Goal: Task Accomplishment & Management: Use online tool/utility

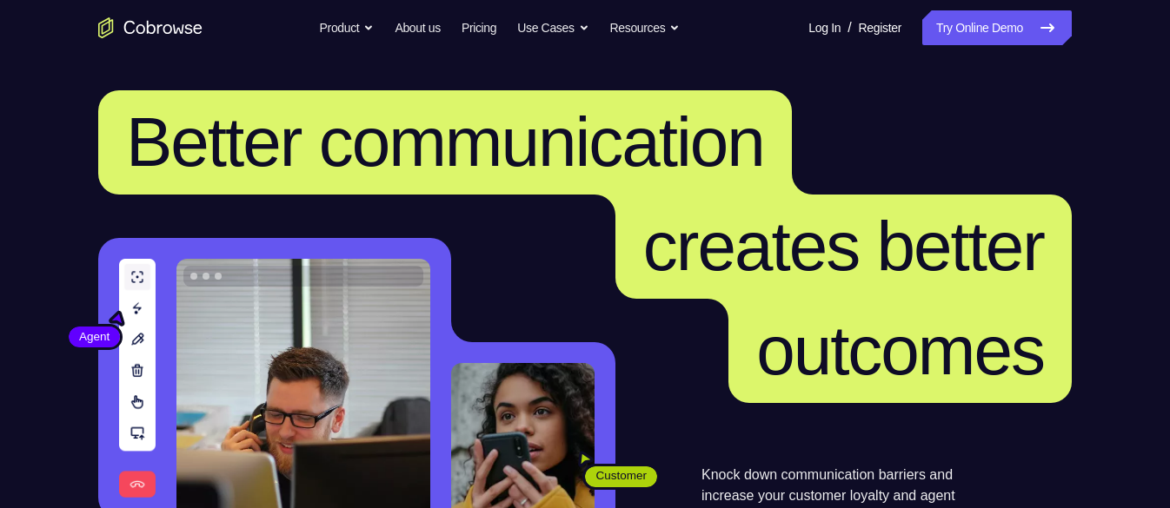
click at [960, 37] on link "Try Online Demo" at bounding box center [997, 27] width 150 height 35
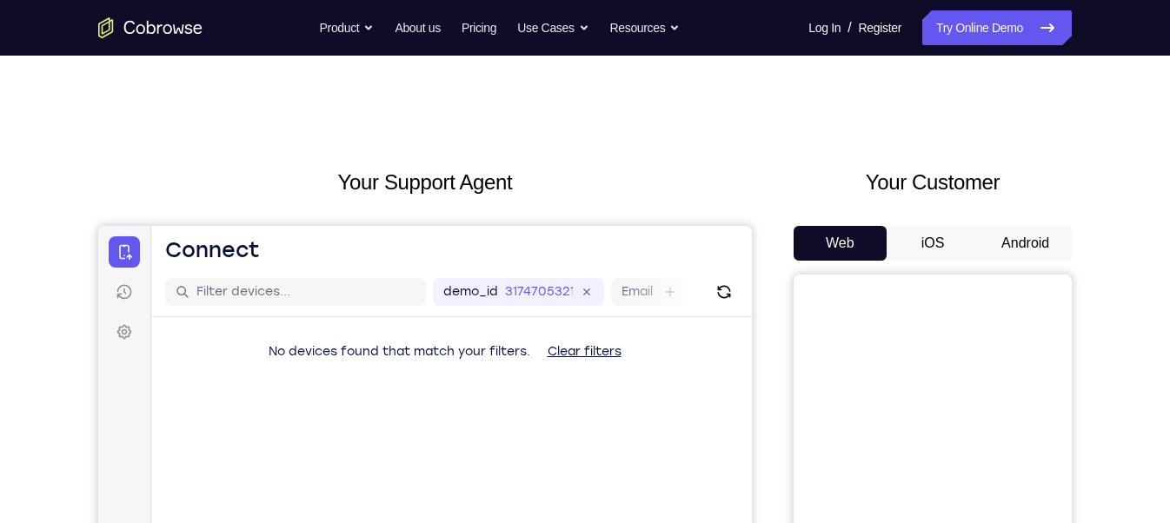
click at [1008, 247] on button "Android" at bounding box center [1025, 243] width 93 height 35
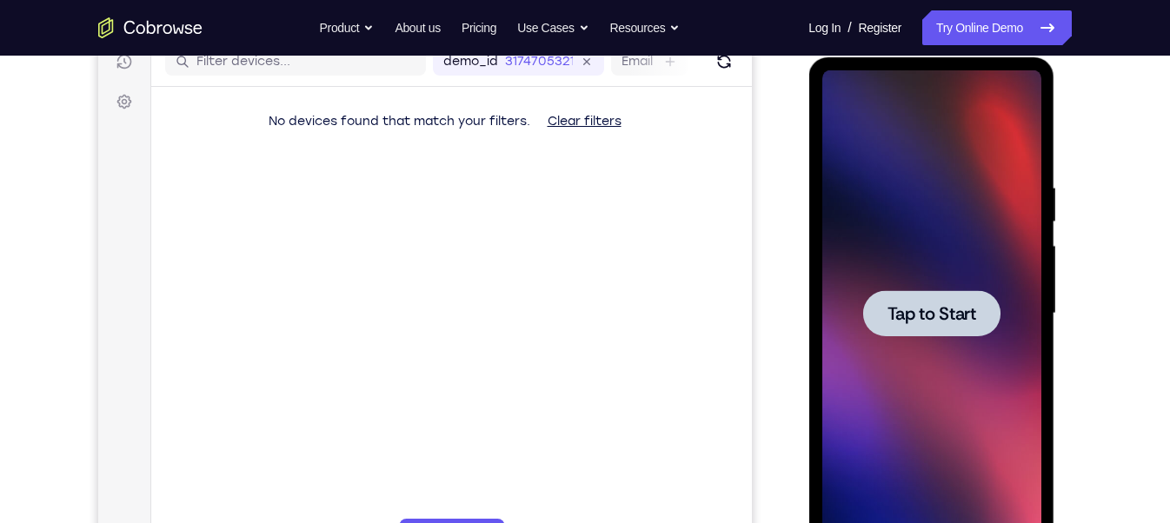
click at [960, 322] on span "Tap to Start" at bounding box center [931, 313] width 89 height 17
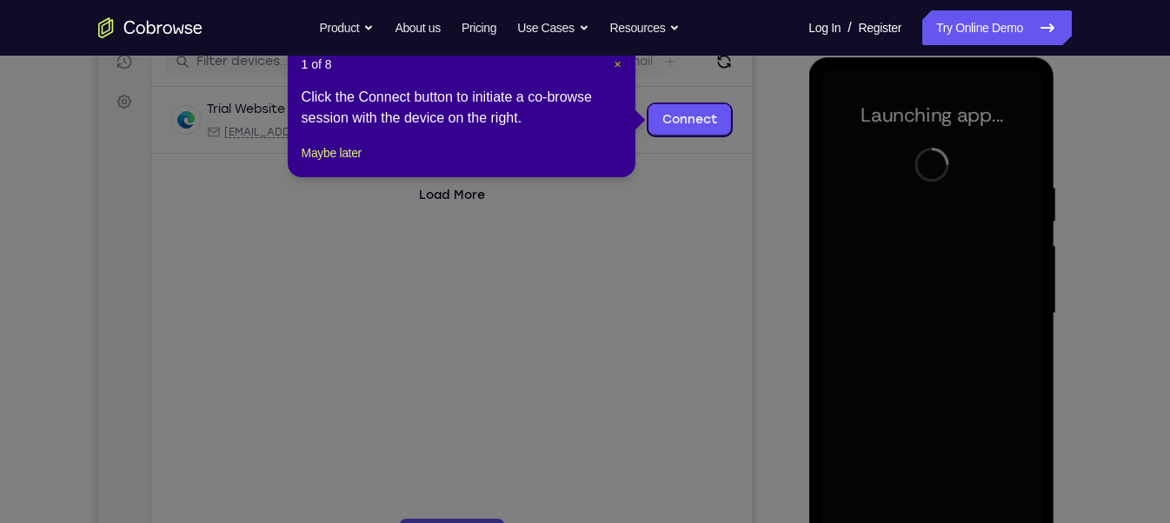
click at [619, 65] on span "×" at bounding box center [617, 64] width 7 height 14
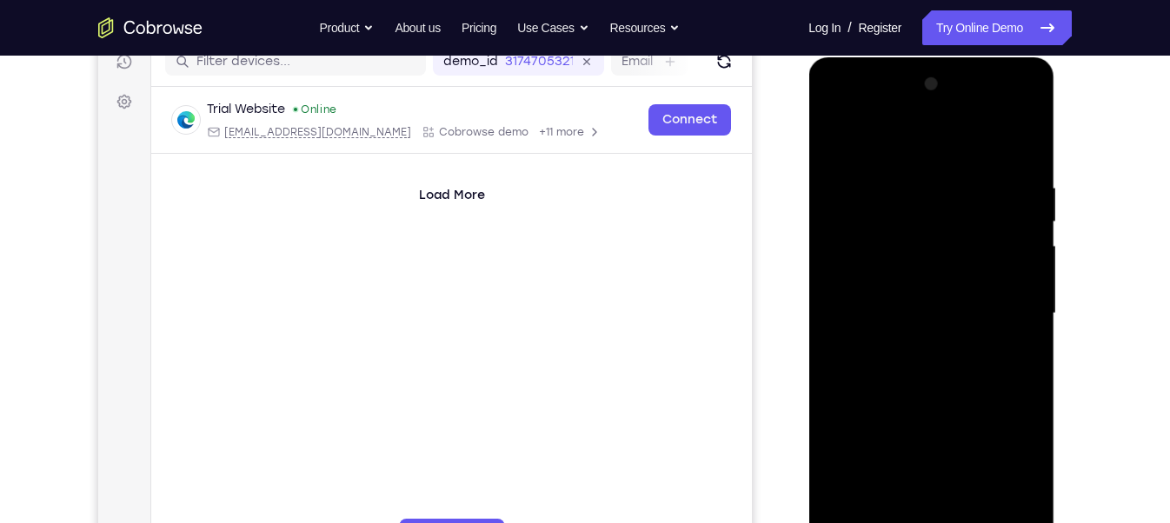
scroll to position [268, 0]
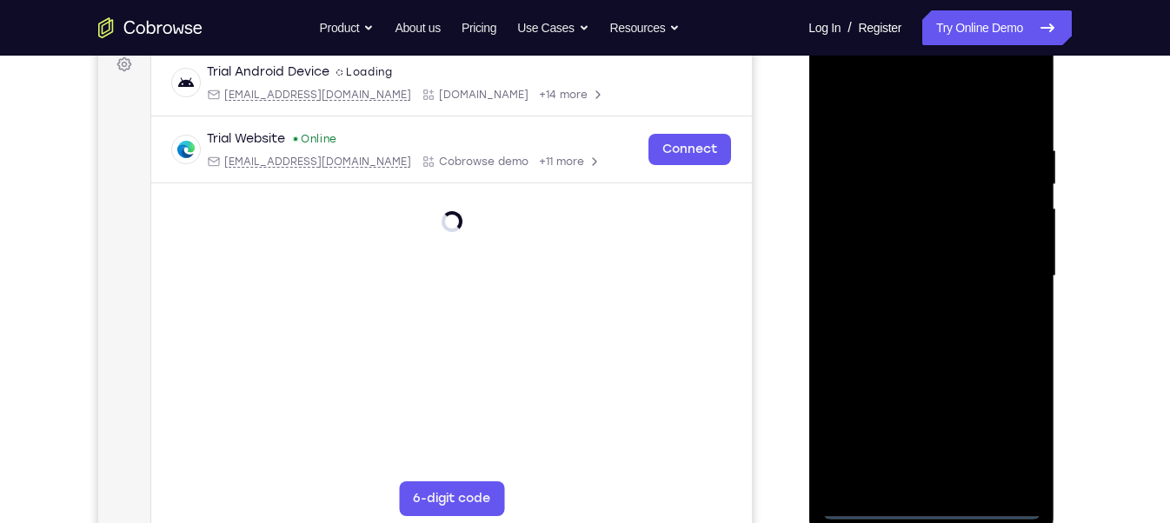
click at [939, 512] on div at bounding box center [930, 276] width 219 height 487
click at [1006, 437] on div at bounding box center [930, 276] width 219 height 487
click at [889, 110] on div at bounding box center [930, 276] width 219 height 487
click at [1015, 272] on div at bounding box center [930, 276] width 219 height 487
click at [903, 312] on div at bounding box center [930, 276] width 219 height 487
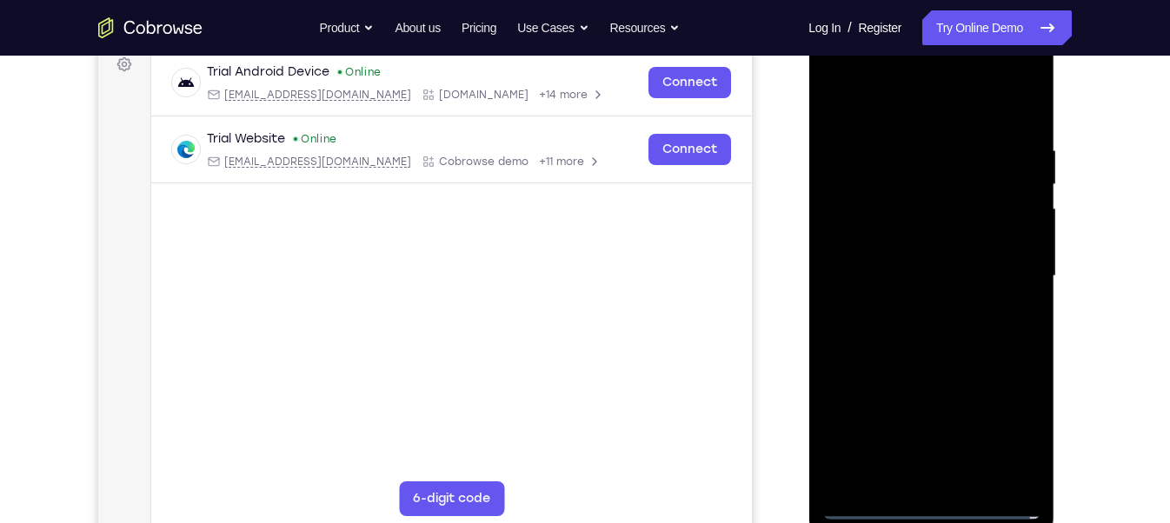
click at [911, 270] on div at bounding box center [930, 276] width 219 height 487
click at [894, 247] on div at bounding box center [930, 276] width 219 height 487
click at [885, 269] on div at bounding box center [930, 276] width 219 height 487
click at [865, 336] on div at bounding box center [930, 276] width 219 height 487
click at [877, 331] on div at bounding box center [930, 276] width 219 height 487
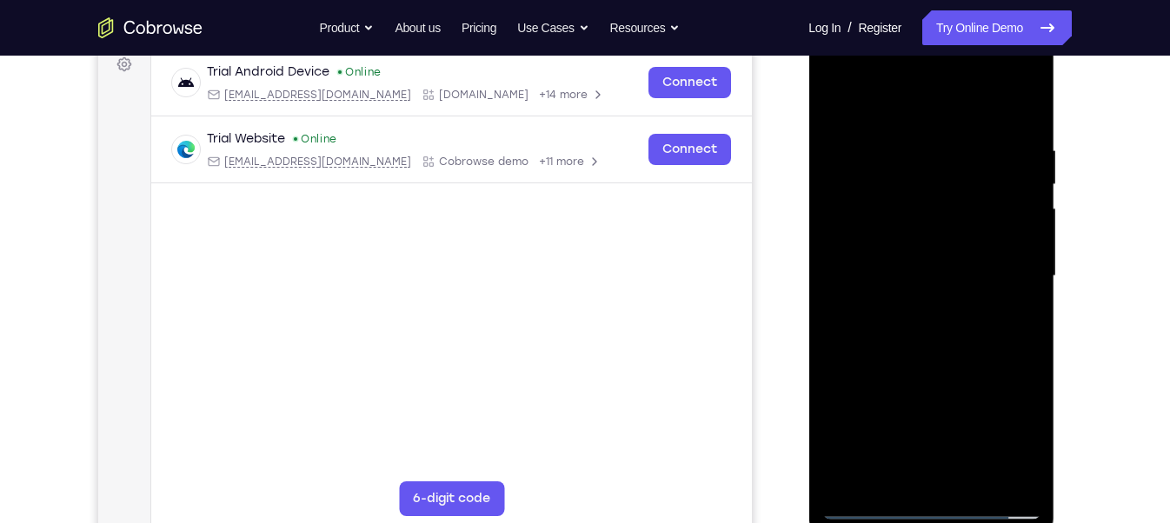
click at [1027, 96] on div at bounding box center [930, 276] width 219 height 487
drag, startPoint x: 957, startPoint y: 190, endPoint x: 962, endPoint y: 491, distance: 300.8
click at [962, 491] on div at bounding box center [930, 276] width 219 height 487
click at [973, 485] on div at bounding box center [930, 276] width 219 height 487
click at [914, 366] on div at bounding box center [930, 276] width 219 height 487
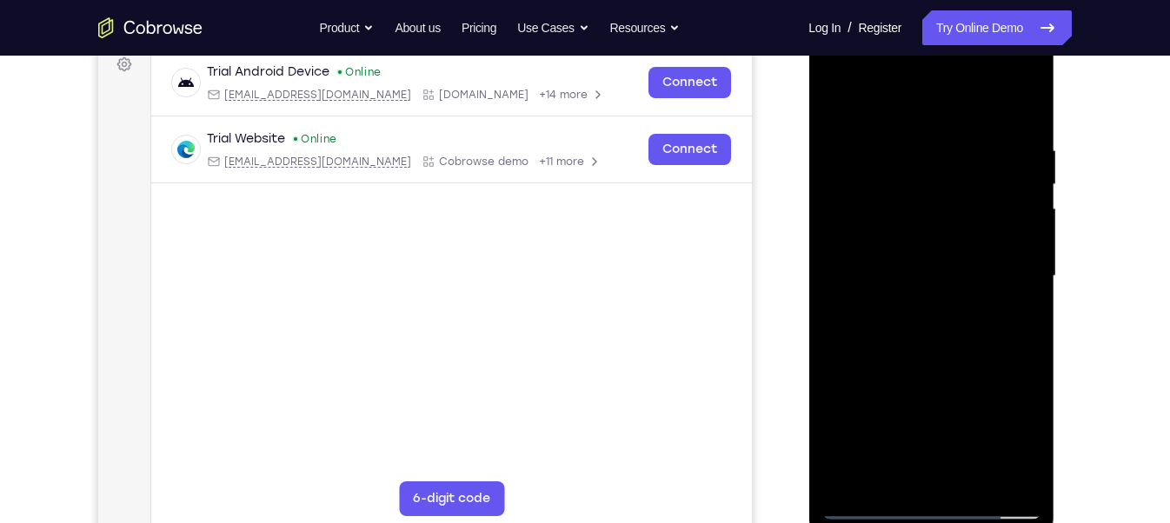
click at [938, 119] on div at bounding box center [930, 276] width 219 height 487
click at [861, 123] on div at bounding box center [930, 276] width 219 height 487
drag, startPoint x: 908, startPoint y: 422, endPoint x: 933, endPoint y: 229, distance: 193.6
click at [933, 229] on div at bounding box center [930, 276] width 219 height 487
drag, startPoint x: 884, startPoint y: 426, endPoint x: 903, endPoint y: 282, distance: 144.7
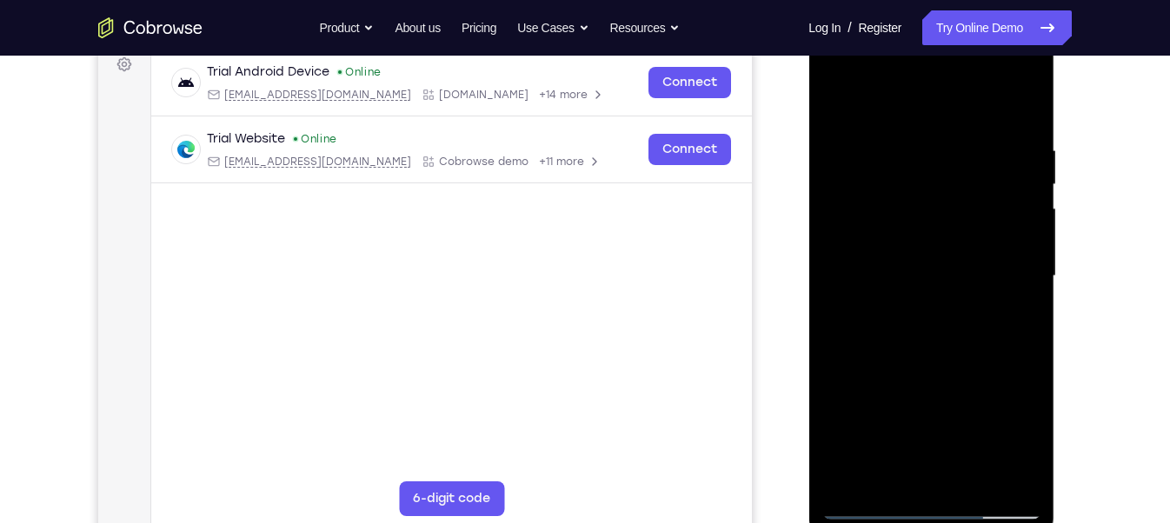
click at [903, 282] on div at bounding box center [930, 276] width 219 height 487
drag, startPoint x: 896, startPoint y: 414, endPoint x: 916, endPoint y: 147, distance: 267.6
click at [916, 147] on div at bounding box center [930, 276] width 219 height 487
click at [884, 280] on div at bounding box center [930, 276] width 219 height 487
click at [851, 472] on div at bounding box center [930, 276] width 219 height 487
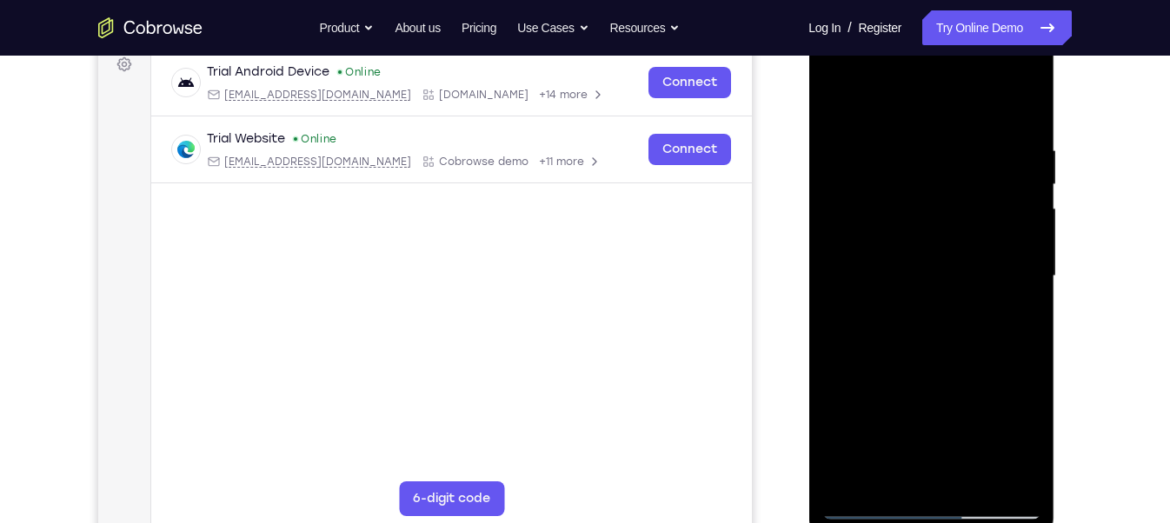
click at [1008, 318] on div at bounding box center [930, 276] width 219 height 487
click at [837, 99] on div at bounding box center [930, 276] width 219 height 487
click at [927, 121] on div at bounding box center [930, 276] width 219 height 487
click at [901, 262] on div at bounding box center [930, 276] width 219 height 487
click at [925, 97] on div at bounding box center [930, 276] width 219 height 487
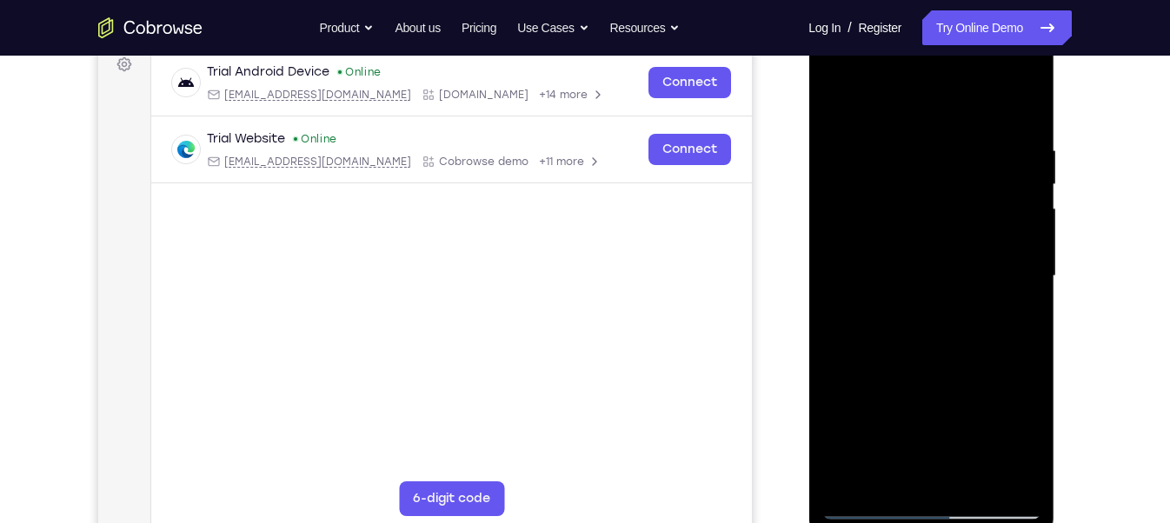
click at [1007, 295] on div at bounding box center [930, 276] width 219 height 487
click at [841, 97] on div at bounding box center [930, 276] width 219 height 487
click at [1003, 294] on div at bounding box center [930, 276] width 219 height 487
drag, startPoint x: 937, startPoint y: 426, endPoint x: 942, endPoint y: 252, distance: 173.9
click at [942, 252] on div at bounding box center [930, 276] width 219 height 487
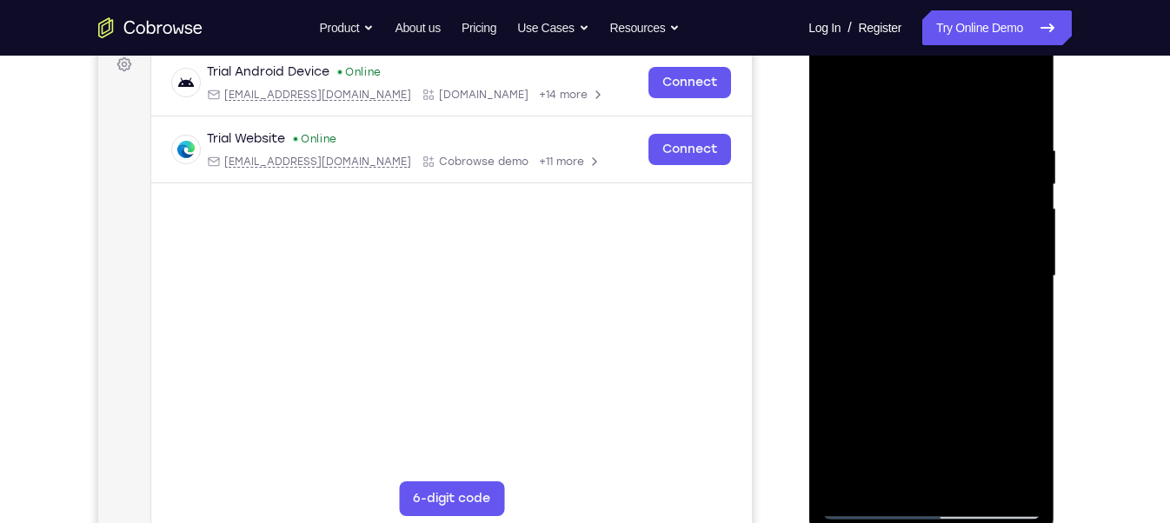
drag, startPoint x: 960, startPoint y: 431, endPoint x: 961, endPoint y: 245, distance: 186.0
click at [961, 245] on div at bounding box center [930, 276] width 219 height 487
drag, startPoint x: 934, startPoint y: 438, endPoint x: 936, endPoint y: 261, distance: 177.3
click at [936, 261] on div at bounding box center [930, 276] width 219 height 487
drag, startPoint x: 936, startPoint y: 446, endPoint x: 911, endPoint y: 150, distance: 297.5
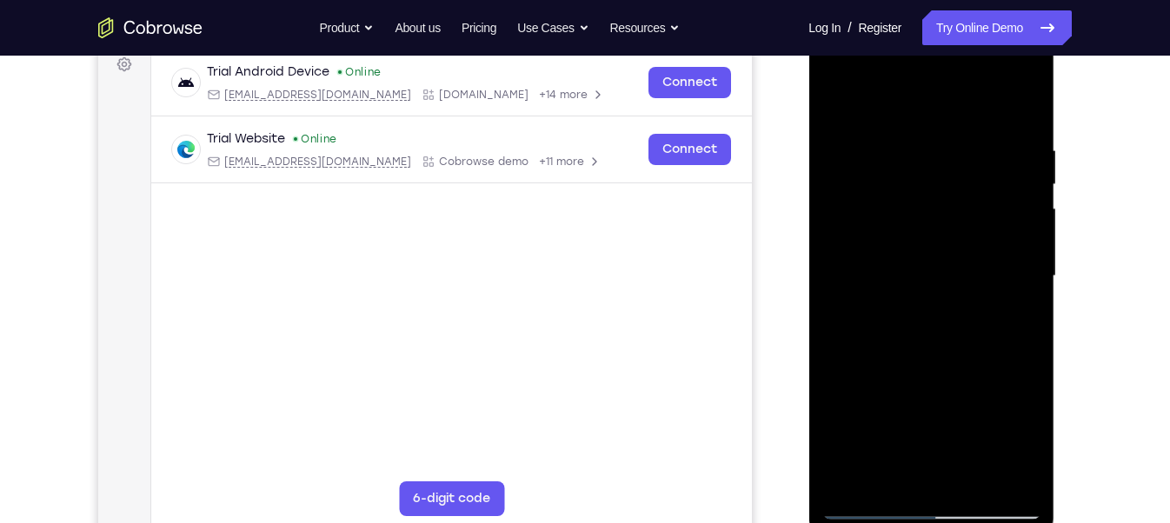
click at [911, 150] on div at bounding box center [930, 276] width 219 height 487
drag, startPoint x: 947, startPoint y: 383, endPoint x: 947, endPoint y: 210, distance: 173.0
click at [947, 210] on div at bounding box center [930, 276] width 219 height 487
drag, startPoint x: 947, startPoint y: 415, endPoint x: 940, endPoint y: 193, distance: 221.8
click at [940, 193] on div at bounding box center [930, 276] width 219 height 487
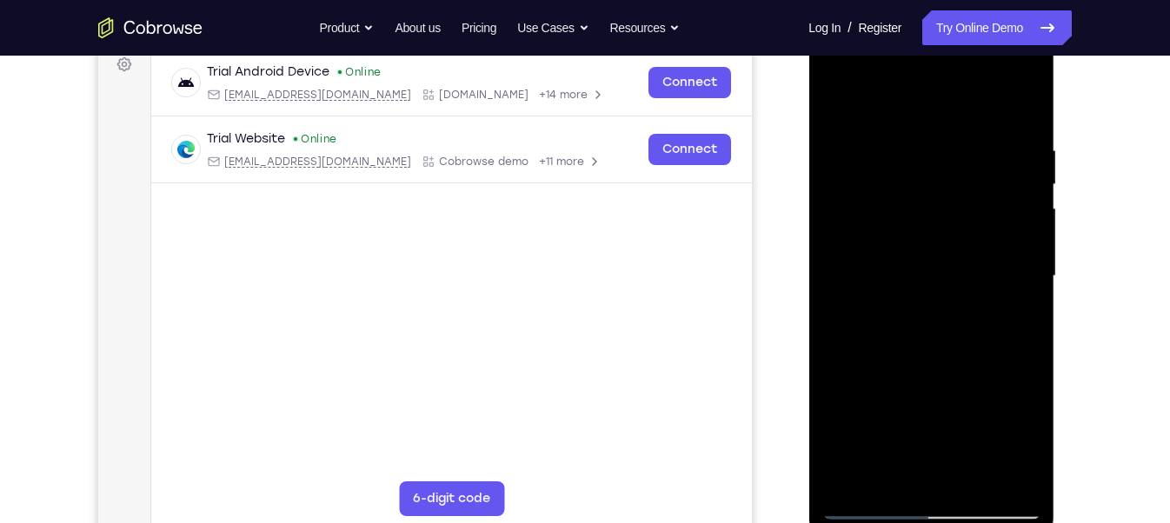
drag, startPoint x: 934, startPoint y: 442, endPoint x: 940, endPoint y: 235, distance: 207.0
click at [940, 235] on div at bounding box center [930, 276] width 219 height 487
drag, startPoint x: 945, startPoint y: 456, endPoint x: 956, endPoint y: 255, distance: 202.0
click at [956, 255] on div at bounding box center [930, 276] width 219 height 487
drag, startPoint x: 953, startPoint y: 439, endPoint x: 920, endPoint y: 136, distance: 304.2
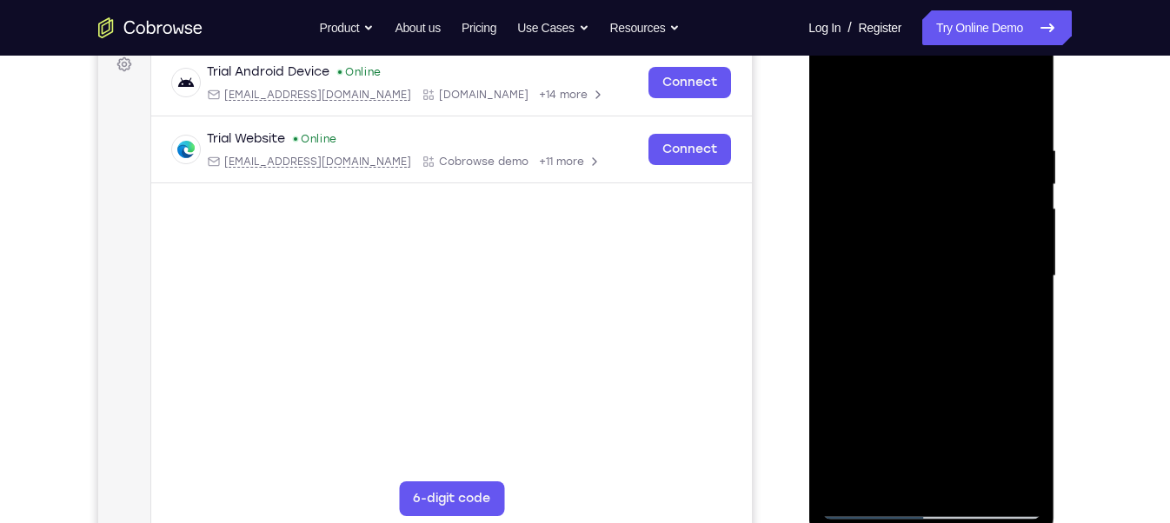
click at [920, 136] on div at bounding box center [930, 276] width 219 height 487
drag, startPoint x: 930, startPoint y: 384, endPoint x: 878, endPoint y: 138, distance: 251.5
click at [878, 138] on div at bounding box center [930, 276] width 219 height 487
drag, startPoint x: 926, startPoint y: 434, endPoint x: 957, endPoint y: 116, distance: 319.7
click at [957, 116] on div at bounding box center [930, 276] width 219 height 487
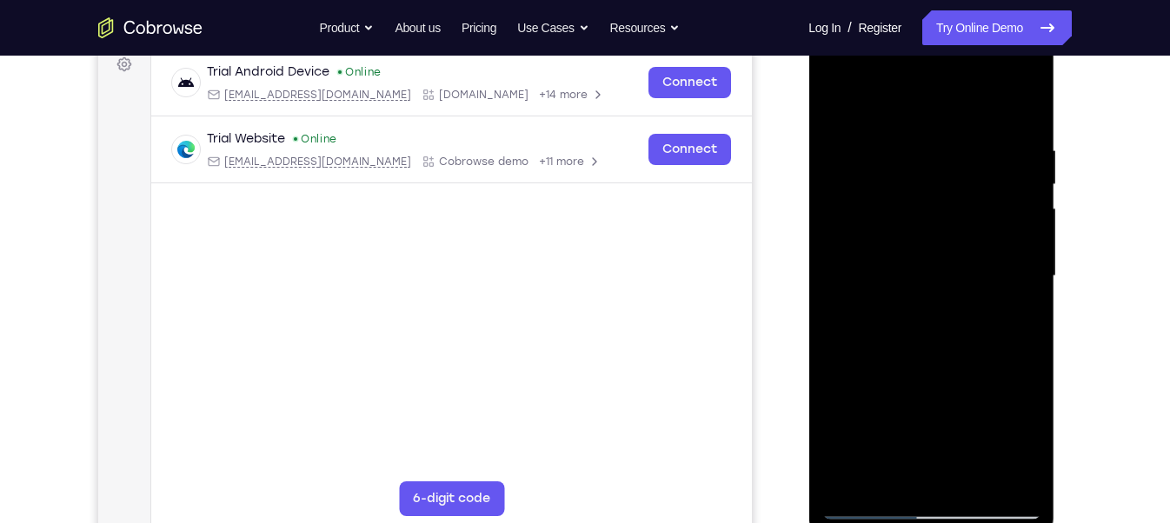
drag, startPoint x: 928, startPoint y: 445, endPoint x: 938, endPoint y: 203, distance: 241.8
click at [938, 203] on div at bounding box center [930, 276] width 219 height 487
click at [837, 102] on div at bounding box center [930, 276] width 219 height 487
drag, startPoint x: 886, startPoint y: 247, endPoint x: 897, endPoint y: 573, distance: 326.1
click at [897, 522] on html "Online web based iOS Simulators and Android Emulators. Run iPhone, iPad, Mobile…" at bounding box center [932, 281] width 248 height 522
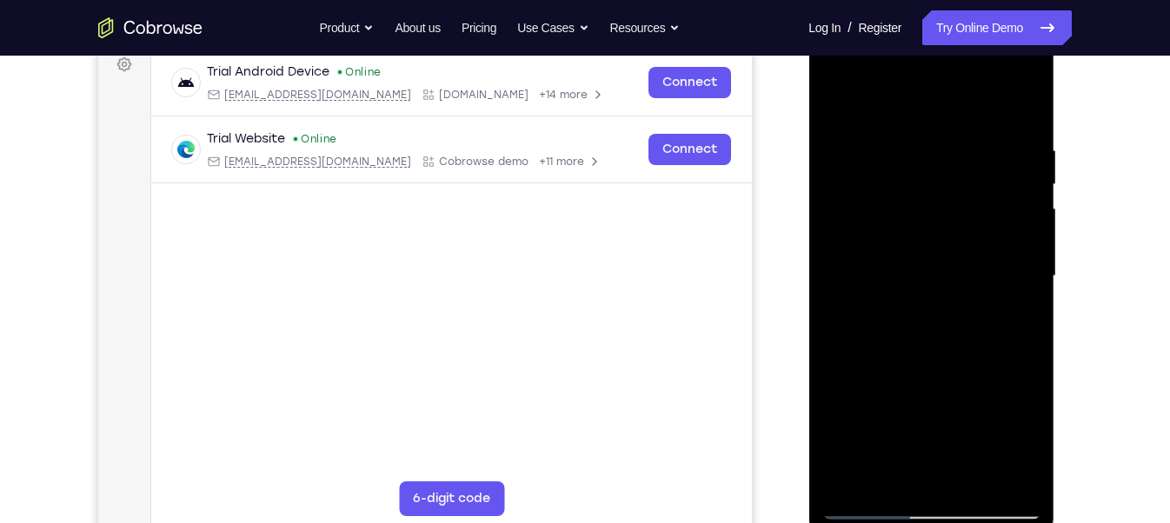
drag, startPoint x: 887, startPoint y: 282, endPoint x: 920, endPoint y: 573, distance: 292.3
click at [920, 522] on html "Online web based iOS Simulators and Android Emulators. Run iPhone, iPad, Mobile…" at bounding box center [932, 281] width 248 height 522
click at [834, 103] on div at bounding box center [930, 276] width 219 height 487
drag, startPoint x: 936, startPoint y: 440, endPoint x: 940, endPoint y: 573, distance: 133.0
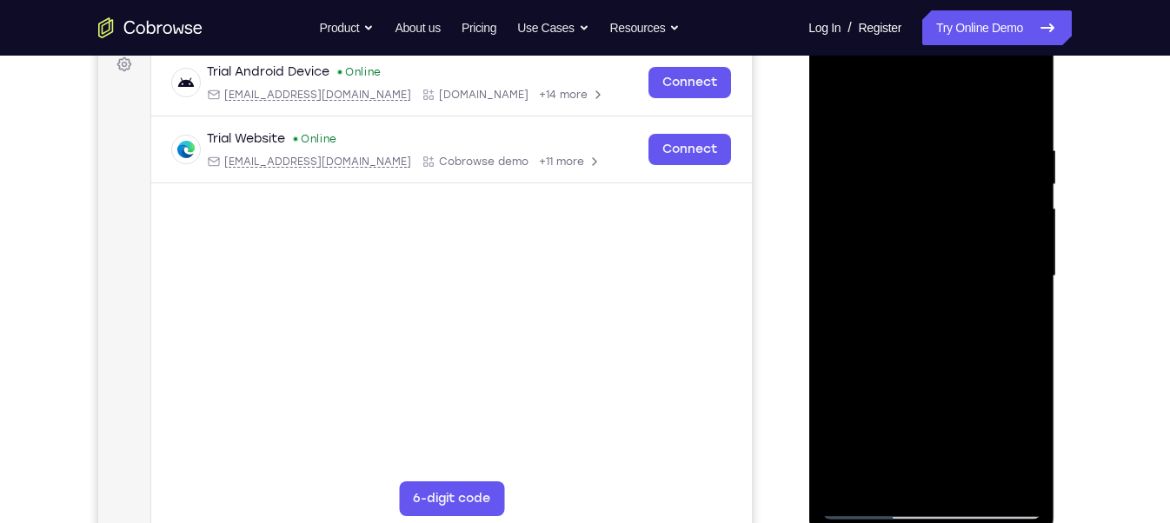
click at [940, 522] on html "Online web based iOS Simulators and Android Emulators. Run iPhone, iPad, Mobile…" at bounding box center [932, 281] width 248 height 522
click at [871, 513] on div at bounding box center [930, 276] width 219 height 487
click at [838, 108] on div at bounding box center [930, 276] width 219 height 487
click at [961, 145] on div at bounding box center [930, 276] width 219 height 487
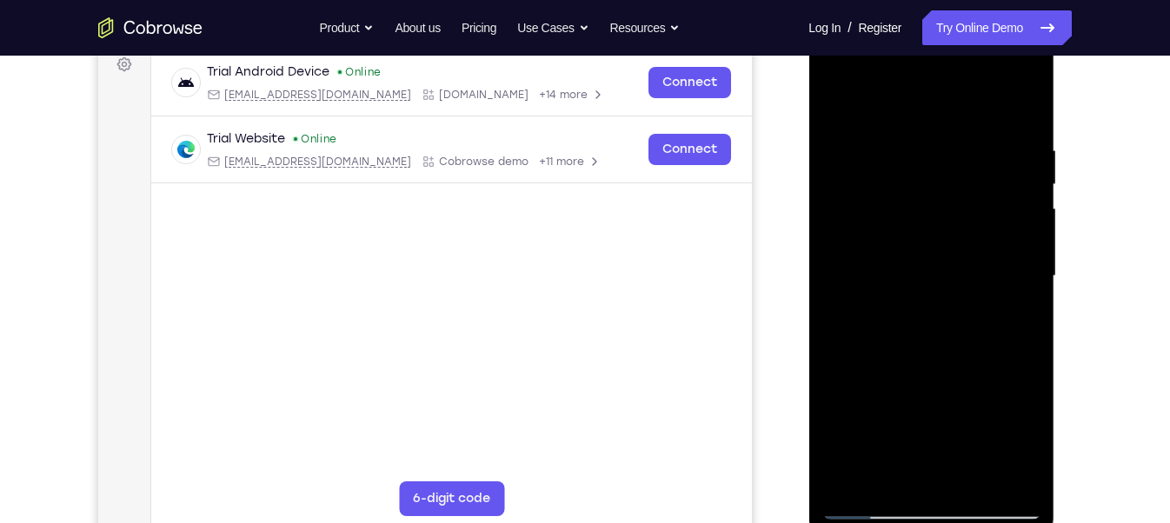
click at [884, 103] on div at bounding box center [930, 276] width 219 height 487
click at [927, 163] on div at bounding box center [930, 276] width 219 height 487
click at [861, 477] on div at bounding box center [930, 276] width 219 height 487
click at [843, 94] on div at bounding box center [930, 276] width 219 height 487
click at [1019, 110] on div at bounding box center [930, 276] width 219 height 487
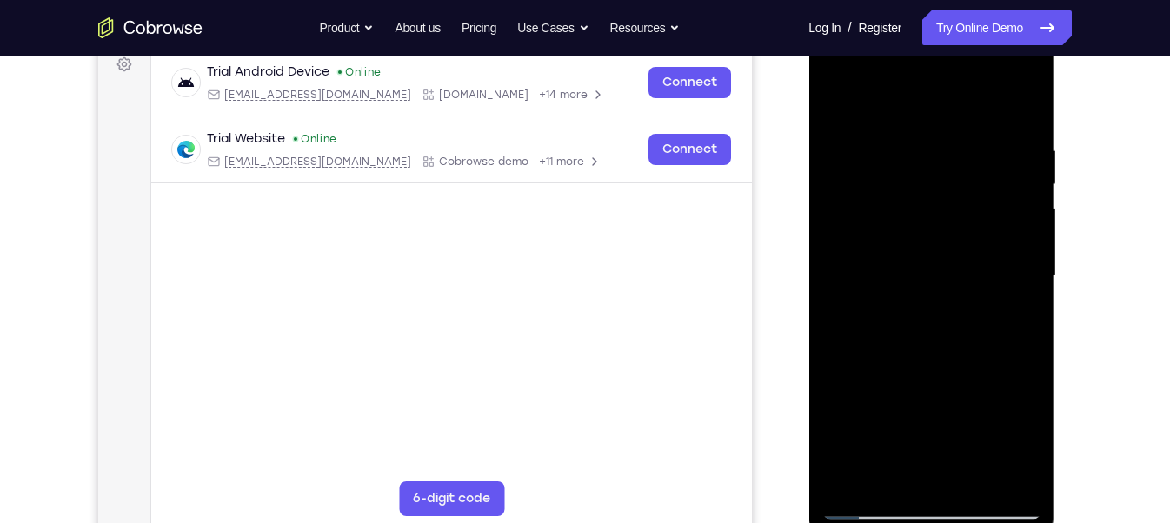
drag, startPoint x: 895, startPoint y: 198, endPoint x: 998, endPoint y: 573, distance: 388.4
click at [998, 522] on html "Online web based iOS Simulators and Android Emulators. Run iPhone, iPad, Mobile…" at bounding box center [932, 281] width 248 height 522
click at [900, 140] on div at bounding box center [930, 276] width 219 height 487
click at [865, 103] on div at bounding box center [930, 276] width 219 height 487
click at [929, 156] on div at bounding box center [930, 276] width 219 height 487
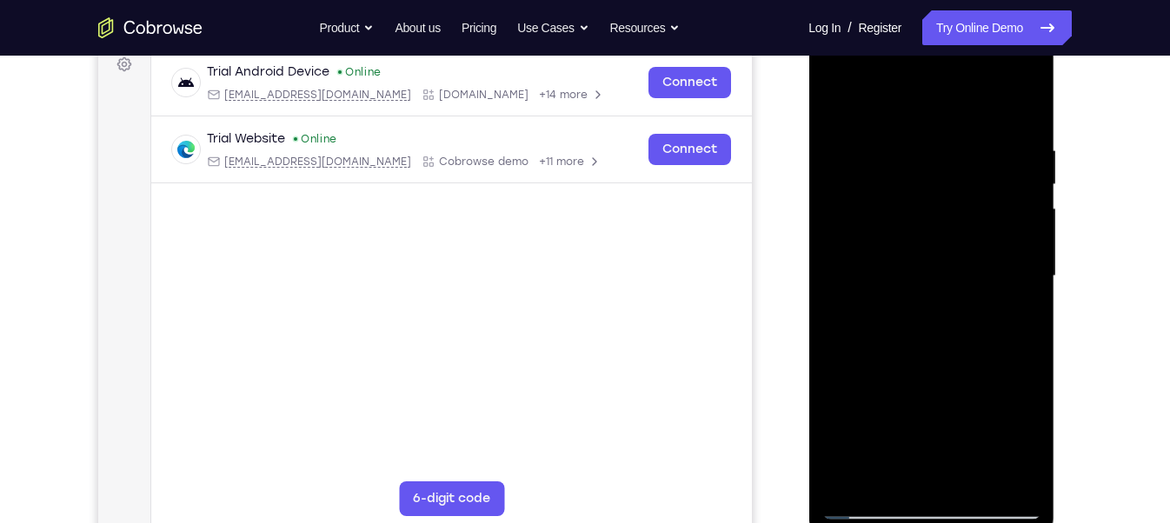
click at [857, 483] on div at bounding box center [930, 276] width 219 height 487
click at [835, 93] on div at bounding box center [930, 276] width 219 height 487
click at [1014, 103] on div at bounding box center [930, 276] width 219 height 487
click at [1017, 135] on div at bounding box center [930, 276] width 219 height 487
click at [880, 97] on div at bounding box center [930, 276] width 219 height 487
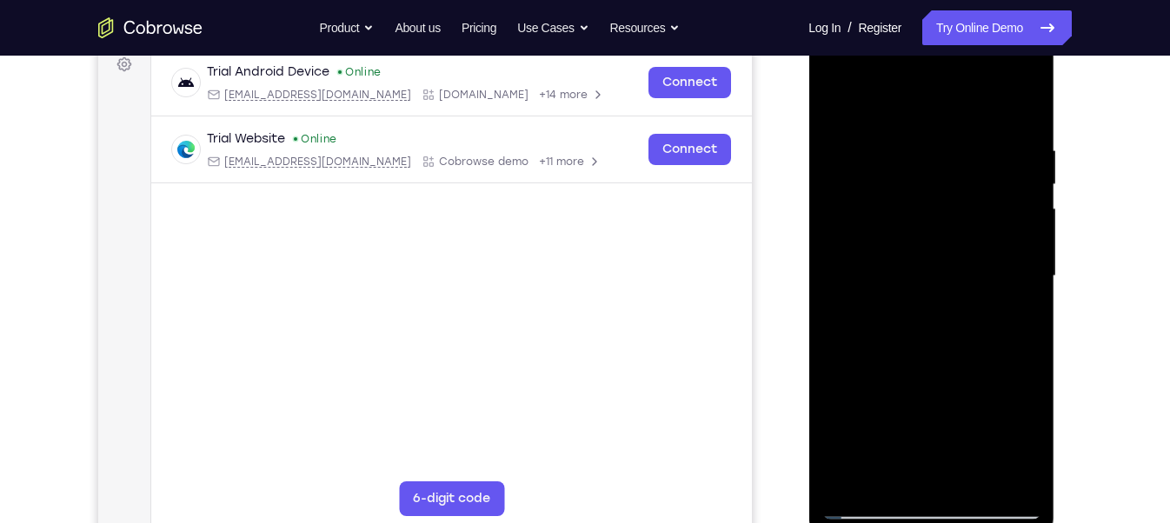
click at [921, 159] on div at bounding box center [930, 276] width 219 height 487
click at [860, 475] on div at bounding box center [930, 276] width 219 height 487
click at [863, 501] on div at bounding box center [930, 276] width 219 height 487
click at [843, 475] on div at bounding box center [930, 276] width 219 height 487
drag, startPoint x: 920, startPoint y: 311, endPoint x: 982, endPoint y: 573, distance: 269.0
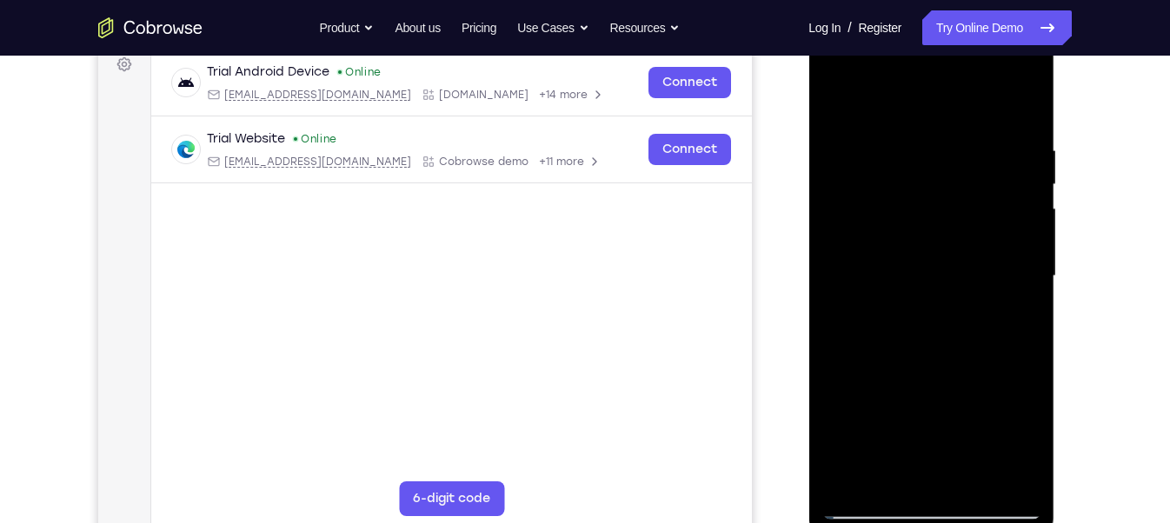
click at [982, 522] on html "Online web based iOS Simulators and Android Emulators. Run iPhone, iPad, Mobile…" at bounding box center [932, 281] width 248 height 522
drag, startPoint x: 940, startPoint y: 244, endPoint x: 963, endPoint y: 573, distance: 329.3
click at [963, 522] on html "Online web based iOS Simulators and Android Emulators. Run iPhone, iPad, Mobile…" at bounding box center [932, 281] width 248 height 522
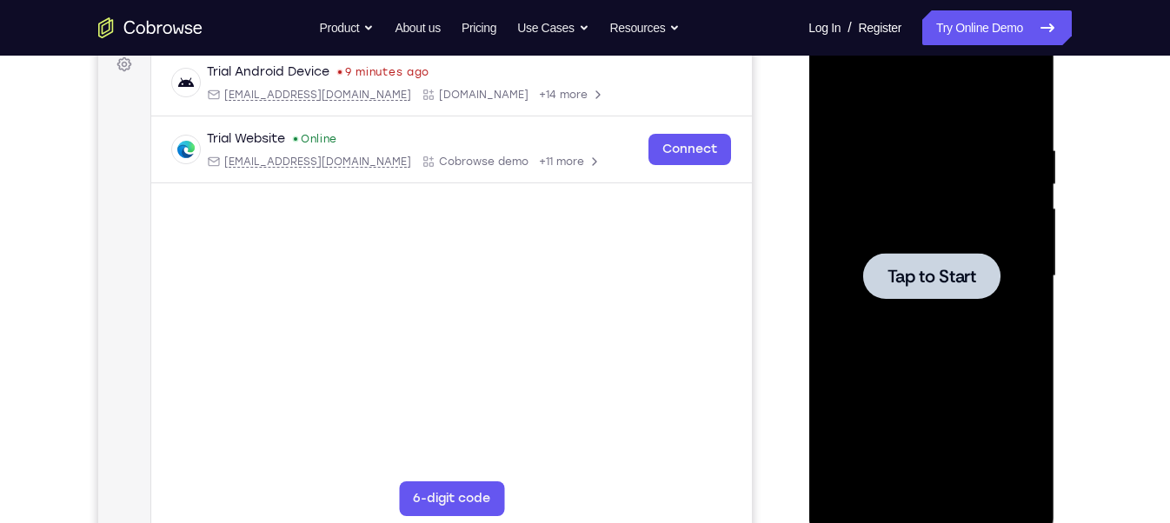
click at [933, 295] on div at bounding box center [930, 276] width 137 height 46
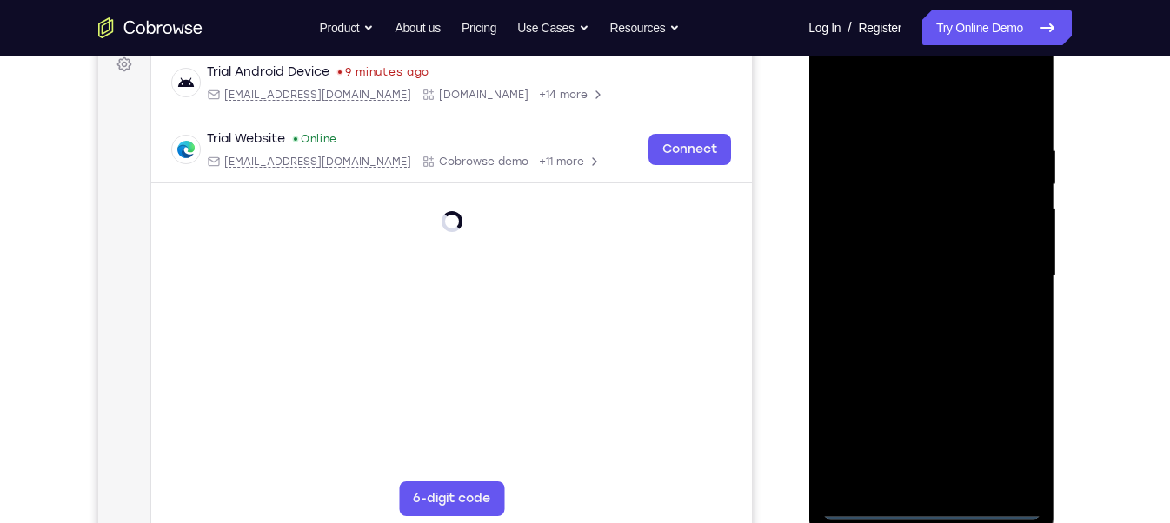
click at [923, 506] on div at bounding box center [930, 276] width 219 height 487
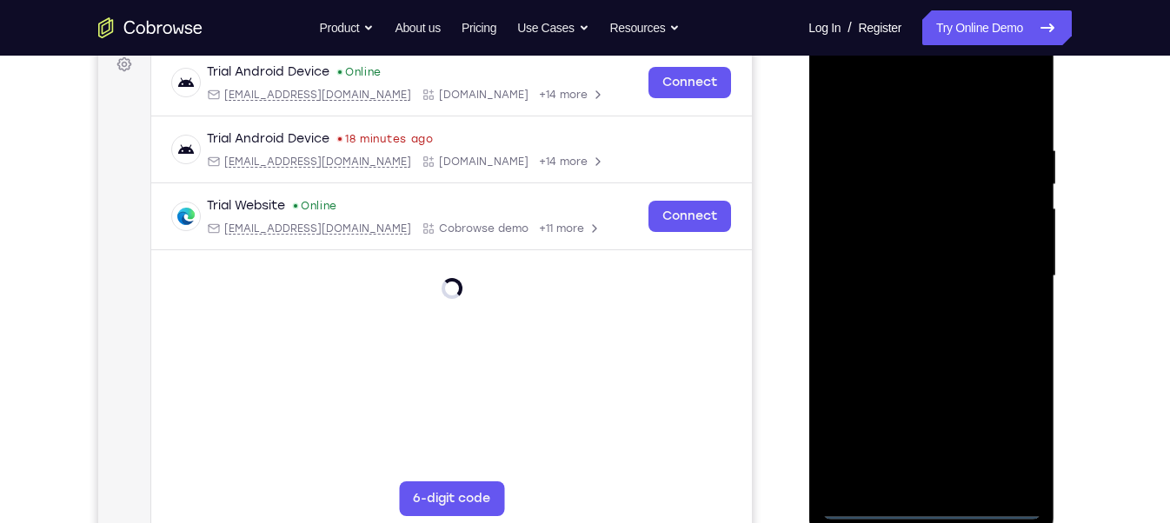
click at [1013, 448] on div at bounding box center [930, 276] width 219 height 487
click at [895, 114] on div at bounding box center [930, 276] width 219 height 487
click at [1005, 274] on div at bounding box center [930, 276] width 219 height 487
click at [946, 481] on div at bounding box center [930, 276] width 219 height 487
click at [890, 258] on div at bounding box center [930, 276] width 219 height 487
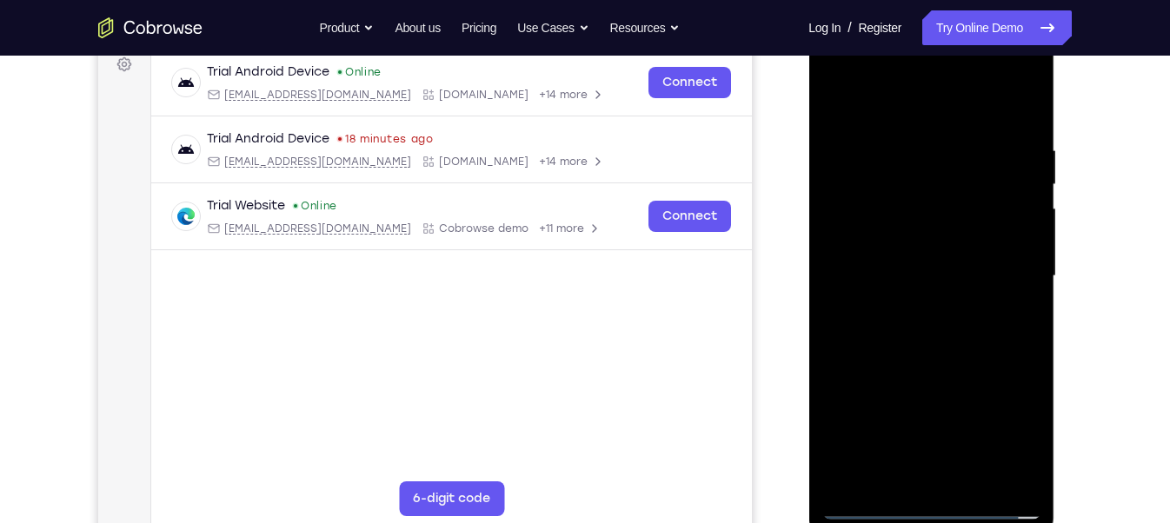
click at [870, 235] on div at bounding box center [930, 276] width 219 height 487
click at [869, 274] on div at bounding box center [930, 276] width 219 height 487
click at [1001, 208] on div at bounding box center [930, 276] width 219 height 487
click at [1028, 123] on div at bounding box center [930, 276] width 219 height 487
click at [971, 479] on div at bounding box center [930, 276] width 219 height 487
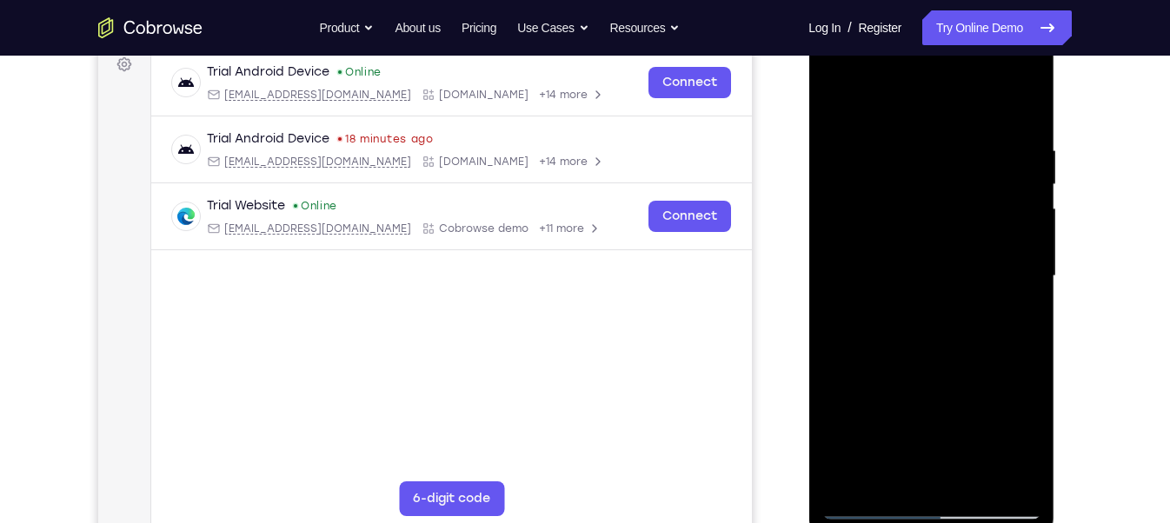
click at [942, 367] on div at bounding box center [930, 276] width 219 height 487
click at [844, 96] on div at bounding box center [930, 276] width 219 height 487
click at [956, 136] on div at bounding box center [930, 276] width 219 height 487
click at [873, 99] on div at bounding box center [930, 276] width 219 height 487
click at [1012, 303] on div at bounding box center [930, 276] width 219 height 487
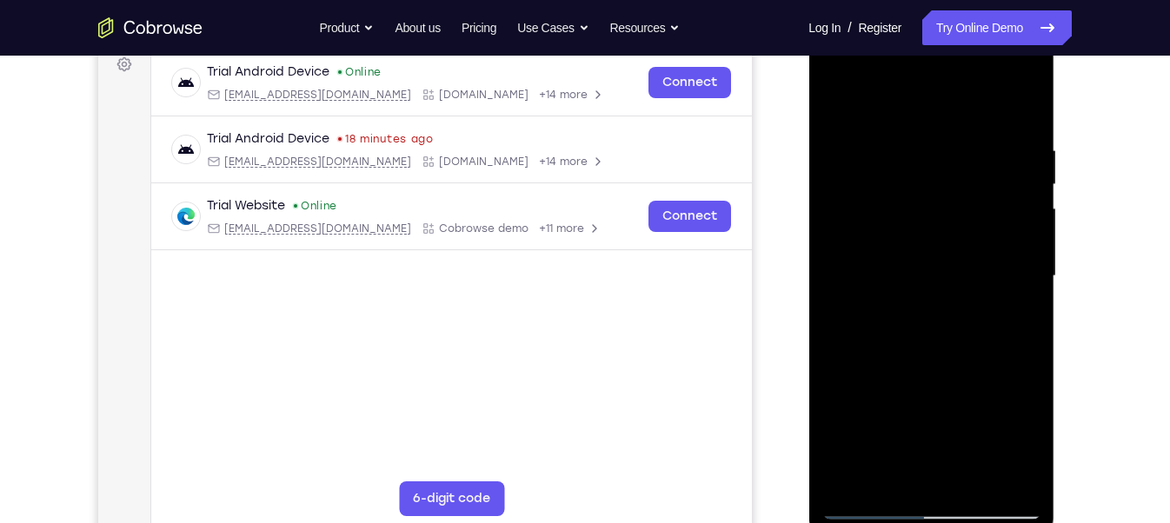
click at [839, 93] on div at bounding box center [930, 276] width 219 height 487
drag, startPoint x: 966, startPoint y: 252, endPoint x: 680, endPoint y: 220, distance: 287.8
click at [808, 220] on html "Online web based iOS Simulators and Android Emulators. Run iPhone, iPad, Mobile…" at bounding box center [932, 281] width 248 height 522
click at [845, 251] on div at bounding box center [930, 276] width 219 height 487
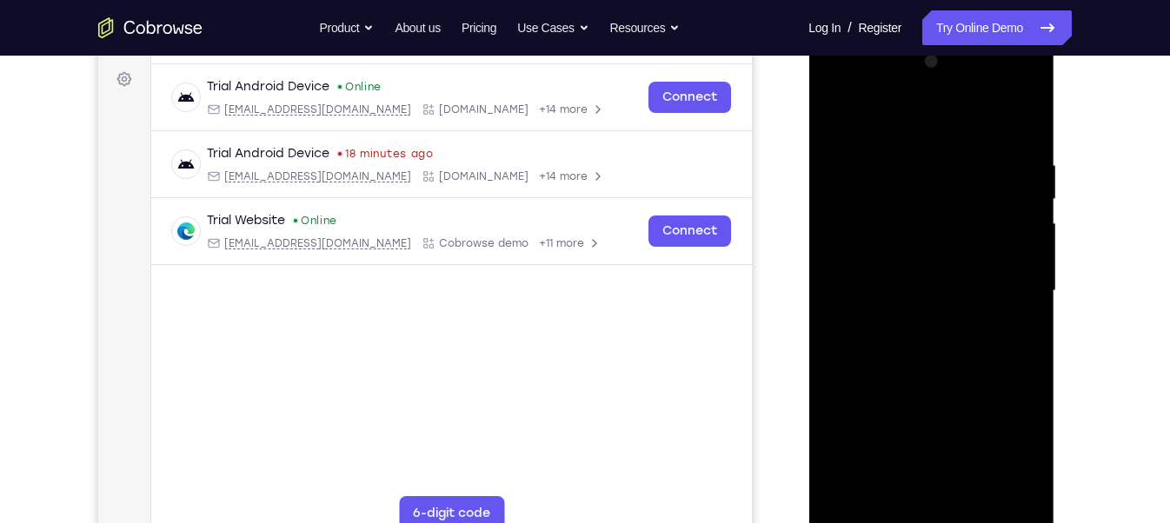
scroll to position [252, 0]
click at [1029, 72] on div at bounding box center [930, 292] width 219 height 487
drag, startPoint x: 928, startPoint y: 376, endPoint x: 891, endPoint y: 71, distance: 307.4
click at [891, 71] on div at bounding box center [930, 292] width 219 height 487
click at [877, 355] on div at bounding box center [930, 292] width 219 height 487
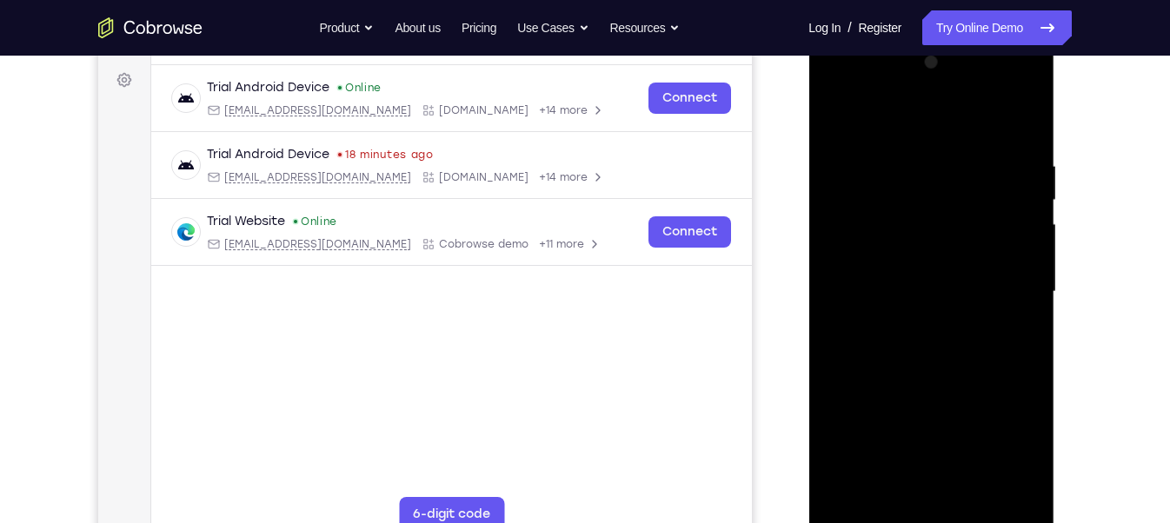
click at [846, 110] on div at bounding box center [930, 292] width 219 height 487
click at [842, 118] on div at bounding box center [930, 292] width 219 height 487
click at [993, 335] on div at bounding box center [930, 292] width 219 height 487
click at [836, 116] on div at bounding box center [930, 292] width 219 height 487
click at [1027, 194] on div at bounding box center [930, 292] width 219 height 487
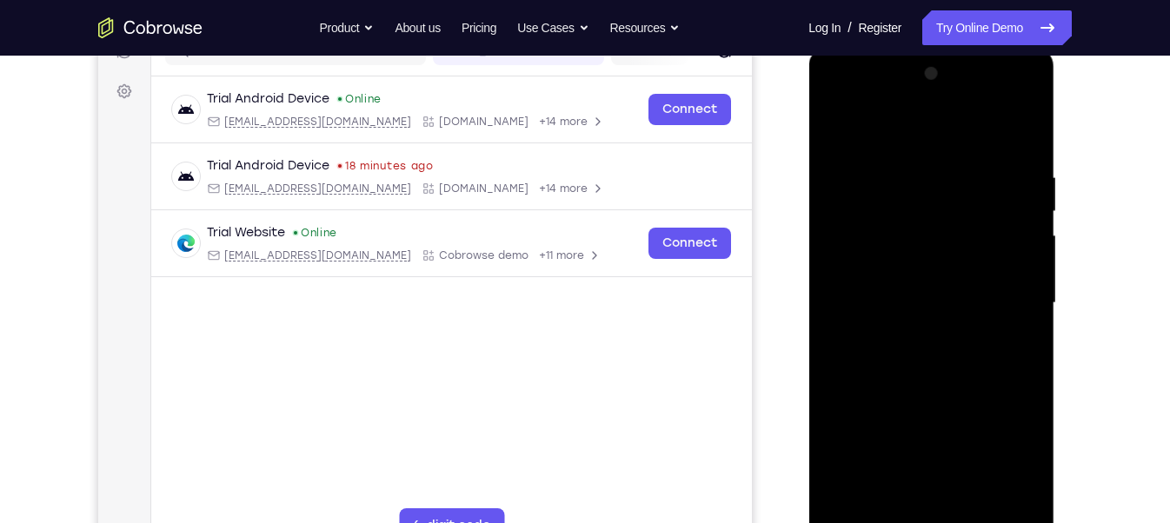
scroll to position [238, 0]
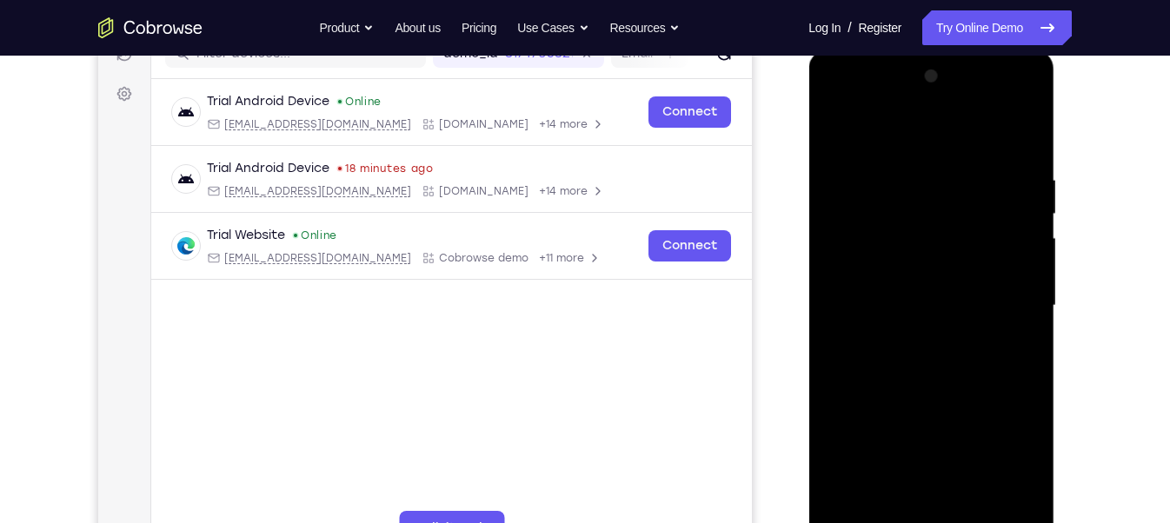
click at [1025, 79] on div at bounding box center [930, 306] width 219 height 487
click at [915, 277] on div at bounding box center [930, 306] width 219 height 487
click at [1020, 161] on div at bounding box center [930, 306] width 219 height 487
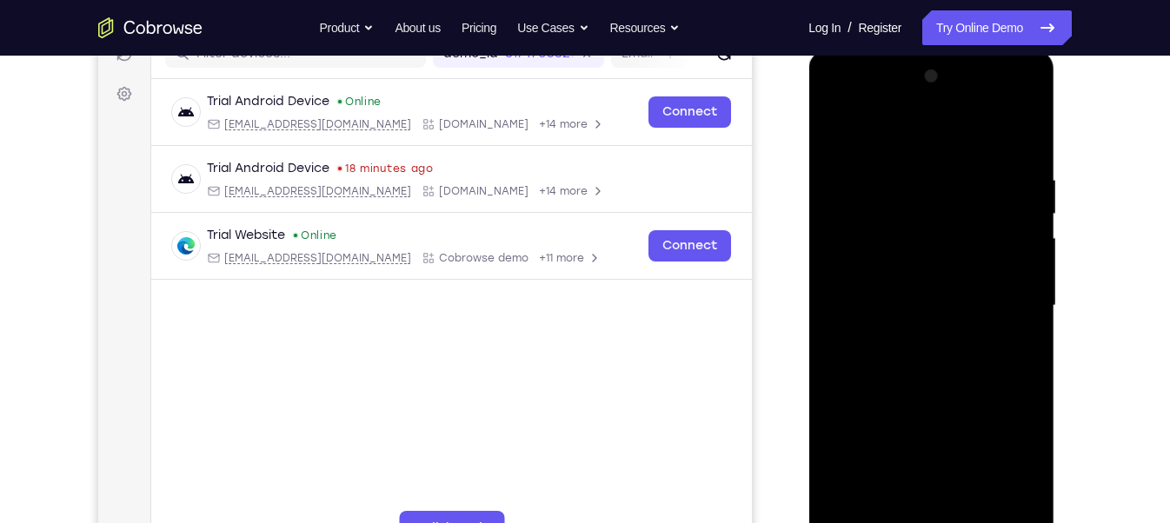
click at [1024, 83] on div at bounding box center [930, 306] width 219 height 487
drag, startPoint x: 963, startPoint y: 429, endPoint x: 941, endPoint y: 295, distance: 136.5
click at [941, 295] on div at bounding box center [930, 306] width 219 height 487
click at [857, 437] on div at bounding box center [930, 306] width 219 height 487
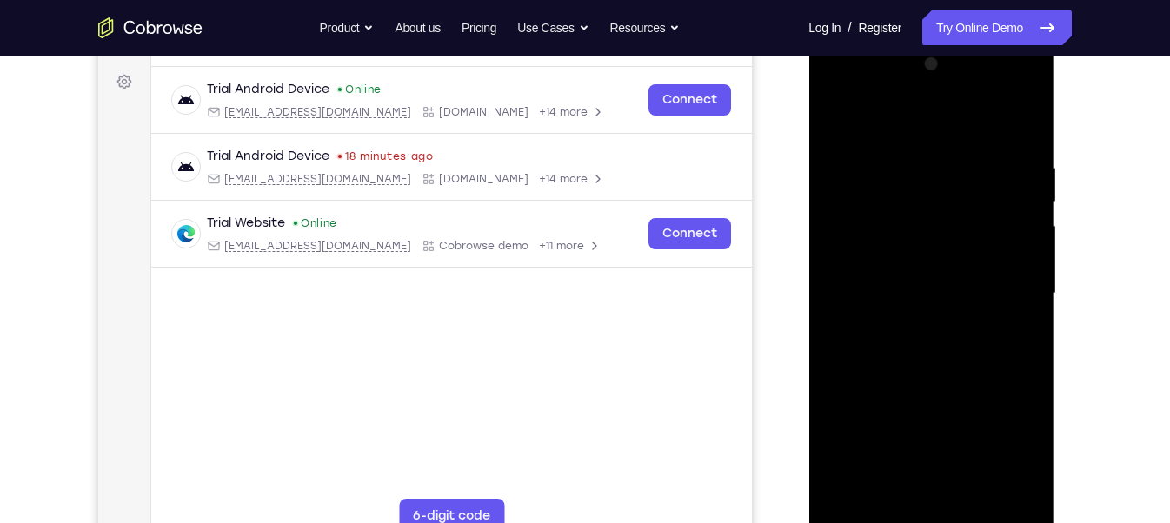
scroll to position [250, 0]
click at [836, 115] on div at bounding box center [930, 293] width 219 height 487
drag, startPoint x: 900, startPoint y: 247, endPoint x: 886, endPoint y: 532, distance: 285.5
click at [886, 522] on div at bounding box center [930, 293] width 219 height 487
click at [837, 122] on div at bounding box center [930, 293] width 219 height 487
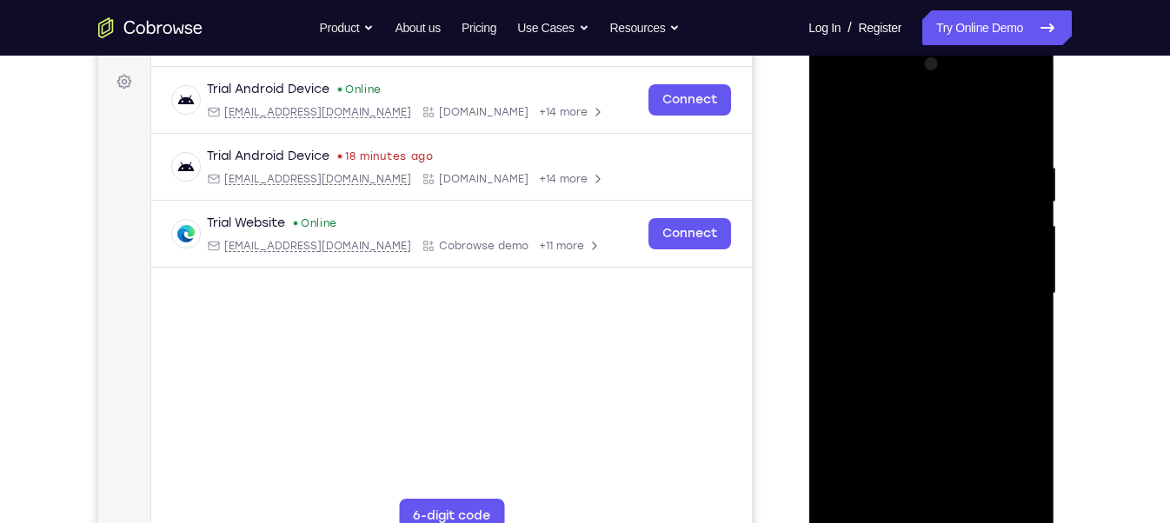
click at [967, 501] on div at bounding box center [930, 293] width 219 height 487
click at [1025, 126] on div at bounding box center [930, 293] width 219 height 487
click at [971, 491] on div at bounding box center [930, 293] width 219 height 487
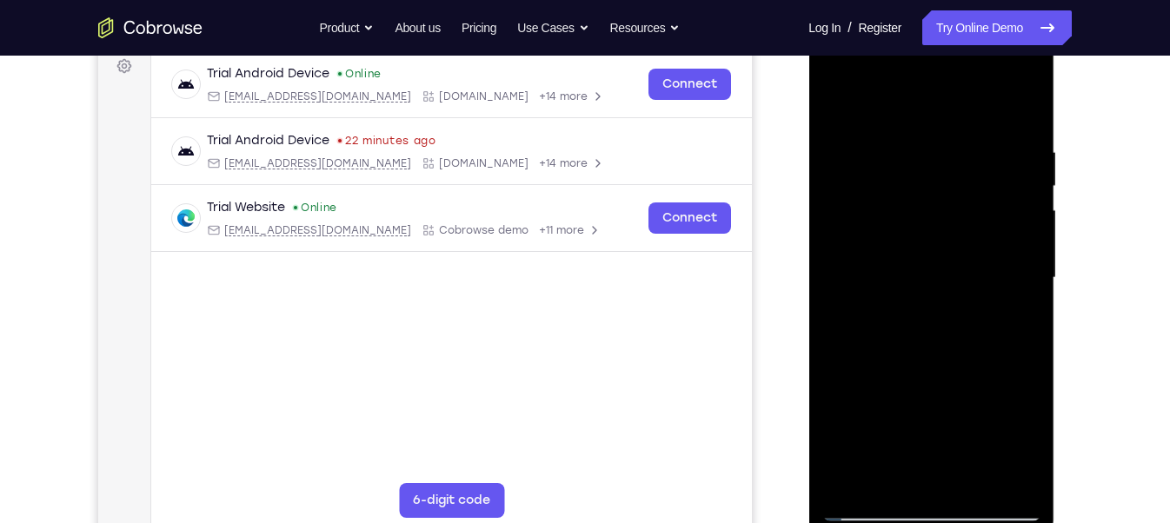
scroll to position [268, 0]
drag, startPoint x: 947, startPoint y: 258, endPoint x: 928, endPoint y: 573, distance: 315.2
click at [928, 522] on html "Online web based iOS Simulators and Android Emulators. Run iPhone, iPad, Mobile…" at bounding box center [932, 281] width 248 height 522
drag, startPoint x: 947, startPoint y: 128, endPoint x: 980, endPoint y: 529, distance: 402.9
click at [980, 522] on div at bounding box center [931, 279] width 246 height 518
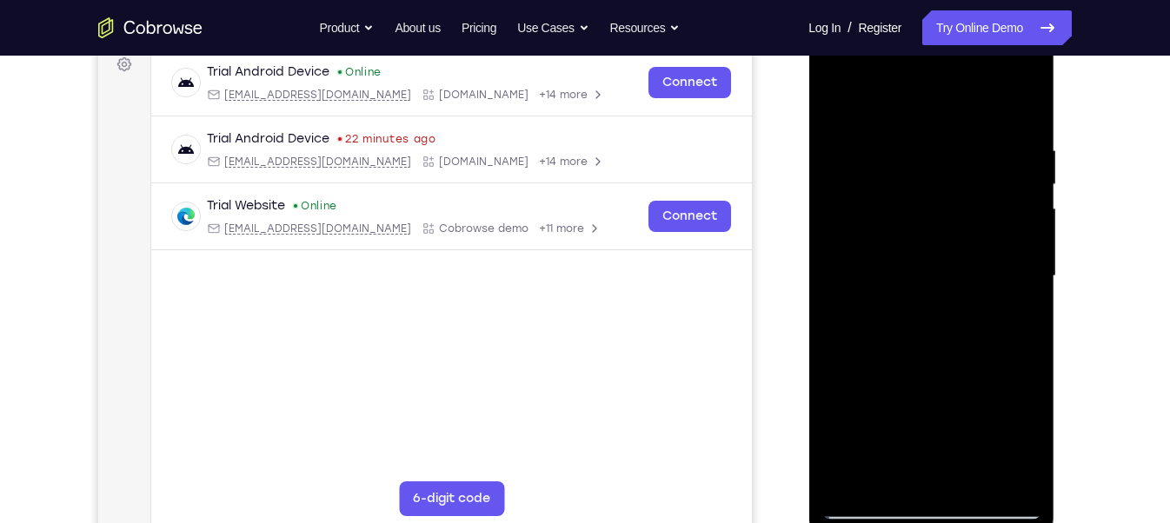
click at [836, 98] on div at bounding box center [930, 276] width 219 height 487
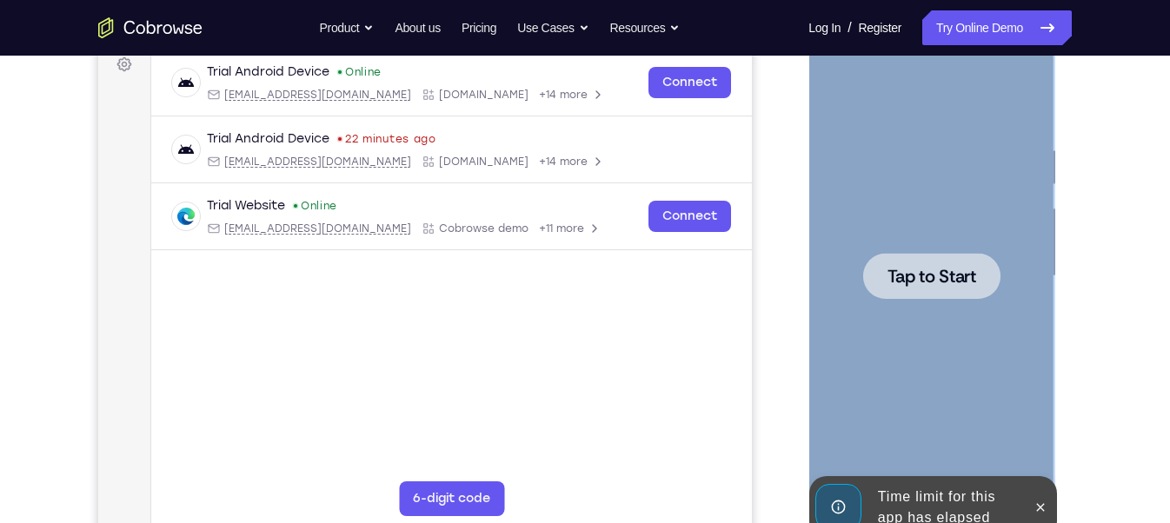
scroll to position [865, 0]
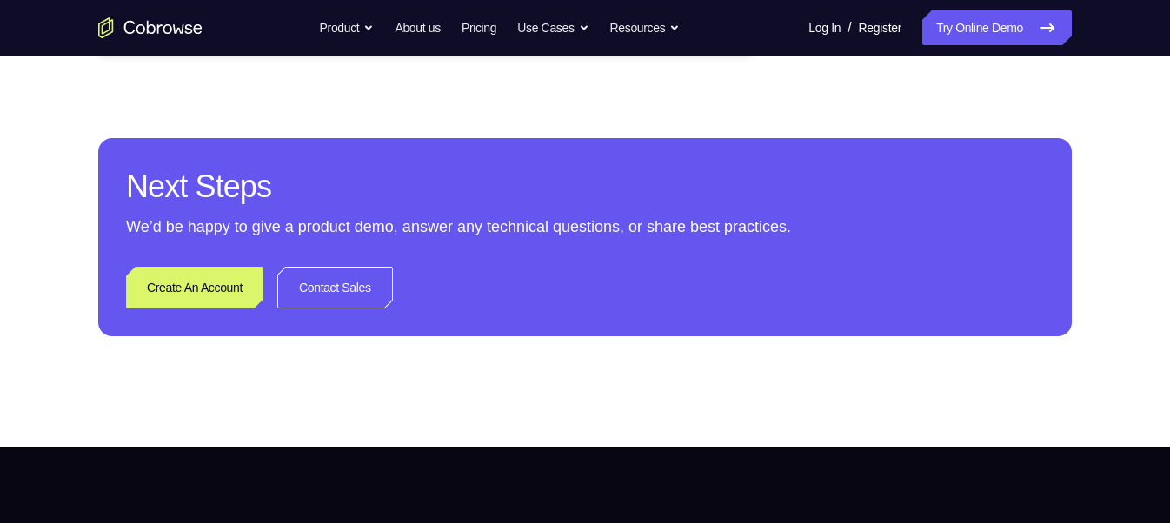
drag, startPoint x: 906, startPoint y: -294, endPoint x: 881, endPoint y: 620, distance: 913.9
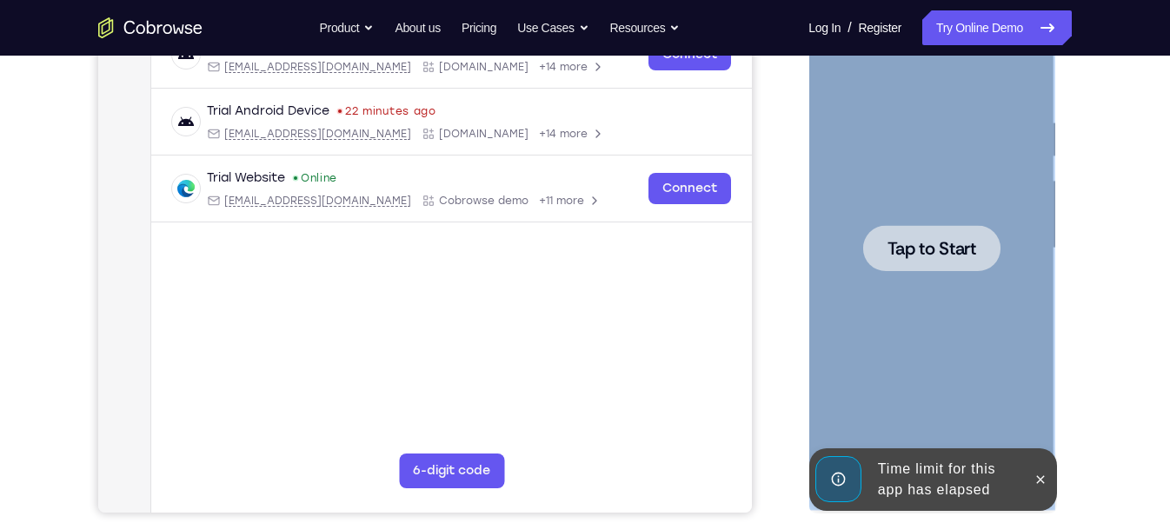
scroll to position [293, 0]
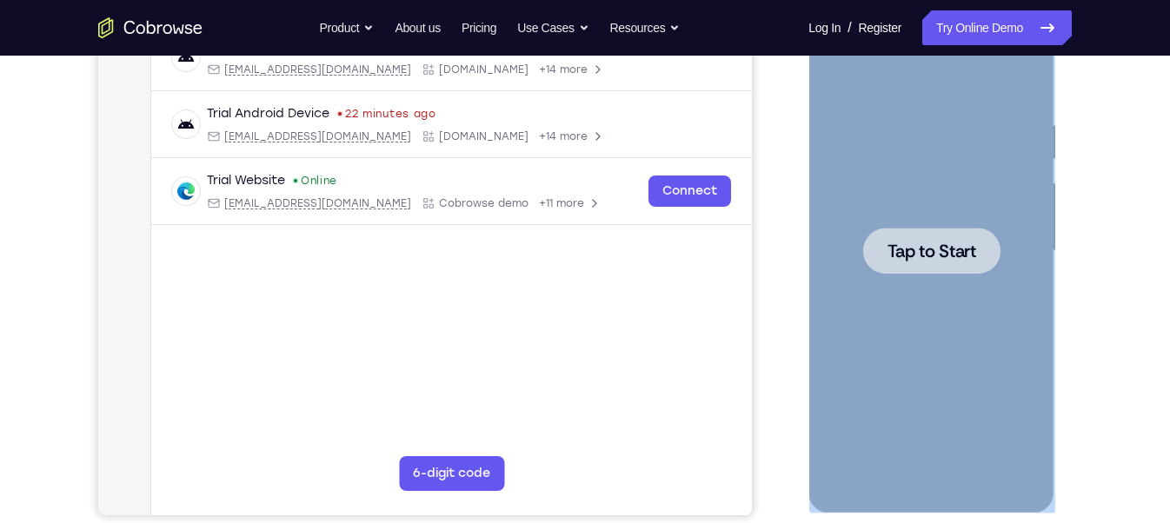
click at [901, 256] on span "Tap to Start" at bounding box center [931, 251] width 89 height 17
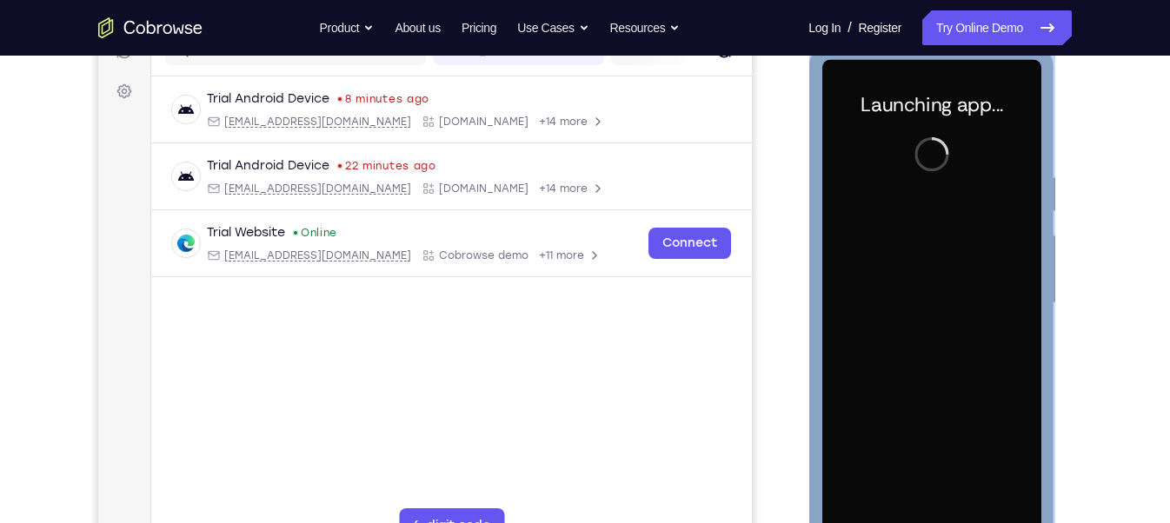
scroll to position [238, 0]
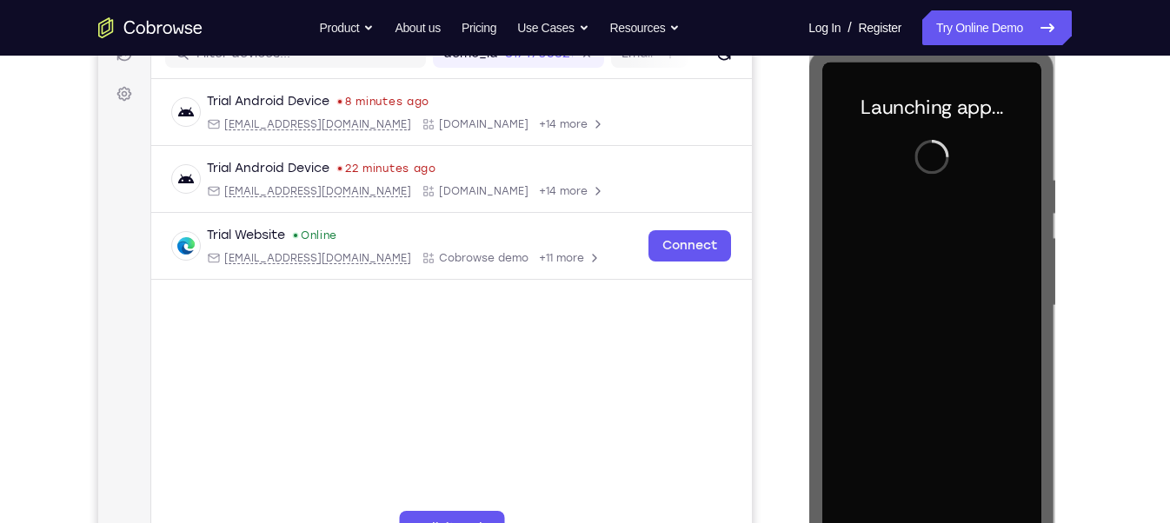
click at [770, 161] on div "Your Support Agent Your Customer Web iOS Android" at bounding box center [585, 250] width 974 height 642
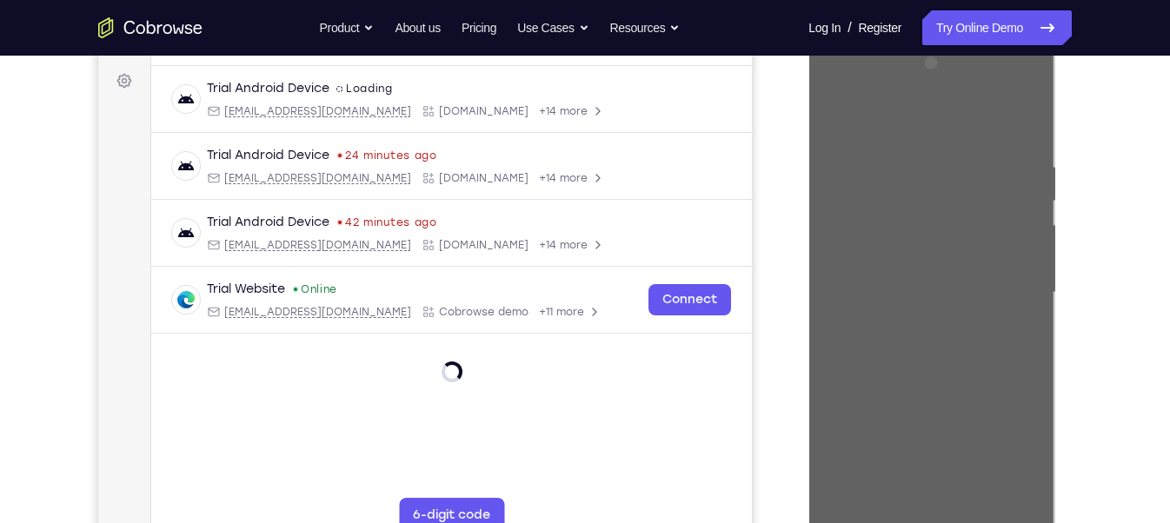
scroll to position [253, 0]
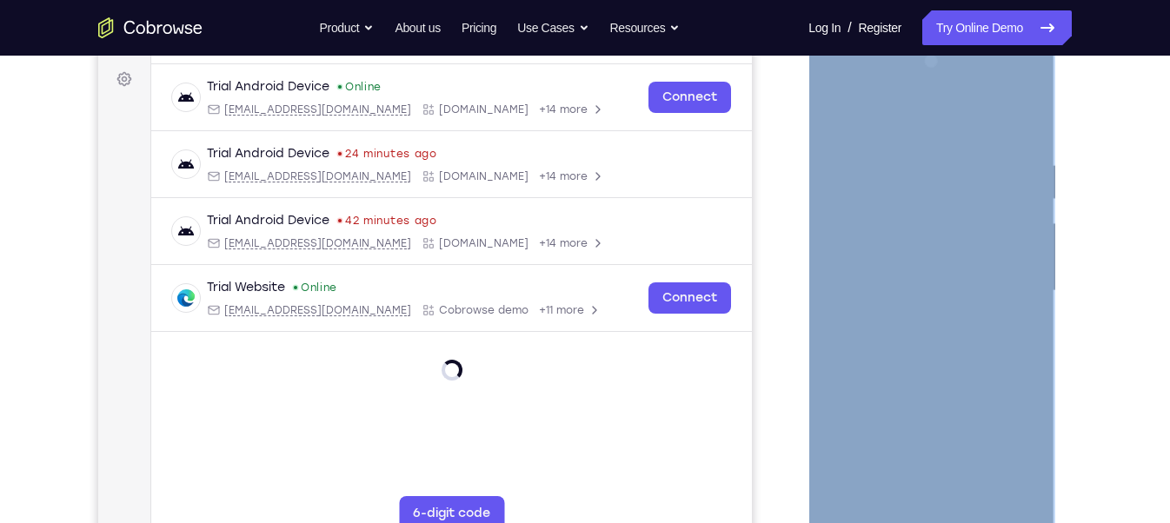
click at [925, 515] on div at bounding box center [930, 291] width 219 height 487
click at [936, 521] on div at bounding box center [930, 291] width 219 height 487
click at [1007, 450] on div at bounding box center [930, 291] width 219 height 487
click at [908, 126] on div at bounding box center [930, 291] width 219 height 487
click at [999, 286] on div at bounding box center [930, 291] width 219 height 487
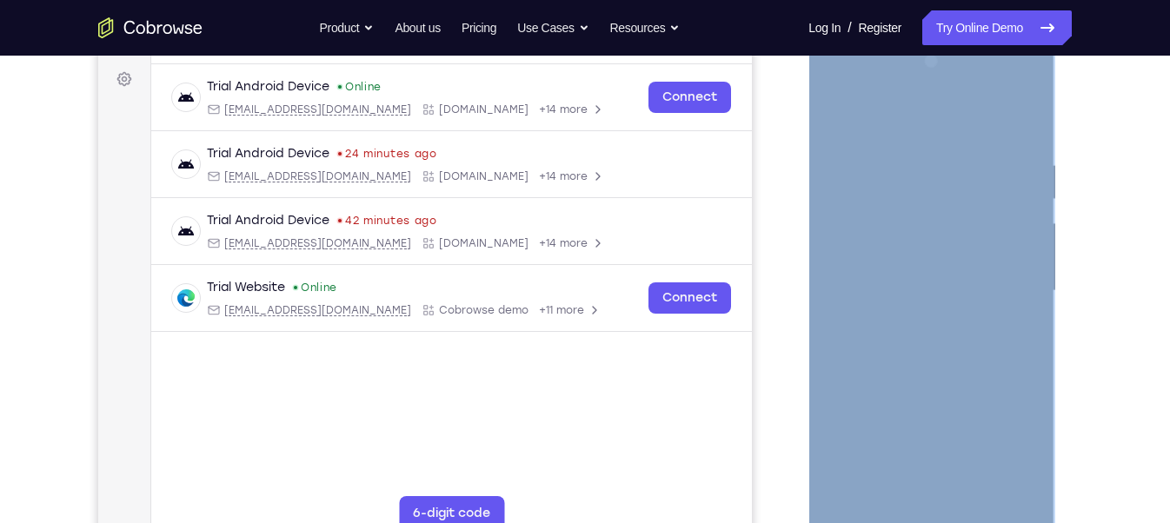
click at [911, 324] on div at bounding box center [930, 291] width 219 height 487
click at [901, 272] on div at bounding box center [930, 291] width 219 height 487
click at [844, 423] on div at bounding box center [930, 291] width 219 height 487
click at [955, 463] on div at bounding box center [930, 291] width 219 height 487
click at [892, 424] on div at bounding box center [930, 291] width 219 height 487
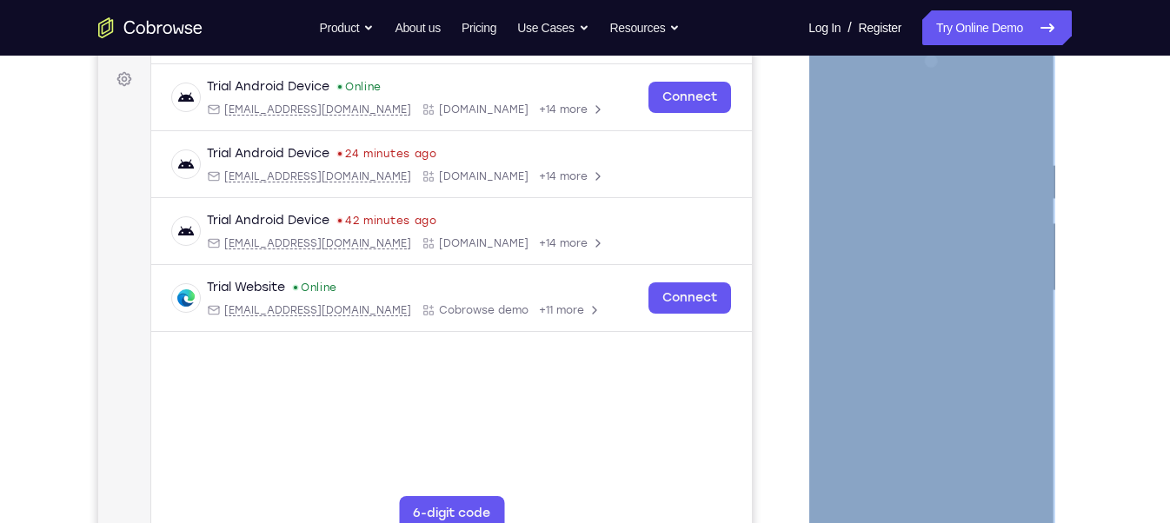
click at [1010, 393] on div at bounding box center [930, 291] width 219 height 487
click at [928, 429] on div at bounding box center [930, 291] width 219 height 487
click at [993, 462] on div at bounding box center [930, 291] width 219 height 487
click at [846, 422] on div at bounding box center [930, 291] width 219 height 487
click at [986, 391] on div at bounding box center [930, 291] width 219 height 487
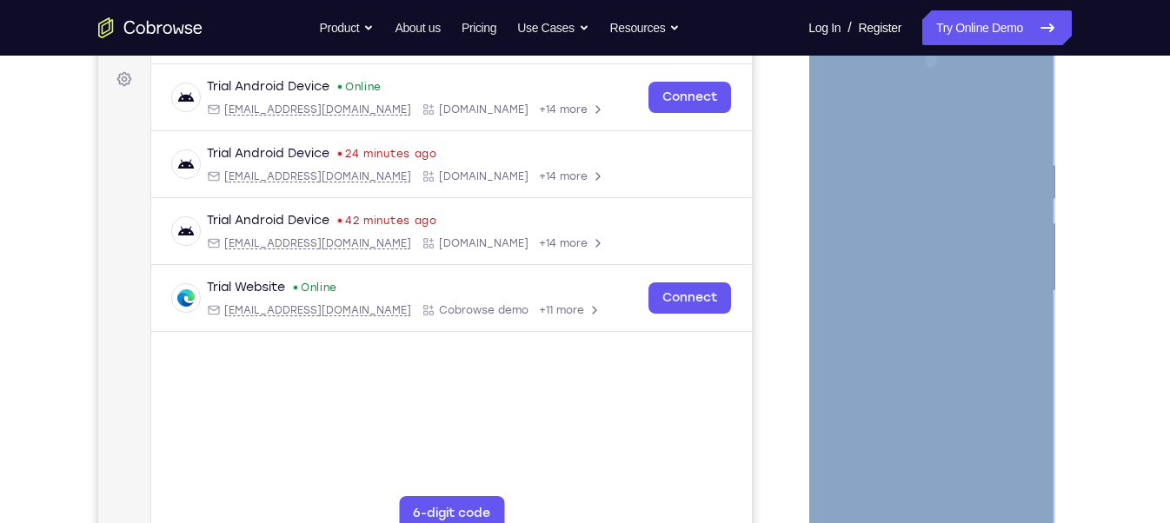
click at [1013, 415] on div at bounding box center [930, 291] width 219 height 487
click at [994, 490] on div at bounding box center [930, 291] width 219 height 487
click at [907, 460] on div at bounding box center [930, 291] width 219 height 487
click at [1005, 394] on div at bounding box center [930, 291] width 219 height 487
click at [993, 461] on div at bounding box center [930, 291] width 219 height 487
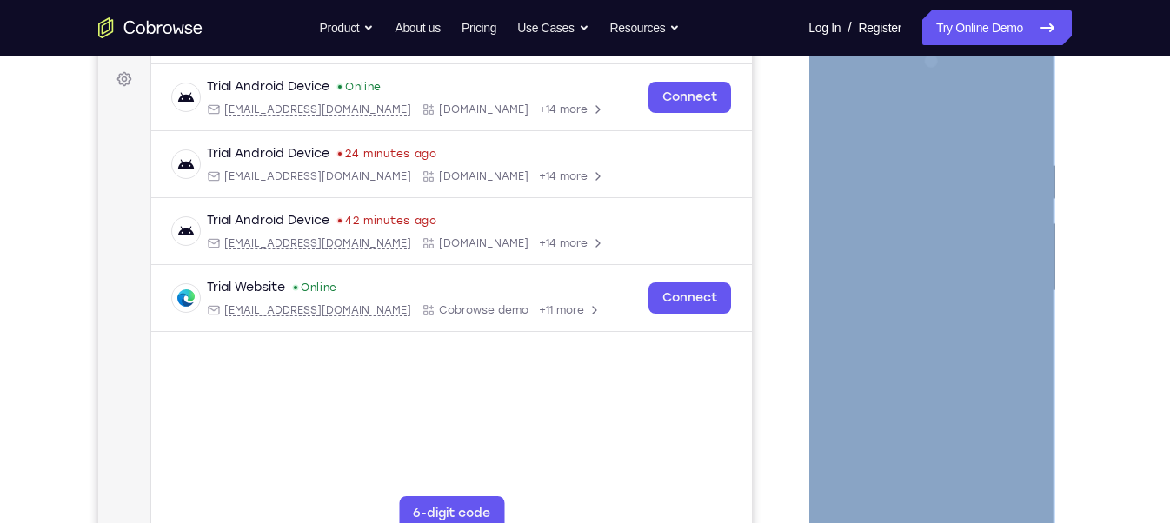
click at [895, 250] on div at bounding box center [930, 291] width 219 height 487
click at [834, 461] on div at bounding box center [930, 291] width 219 height 487
click at [847, 421] on div at bounding box center [930, 291] width 219 height 487
click at [947, 458] on div at bounding box center [930, 291] width 219 height 487
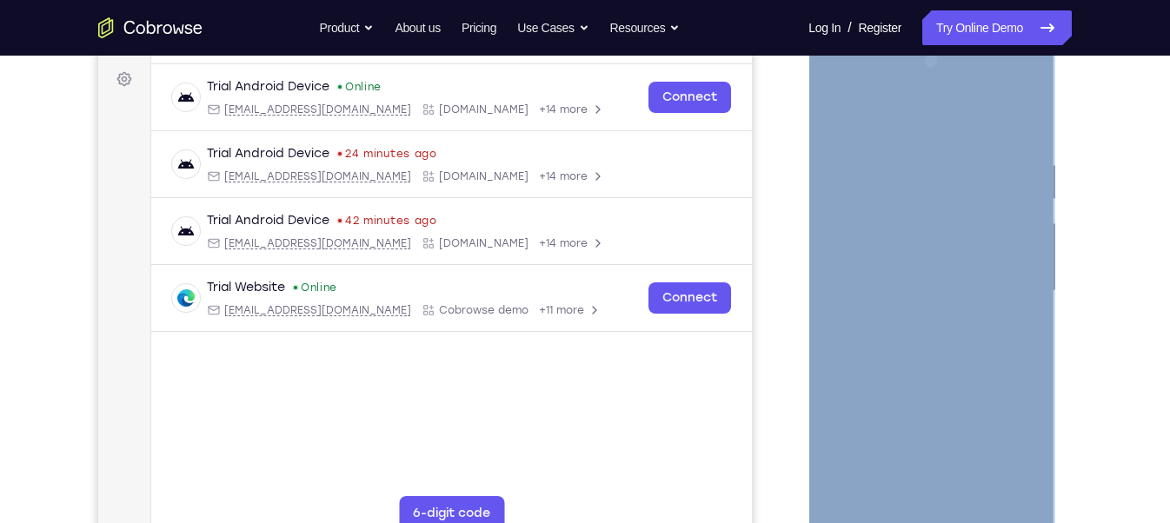
click at [845, 431] on div at bounding box center [930, 291] width 219 height 487
click at [881, 428] on div at bounding box center [930, 291] width 219 height 487
click at [836, 429] on div at bounding box center [930, 291] width 219 height 487
click at [954, 289] on div at bounding box center [930, 291] width 219 height 487
click at [910, 342] on div at bounding box center [930, 291] width 219 height 487
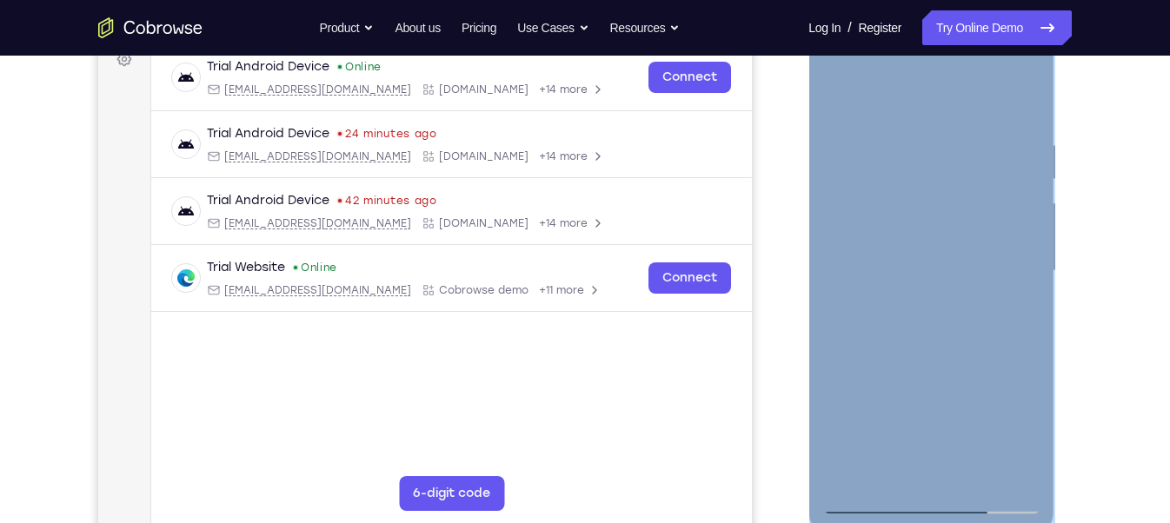
scroll to position [256, 0]
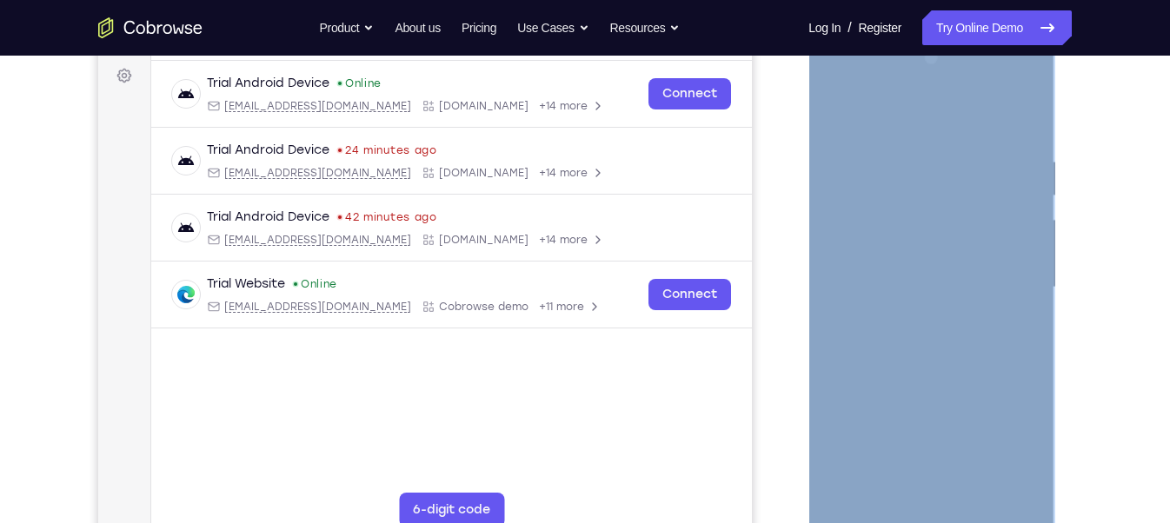
click at [1022, 142] on div at bounding box center [930, 287] width 219 height 487
click at [967, 490] on div at bounding box center [930, 287] width 219 height 487
click at [918, 383] on div at bounding box center [930, 287] width 219 height 487
click at [930, 269] on div at bounding box center [930, 287] width 219 height 487
click at [838, 115] on div at bounding box center [930, 287] width 219 height 487
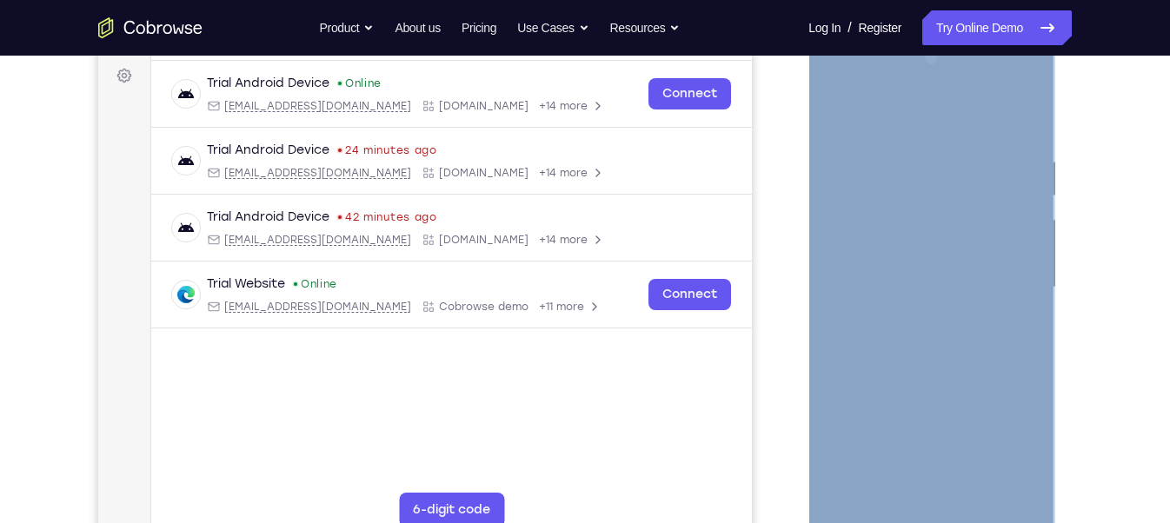
click at [926, 139] on div at bounding box center [930, 287] width 219 height 487
click at [834, 105] on div at bounding box center [930, 287] width 219 height 487
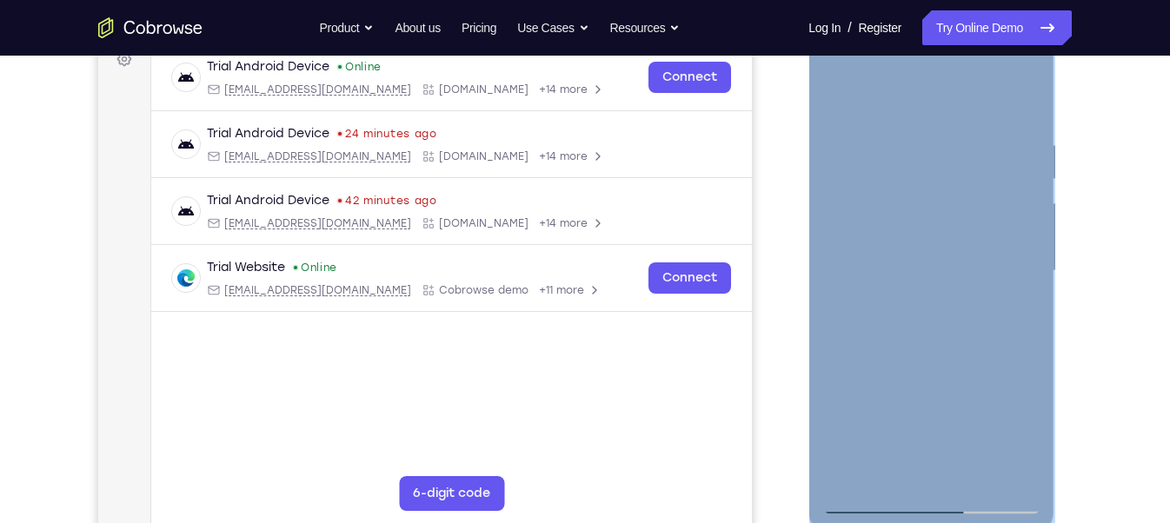
scroll to position [272, 0]
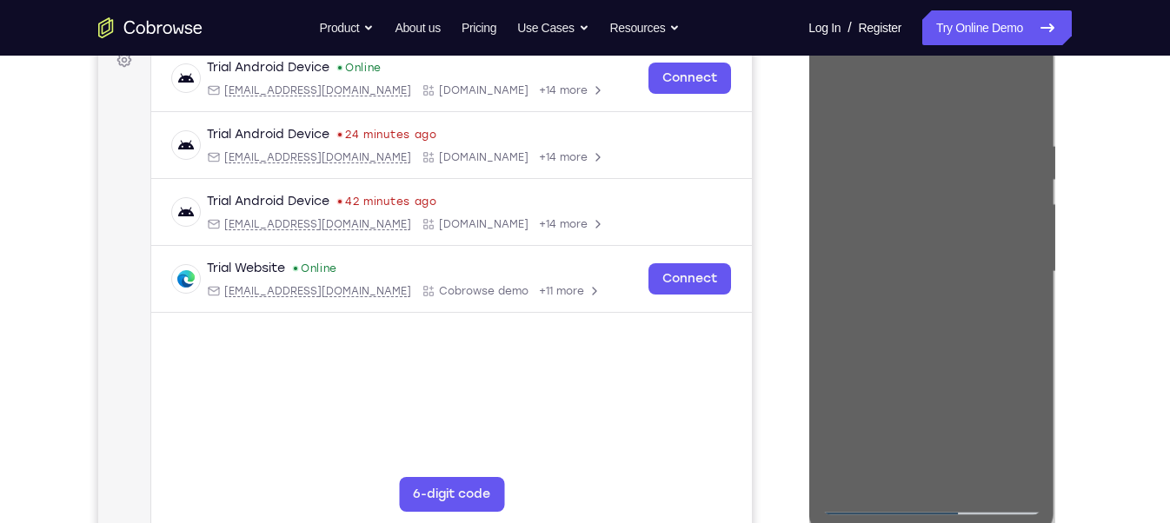
click at [339, 174] on div at bounding box center [288, 181] width 101 height 14
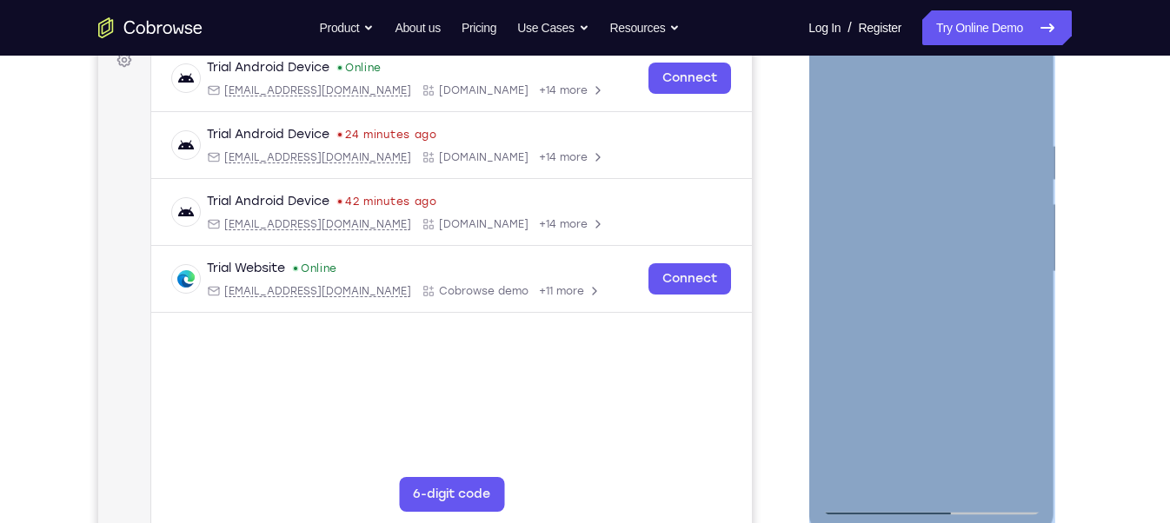
click at [965, 129] on div at bounding box center [930, 272] width 219 height 487
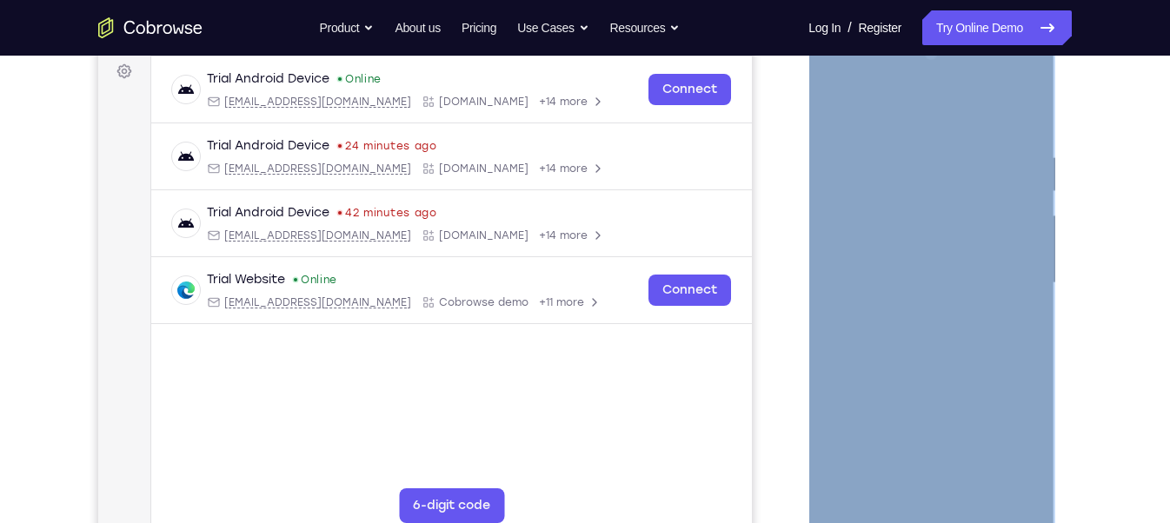
scroll to position [261, 0]
click at [970, 490] on div at bounding box center [930, 283] width 219 height 487
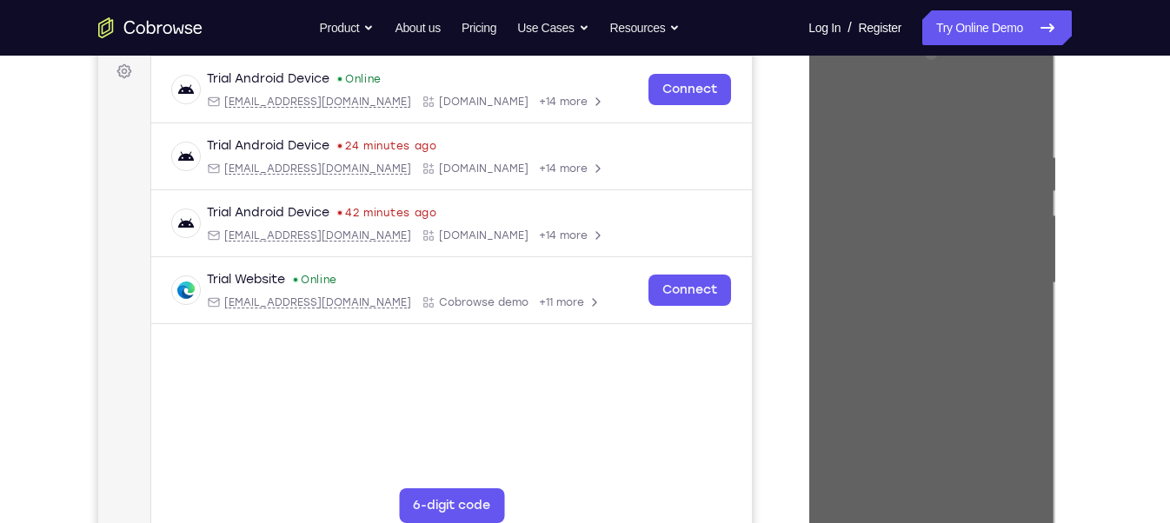
click at [1131, 210] on div "Your Support Agent Your Customer Web iOS Android Next Steps We’d be happy to gi…" at bounding box center [585, 368] width 1113 height 1146
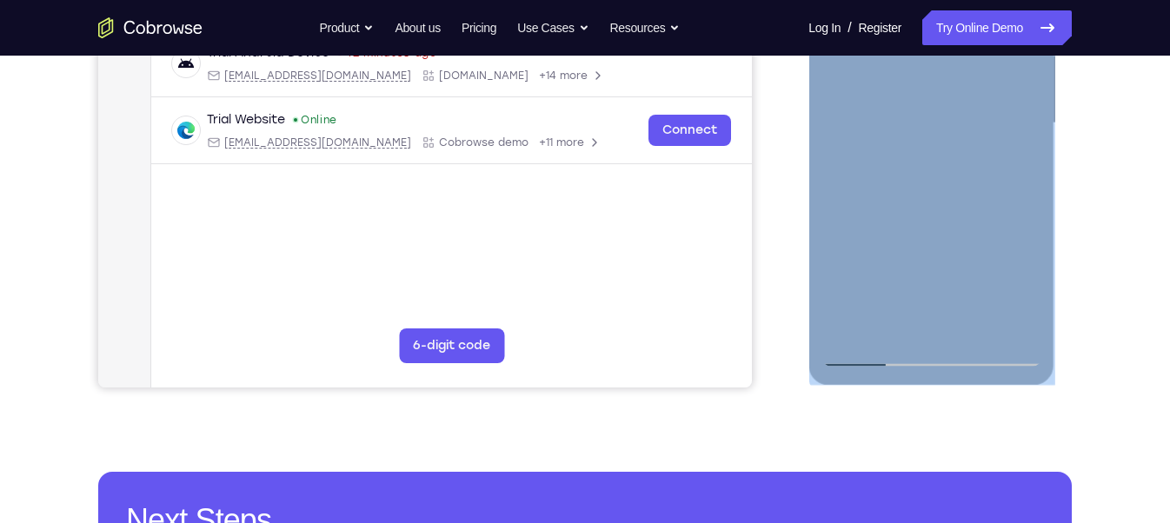
scroll to position [422, 0]
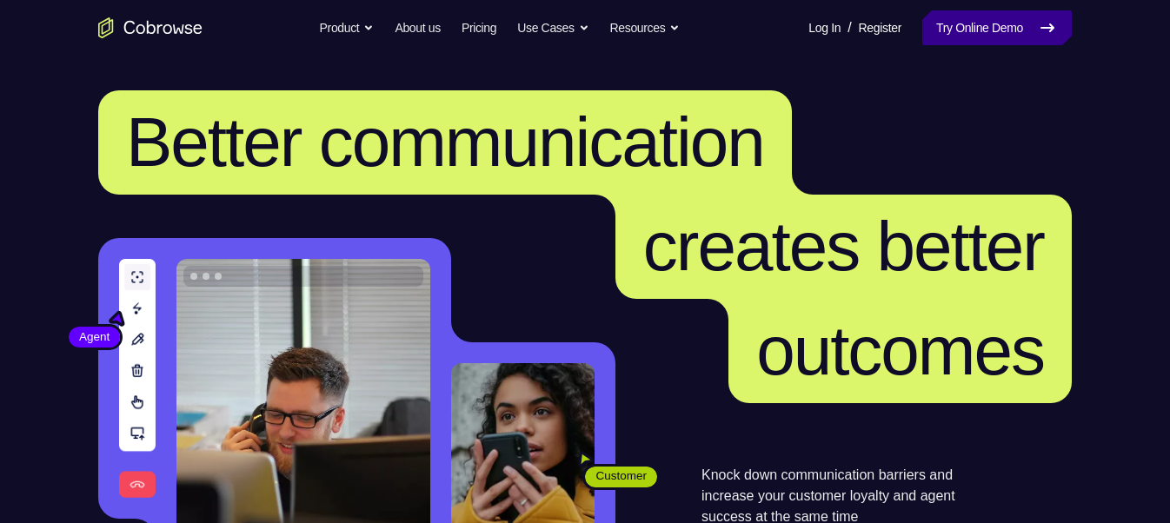
drag, startPoint x: 0, startPoint y: 0, endPoint x: 1004, endPoint y: 23, distance: 1004.2
click at [1004, 23] on link "Try Online Demo" at bounding box center [997, 27] width 150 height 35
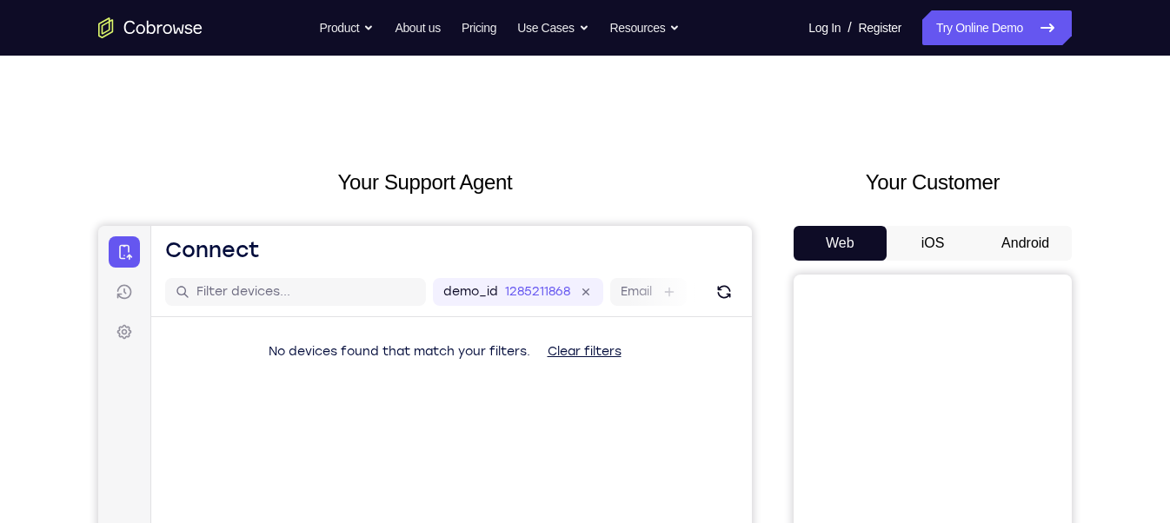
click at [1007, 236] on button "Android" at bounding box center [1025, 243] width 93 height 35
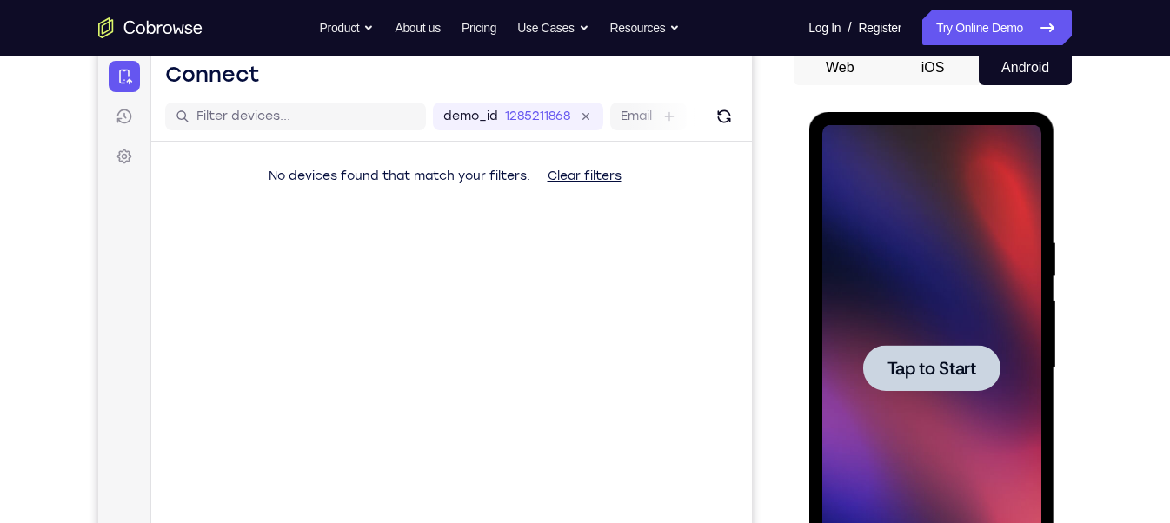
click at [943, 371] on span "Tap to Start" at bounding box center [931, 368] width 89 height 17
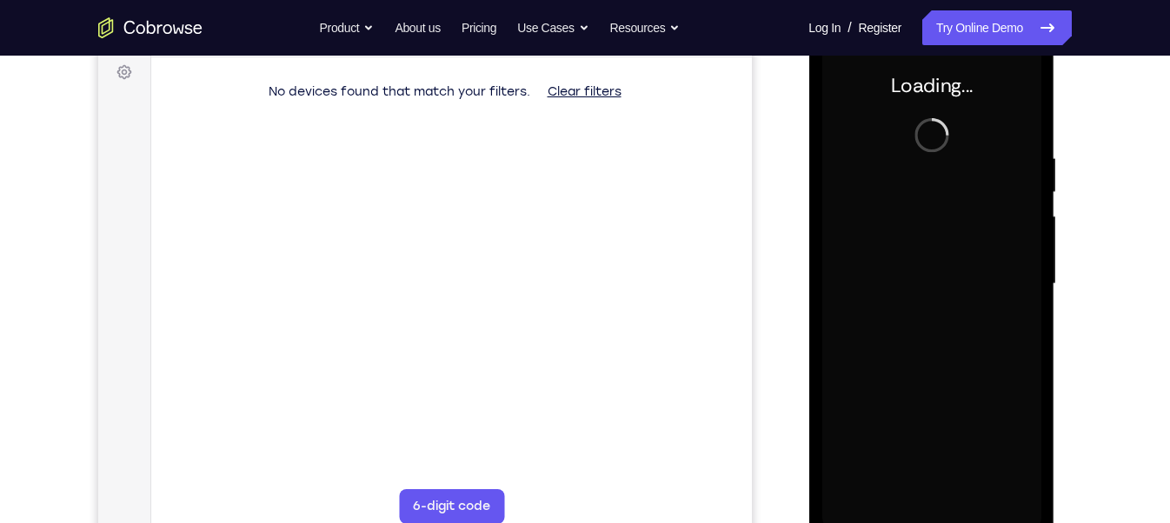
scroll to position [265, 0]
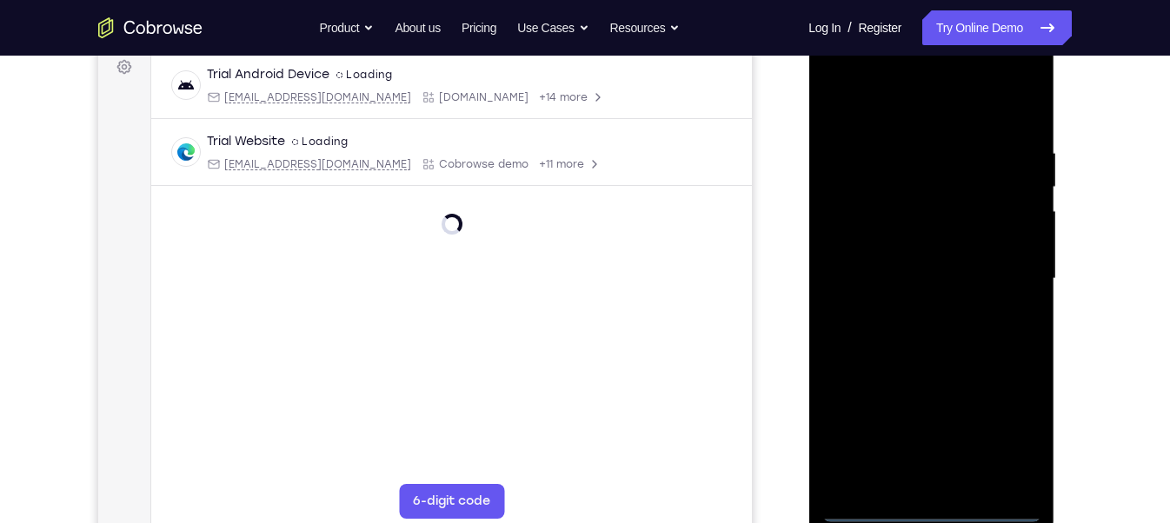
click at [938, 512] on div at bounding box center [930, 279] width 219 height 487
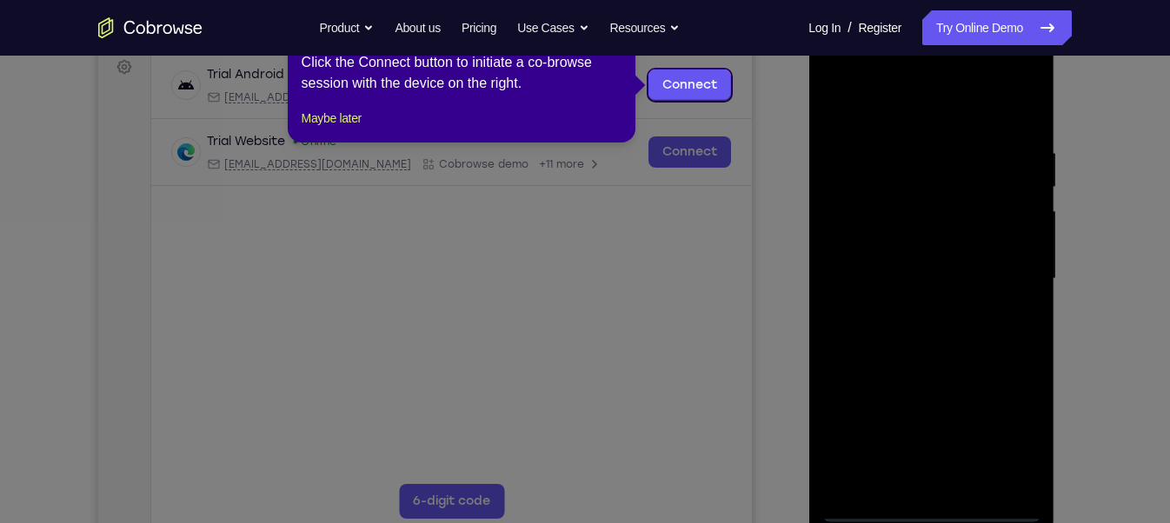
scroll to position [226, 0]
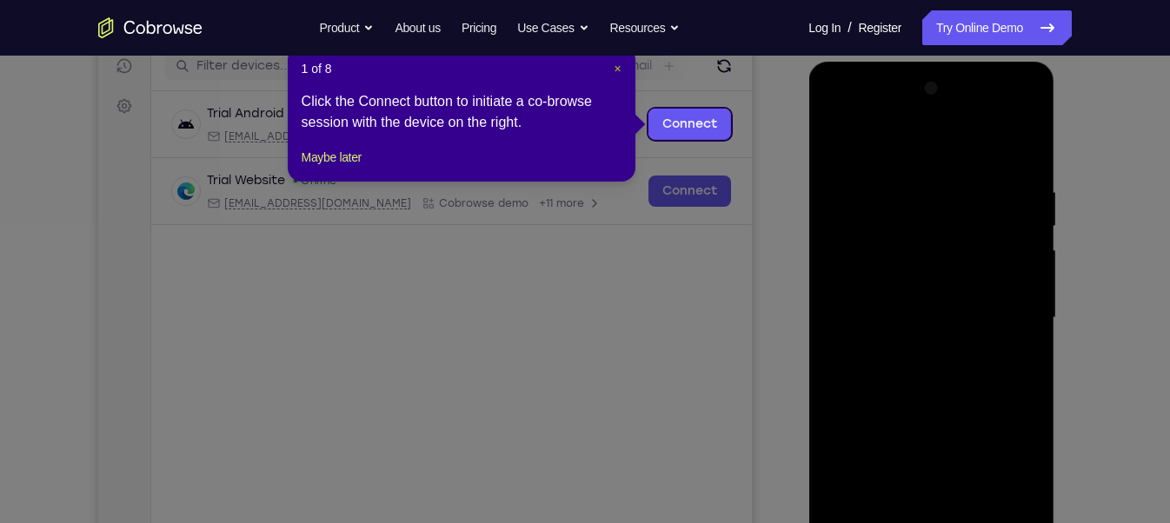
drag, startPoint x: 619, startPoint y: 73, endPoint x: 578, endPoint y: 150, distance: 86.7
click at [619, 73] on span "×" at bounding box center [617, 69] width 7 height 14
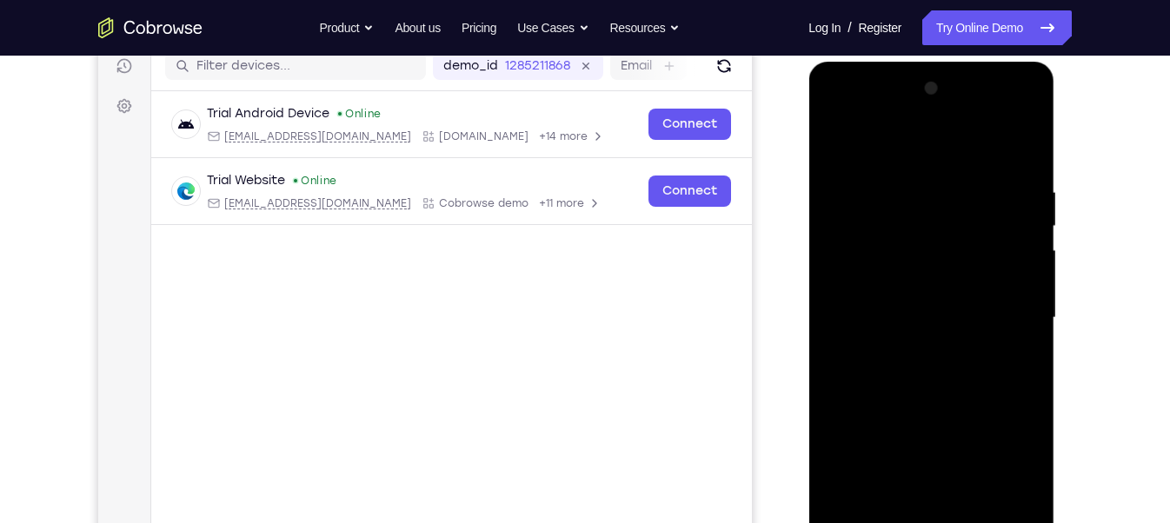
click at [1003, 470] on div at bounding box center [930, 318] width 219 height 487
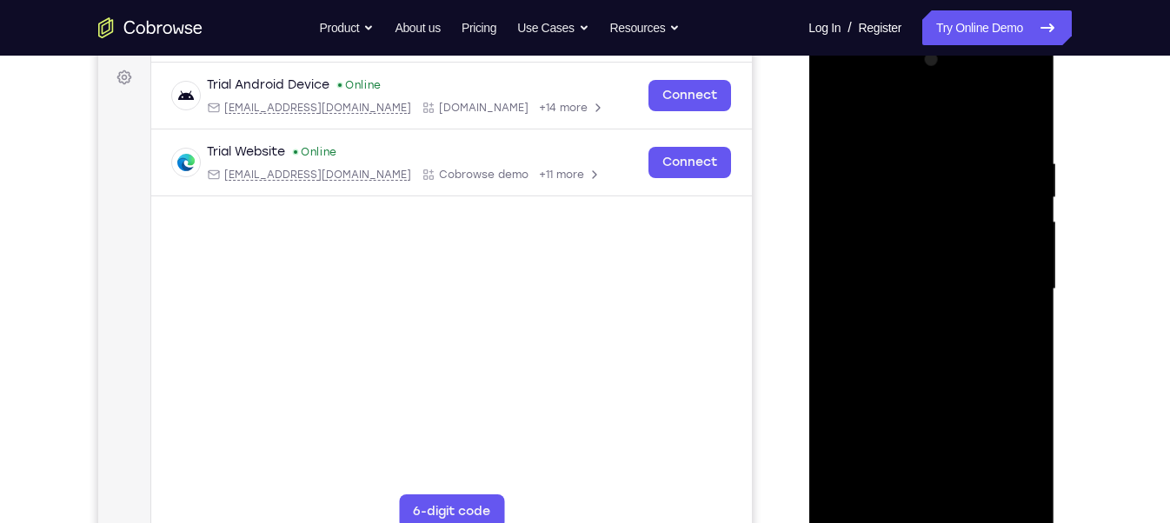
scroll to position [254, 0]
click at [857, 119] on div at bounding box center [930, 290] width 219 height 487
click at [1008, 276] on div at bounding box center [930, 290] width 219 height 487
click at [945, 496] on div at bounding box center [930, 290] width 219 height 487
click at [880, 276] on div at bounding box center [930, 290] width 219 height 487
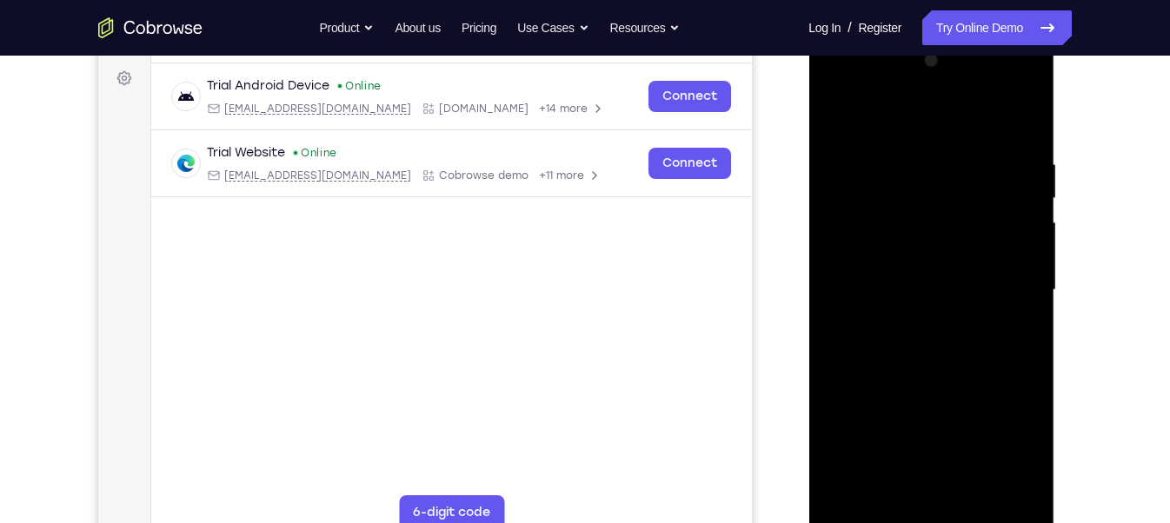
click at [839, 427] on div at bounding box center [930, 290] width 219 height 487
click at [950, 457] on div at bounding box center [930, 290] width 219 height 487
click at [886, 424] on div at bounding box center [930, 290] width 219 height 487
click at [1005, 395] on div at bounding box center [930, 290] width 219 height 487
click at [869, 493] on div at bounding box center [930, 290] width 219 height 487
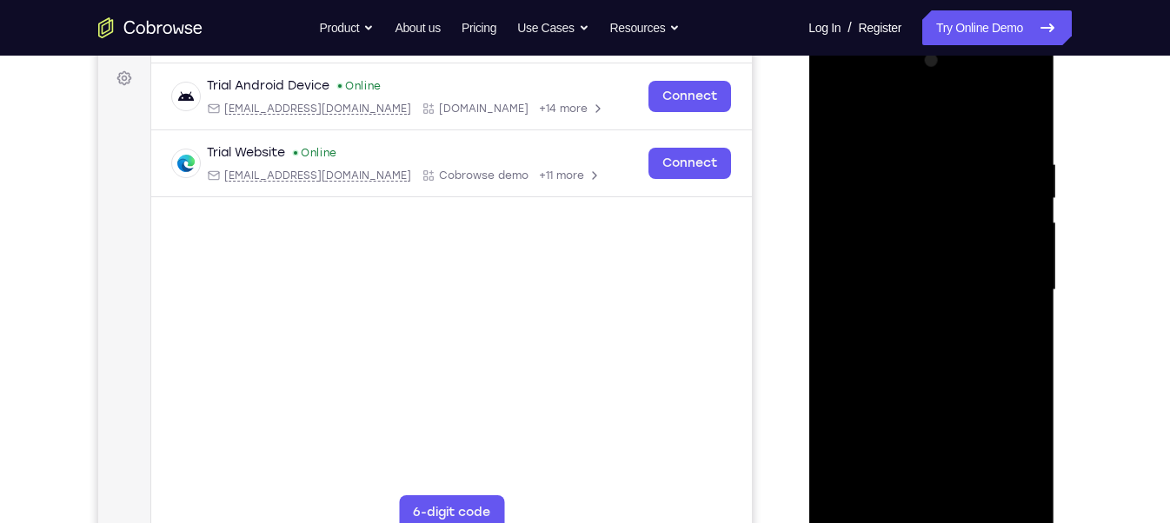
click at [926, 424] on div at bounding box center [930, 290] width 219 height 487
click at [994, 453] on div at bounding box center [930, 290] width 219 height 487
click at [846, 422] on div at bounding box center [930, 290] width 219 height 487
click at [985, 389] on div at bounding box center [930, 290] width 219 height 487
click at [1024, 422] on div at bounding box center [930, 290] width 219 height 487
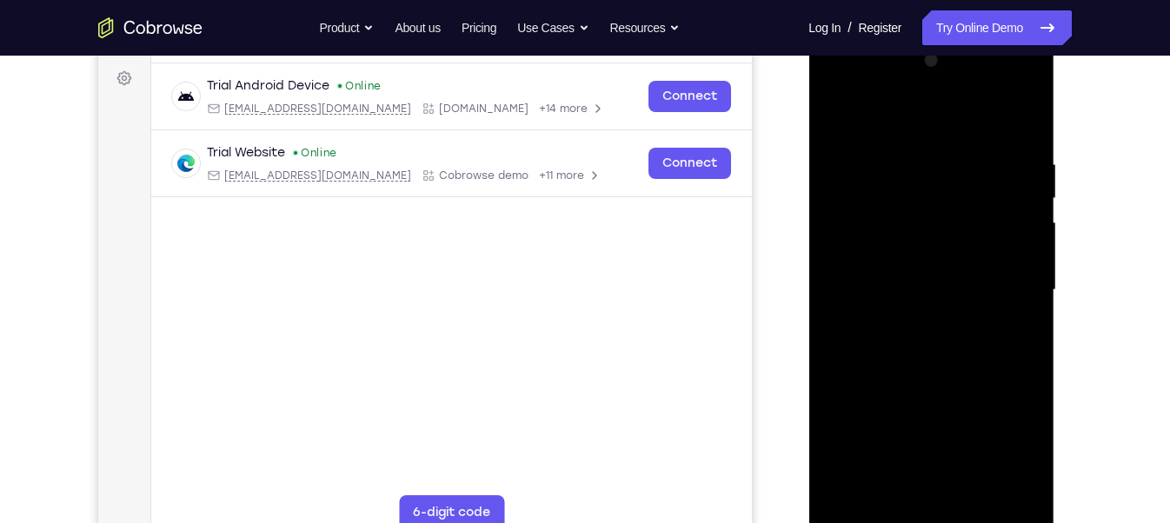
click at [996, 495] on div at bounding box center [930, 290] width 219 height 487
click at [911, 457] on div at bounding box center [930, 290] width 219 height 487
click at [1010, 400] on div at bounding box center [930, 290] width 219 height 487
click at [995, 458] on div at bounding box center [930, 290] width 219 height 487
click at [870, 261] on div at bounding box center [930, 290] width 219 height 487
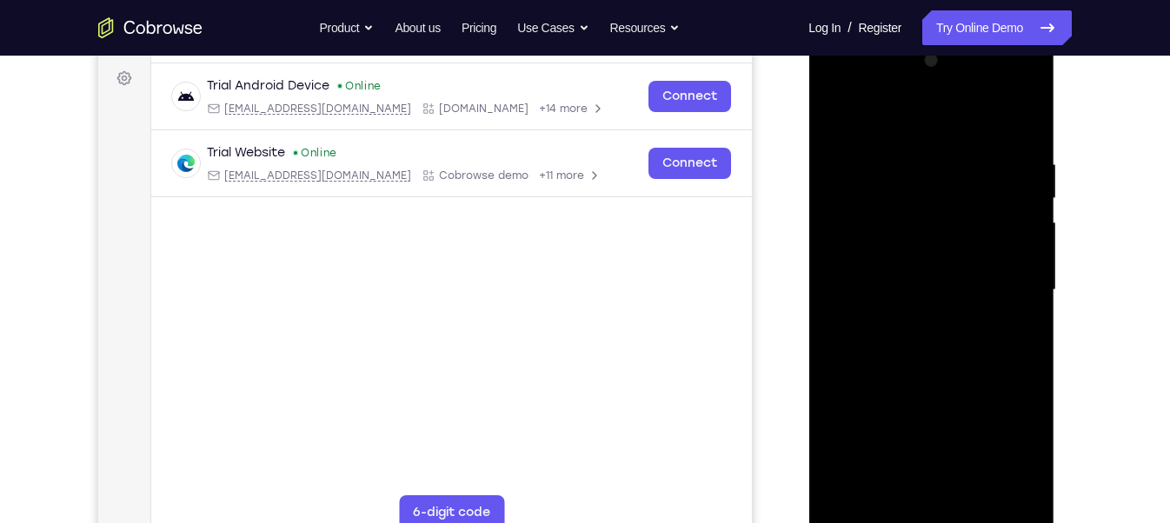
click at [845, 449] on div at bounding box center [930, 290] width 219 height 487
click at [844, 432] on div at bounding box center [930, 290] width 219 height 487
click at [954, 456] on div at bounding box center [930, 290] width 219 height 487
click at [844, 424] on div at bounding box center [930, 290] width 219 height 487
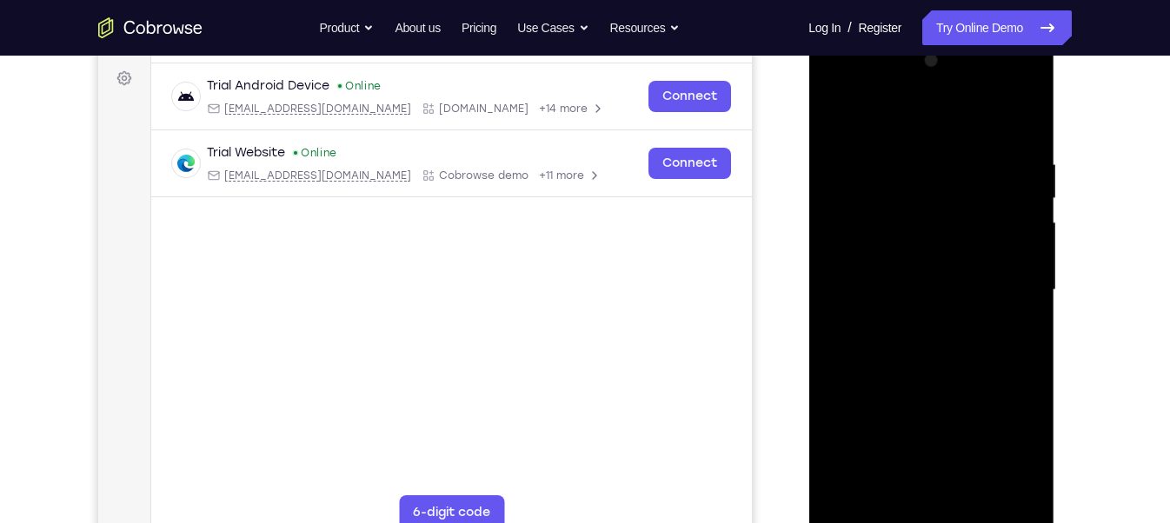
click at [883, 423] on div at bounding box center [930, 290] width 219 height 487
click at [848, 423] on div at bounding box center [930, 290] width 219 height 487
click at [831, 362] on div at bounding box center [930, 290] width 219 height 487
click at [850, 365] on div at bounding box center [930, 290] width 219 height 487
click at [1020, 453] on div at bounding box center [930, 290] width 219 height 487
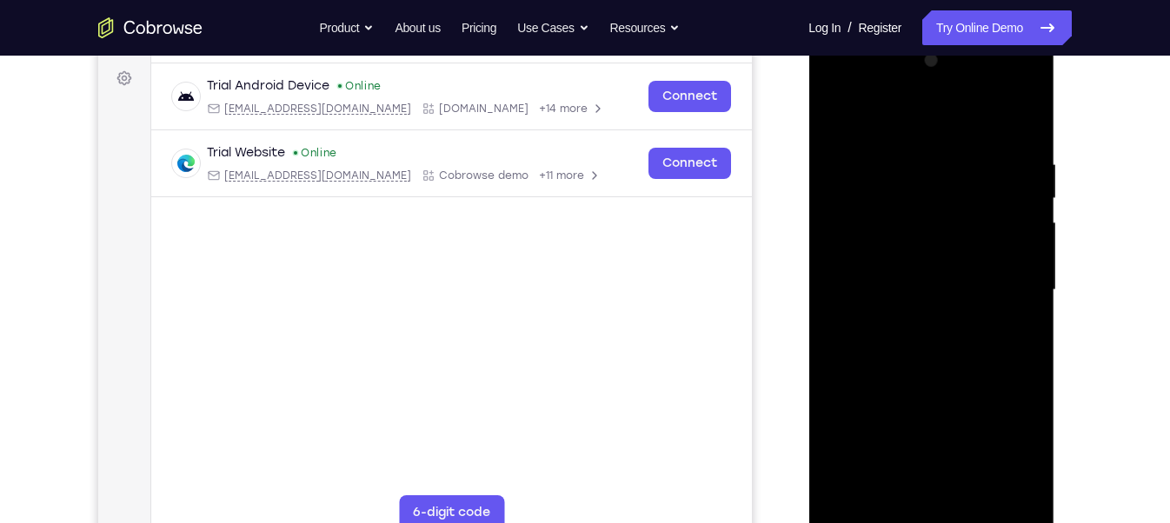
click at [1020, 453] on div at bounding box center [930, 290] width 219 height 487
click at [1021, 253] on div at bounding box center [930, 290] width 219 height 487
click at [920, 286] on div at bounding box center [930, 290] width 219 height 487
click at [886, 349] on div at bounding box center [930, 290] width 219 height 487
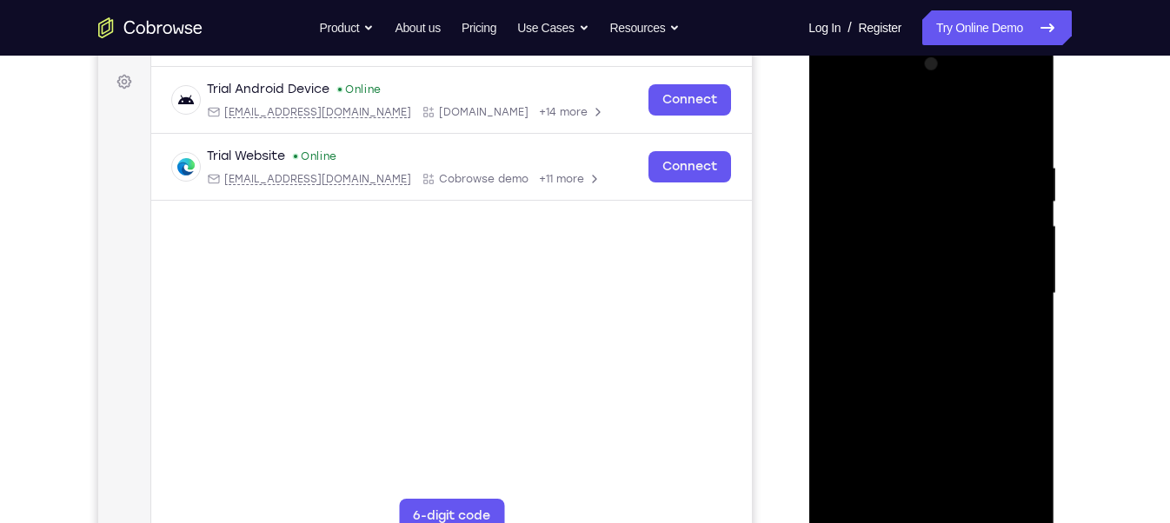
scroll to position [250, 0]
click at [907, 346] on div at bounding box center [930, 293] width 219 height 487
click at [1022, 136] on div at bounding box center [930, 293] width 219 height 487
click at [974, 502] on div at bounding box center [930, 293] width 219 height 487
click at [920, 388] on div at bounding box center [930, 293] width 219 height 487
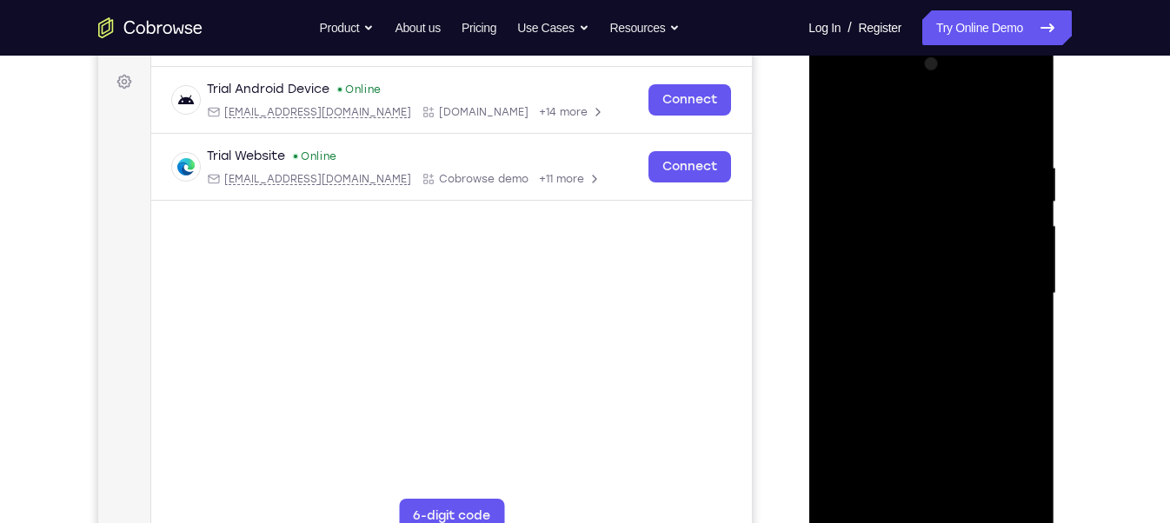
click at [922, 135] on div at bounding box center [930, 293] width 219 height 487
click at [842, 119] on div at bounding box center [930, 293] width 219 height 487
drag, startPoint x: 1013, startPoint y: 158, endPoint x: 1609, endPoint y: 173, distance: 596.5
click at [808, 136] on html "Online web based iOS Simulators and Android Emulators. Run iPhone, iPad, Mobile…" at bounding box center [932, 298] width 248 height 522
drag, startPoint x: 1013, startPoint y: 146, endPoint x: 873, endPoint y: 159, distance: 140.5
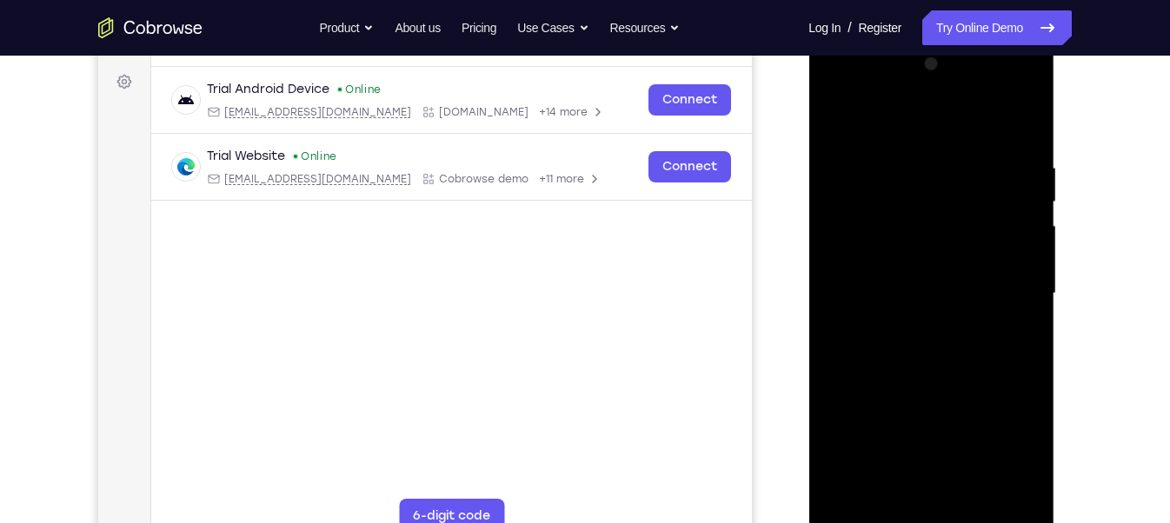
click at [873, 159] on div at bounding box center [930, 293] width 219 height 487
drag, startPoint x: 1007, startPoint y: 155, endPoint x: 828, endPoint y: 164, distance: 179.3
click at [828, 164] on div at bounding box center [930, 293] width 219 height 487
drag, startPoint x: 1022, startPoint y: 154, endPoint x: 850, endPoint y: 153, distance: 172.1
click at [850, 153] on div at bounding box center [930, 293] width 219 height 487
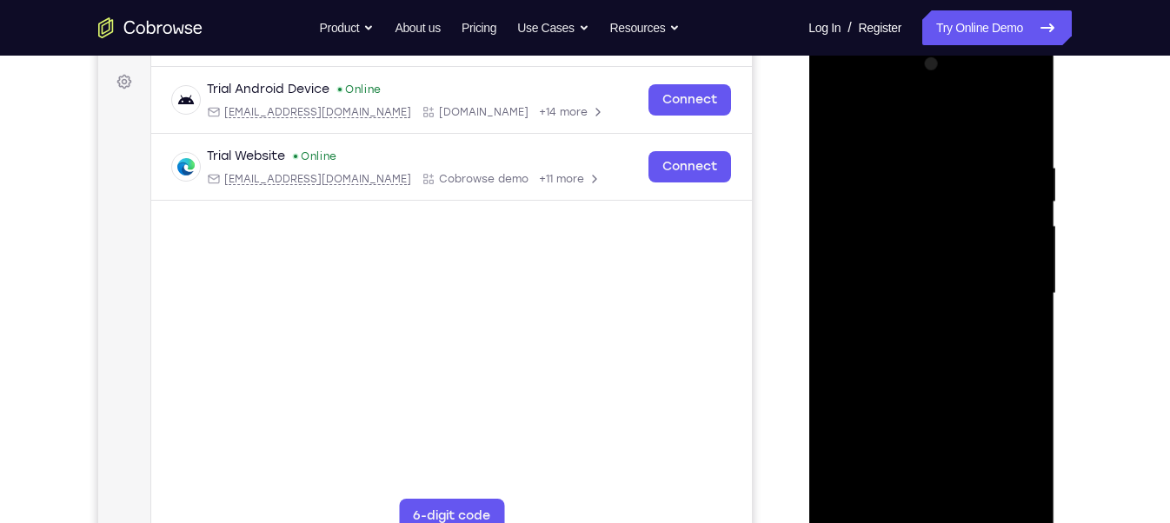
drag, startPoint x: 1020, startPoint y: 156, endPoint x: 771, endPoint y: 164, distance: 248.7
click at [808, 164] on html "Online web based iOS Simulators and Android Emulators. Run iPhone, iPad, Mobile…" at bounding box center [932, 298] width 248 height 522
drag, startPoint x: 1019, startPoint y: 151, endPoint x: 772, endPoint y: 138, distance: 247.2
click at [808, 138] on html "Online web based iOS Simulators and Android Emulators. Run iPhone, iPad, Mobile…" at bounding box center [932, 298] width 248 height 522
drag, startPoint x: 889, startPoint y: 156, endPoint x: 768, endPoint y: 189, distance: 126.3
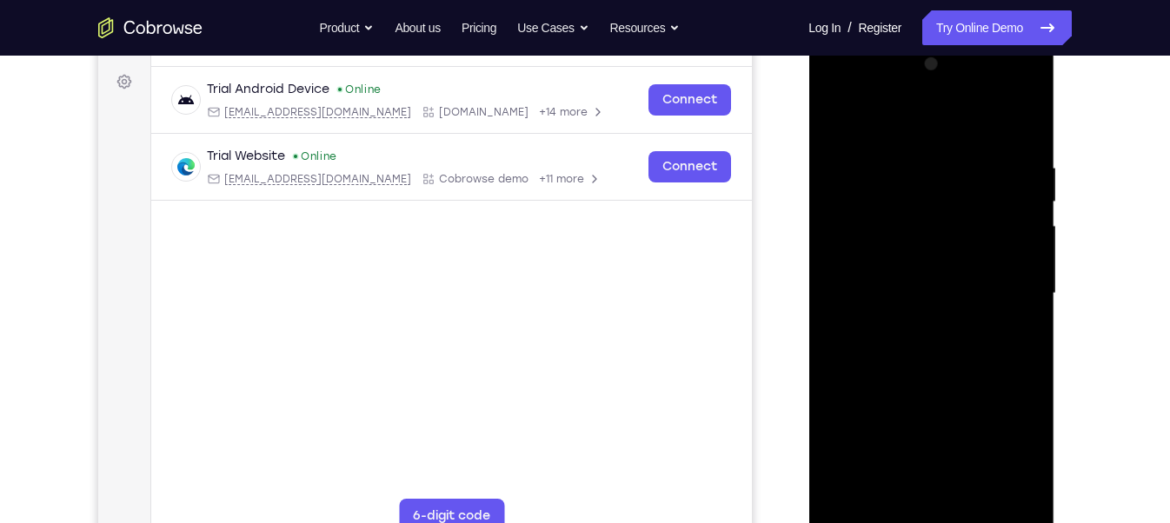
click at [808, 189] on html "Online web based iOS Simulators and Android Emulators. Run iPhone, iPad, Mobile…" at bounding box center [932, 298] width 248 height 522
drag, startPoint x: 982, startPoint y: 168, endPoint x: 792, endPoint y: 168, distance: 190.4
click at [808, 168] on html "Online web based iOS Simulators and Android Emulators. Run iPhone, iPad, Mobile…" at bounding box center [932, 298] width 248 height 522
drag, startPoint x: 989, startPoint y: 146, endPoint x: 1579, endPoint y: 188, distance: 591.7
click at [808, 150] on html "Online web based iOS Simulators and Android Emulators. Run iPhone, iPad, Mobile…" at bounding box center [932, 298] width 248 height 522
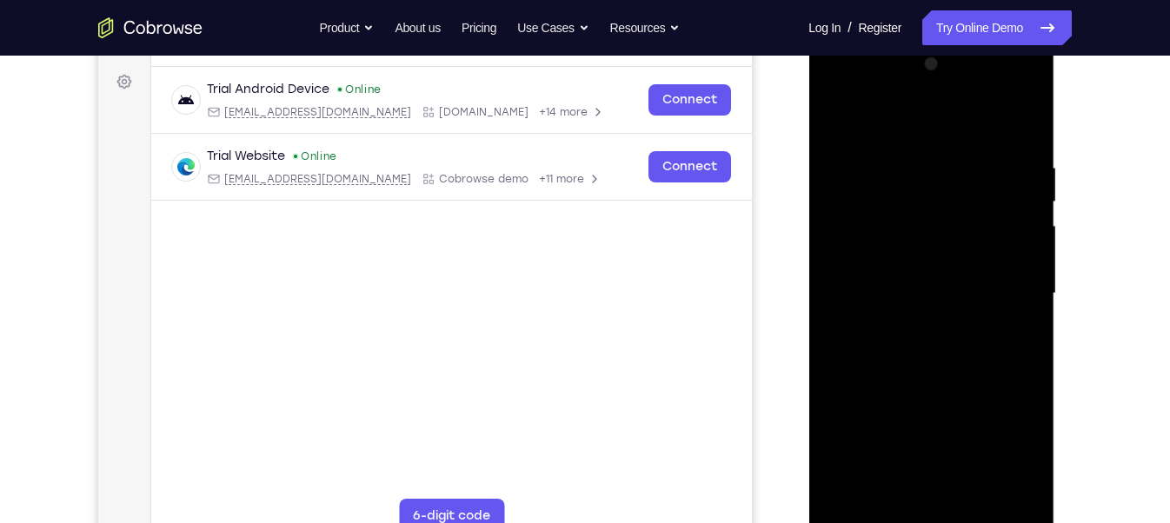
drag, startPoint x: 1007, startPoint y: 159, endPoint x: 821, endPoint y: 155, distance: 186.9
click at [821, 155] on div at bounding box center [931, 296] width 246 height 518
click at [880, 161] on div at bounding box center [930, 293] width 219 height 487
click at [871, 116] on div at bounding box center [930, 293] width 219 height 487
click at [1007, 375] on div at bounding box center [930, 293] width 219 height 487
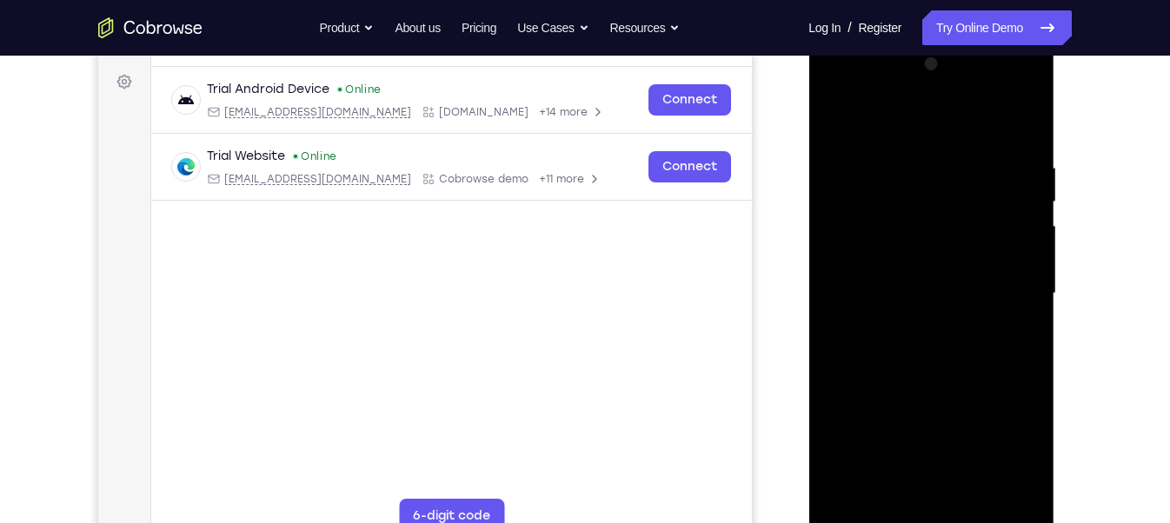
click at [838, 117] on div at bounding box center [930, 293] width 219 height 487
drag, startPoint x: 944, startPoint y: 362, endPoint x: 915, endPoint y: 434, distance: 76.8
drag, startPoint x: 915, startPoint y: 434, endPoint x: 824, endPoint y: 164, distance: 284.5
click at [824, 164] on div at bounding box center [930, 293] width 219 height 487
click at [1027, 123] on div at bounding box center [930, 293] width 219 height 487
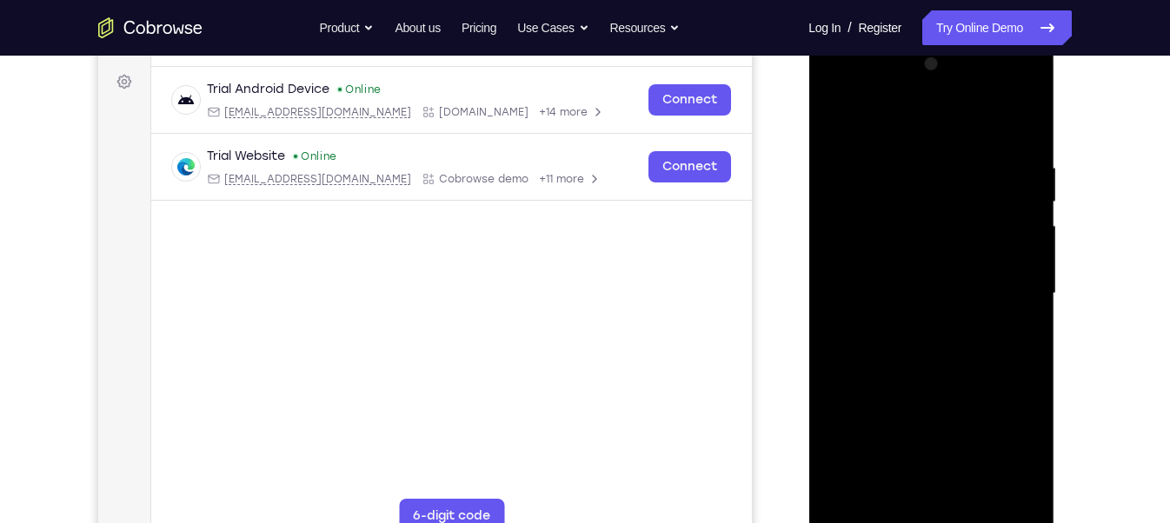
click at [844, 310] on div at bounding box center [930, 293] width 219 height 487
click at [1033, 203] on div at bounding box center [930, 293] width 219 height 487
click at [1030, 70] on div at bounding box center [930, 293] width 219 height 487
click at [840, 120] on div at bounding box center [930, 293] width 219 height 487
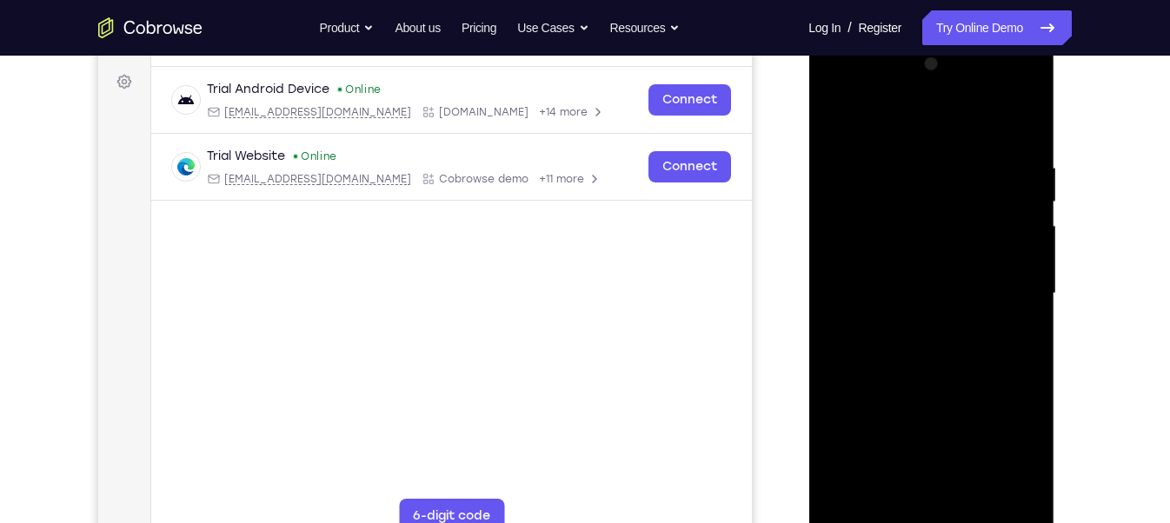
click at [1027, 125] on div at bounding box center [930, 293] width 219 height 487
drag, startPoint x: 969, startPoint y: 156, endPoint x: 337, endPoint y: 128, distance: 632.5
click at [808, 128] on html "Online web based iOS Simulators and Android Emulators. Run iPhone, iPad, Mobile…" at bounding box center [932, 298] width 248 height 522
drag, startPoint x: 1003, startPoint y: 153, endPoint x: 402, endPoint y: 168, distance: 601.7
click at [808, 168] on html "Online web based iOS Simulators and Android Emulators. Run iPhone, iPad, Mobile…" at bounding box center [932, 298] width 248 height 522
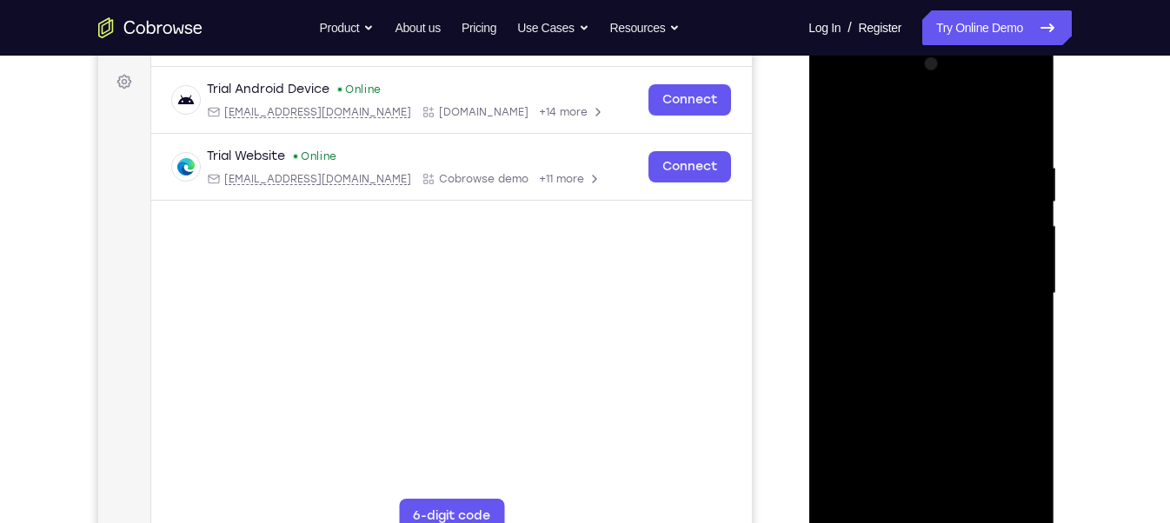
drag, startPoint x: 909, startPoint y: 410, endPoint x: 929, endPoint y: 243, distance: 168.9
click at [929, 243] on div at bounding box center [930, 293] width 219 height 487
drag, startPoint x: 902, startPoint y: 420, endPoint x: 868, endPoint y: 161, distance: 261.2
click at [868, 161] on div at bounding box center [930, 293] width 219 height 487
click at [1031, 293] on div at bounding box center [930, 293] width 219 height 487
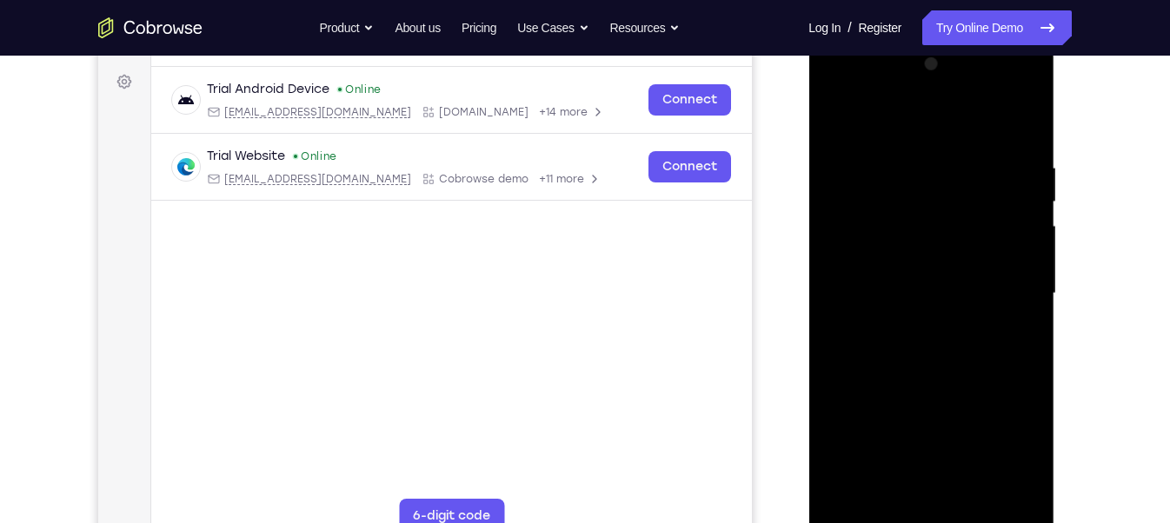
click at [1031, 293] on div at bounding box center [930, 293] width 219 height 487
click at [1032, 296] on div at bounding box center [930, 293] width 219 height 487
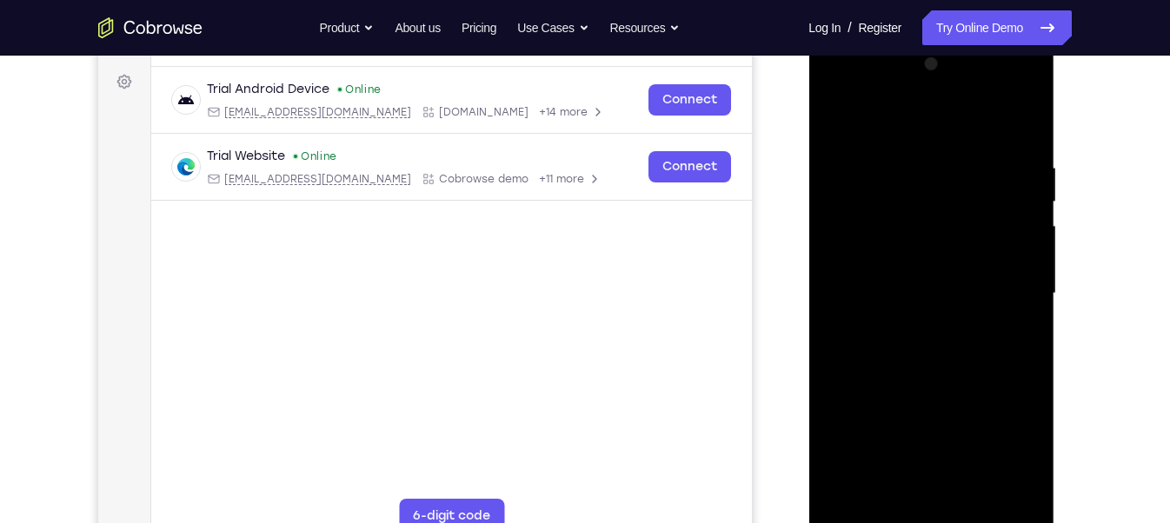
drag, startPoint x: 897, startPoint y: 362, endPoint x: 882, endPoint y: 83, distance: 279.4
click at [882, 83] on div at bounding box center [930, 293] width 219 height 487
drag, startPoint x: 922, startPoint y: 337, endPoint x: 928, endPoint y: 39, distance: 298.2
click at [928, 39] on div at bounding box center [931, 296] width 246 height 518
drag, startPoint x: 927, startPoint y: 393, endPoint x: 931, endPoint y: 74, distance: 319.0
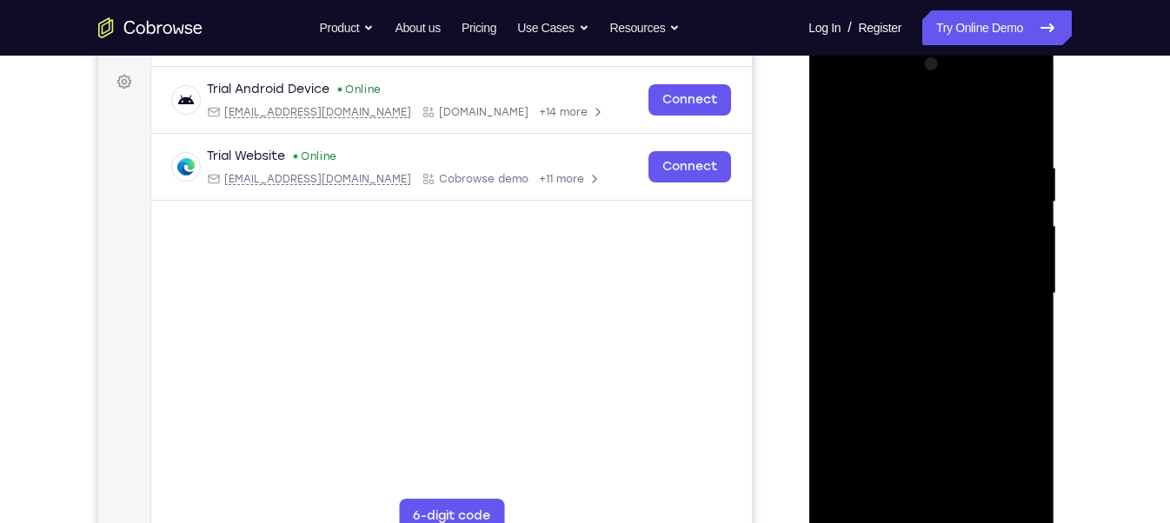
click at [931, 74] on div at bounding box center [930, 293] width 219 height 487
drag, startPoint x: 932, startPoint y: 358, endPoint x: 907, endPoint y: 175, distance: 185.1
click at [907, 175] on div at bounding box center [930, 293] width 219 height 487
drag, startPoint x: 974, startPoint y: 362, endPoint x: 952, endPoint y: 414, distance: 55.7
click at [952, 414] on div at bounding box center [930, 293] width 219 height 487
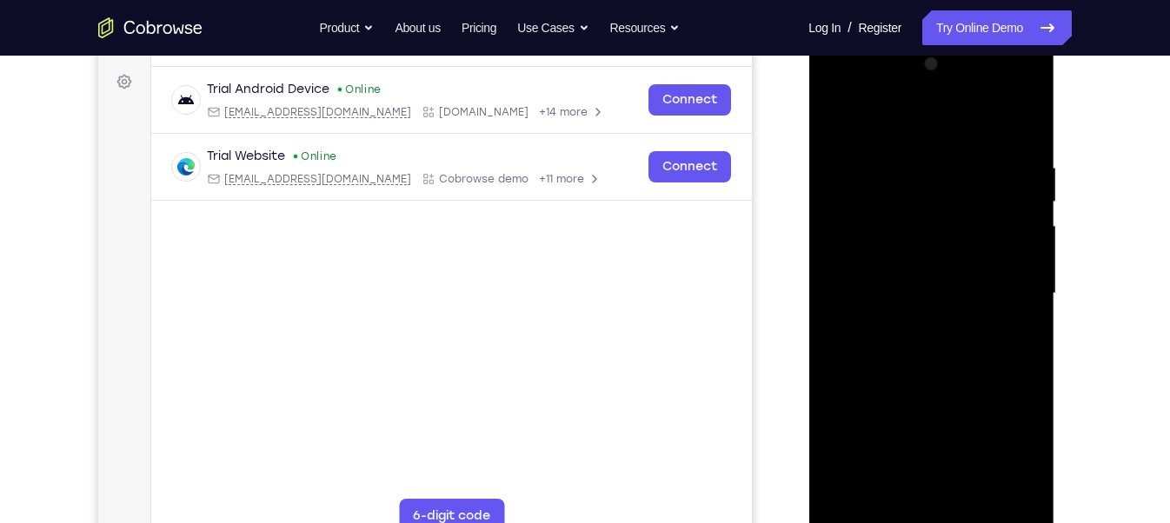
drag, startPoint x: 973, startPoint y: 409, endPoint x: 928, endPoint y: 196, distance: 217.5
click at [928, 196] on div at bounding box center [930, 293] width 219 height 487
drag, startPoint x: 948, startPoint y: 362, endPoint x: 938, endPoint y: 187, distance: 175.0
click at [938, 187] on div at bounding box center [930, 293] width 219 height 487
drag, startPoint x: 954, startPoint y: 422, endPoint x: 978, endPoint y: 104, distance: 318.1
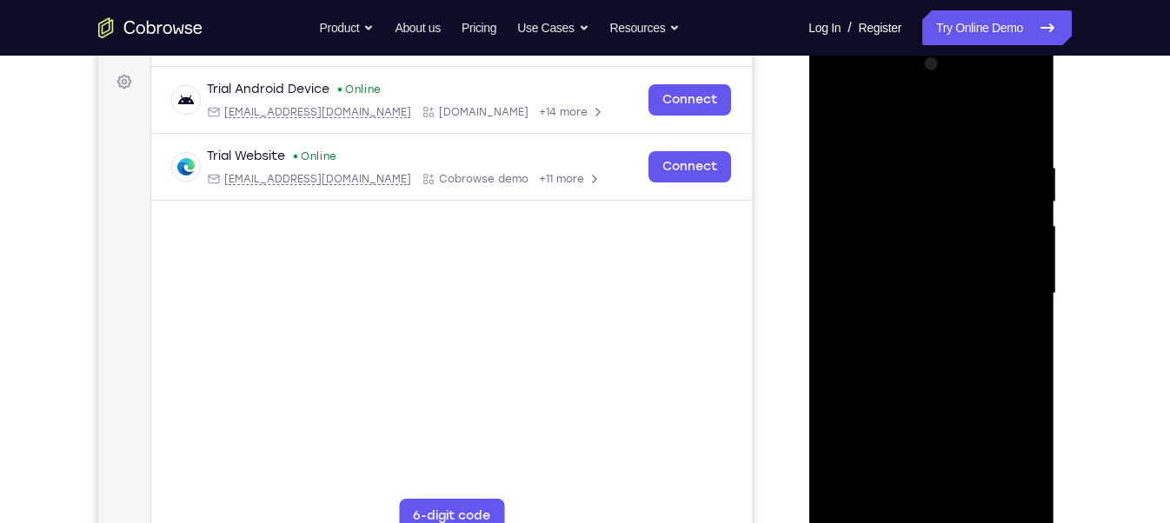
click at [978, 104] on div at bounding box center [930, 293] width 219 height 487
drag, startPoint x: 941, startPoint y: 375, endPoint x: 908, endPoint y: 101, distance: 276.6
click at [908, 101] on div at bounding box center [930, 293] width 219 height 487
drag, startPoint x: 914, startPoint y: 348, endPoint x: 886, endPoint y: 97, distance: 252.0
click at [886, 97] on div at bounding box center [930, 293] width 219 height 487
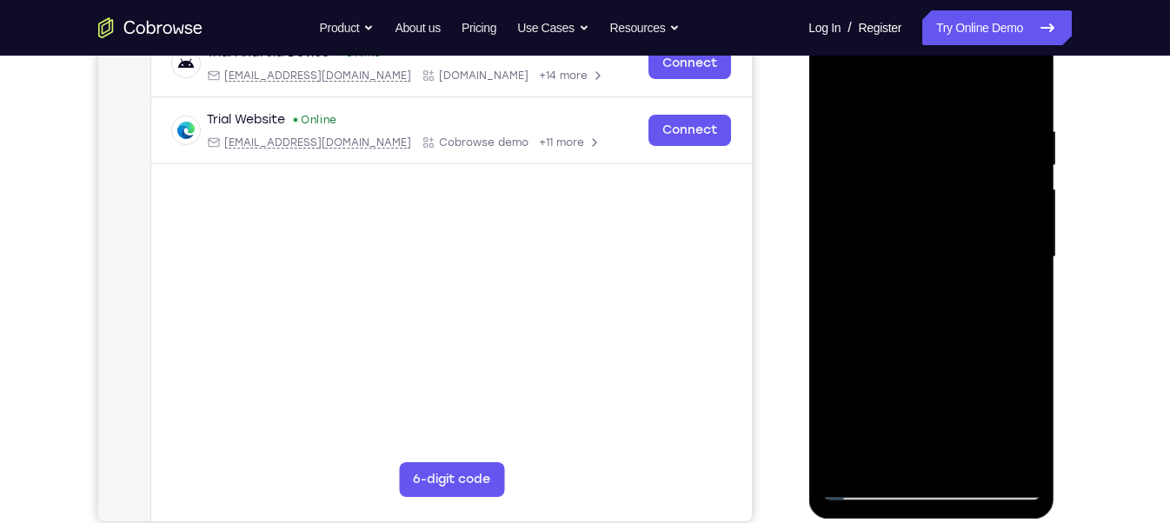
scroll to position [285, 0]
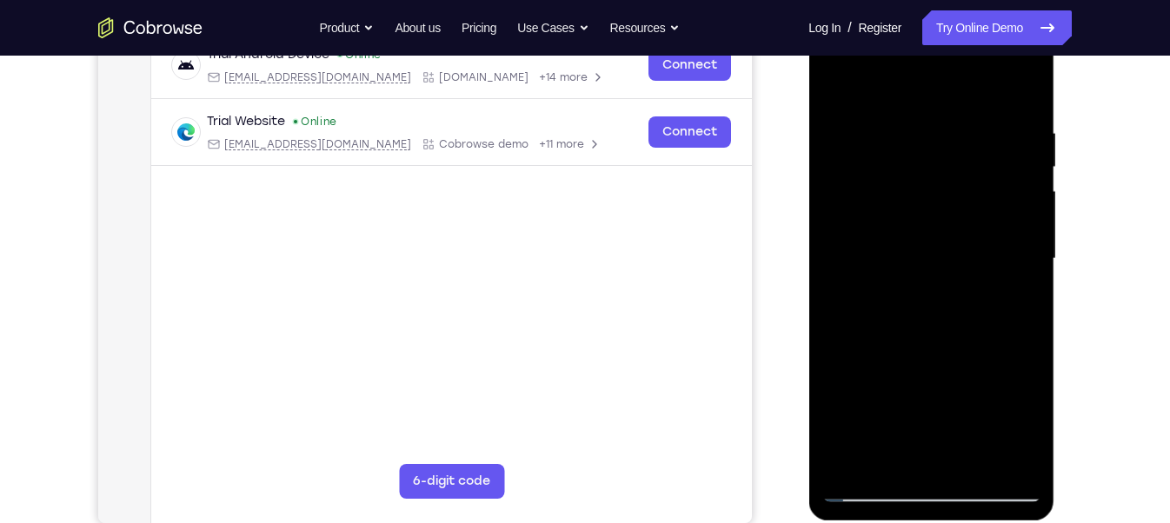
click at [978, 467] on div at bounding box center [930, 259] width 219 height 487
drag, startPoint x: 938, startPoint y: 270, endPoint x: 875, endPoint y: 573, distance: 308.9
click at [875, 522] on html "Online web based iOS Simulators and Android Emulators. Run iPhone, iPad, Mobile…" at bounding box center [932, 264] width 248 height 522
drag, startPoint x: 942, startPoint y: 302, endPoint x: 1081, endPoint y: 573, distance: 304.8
click at [1056, 522] on html "Online web based iOS Simulators and Android Emulators. Run iPhone, iPad, Mobile…" at bounding box center [932, 264] width 248 height 522
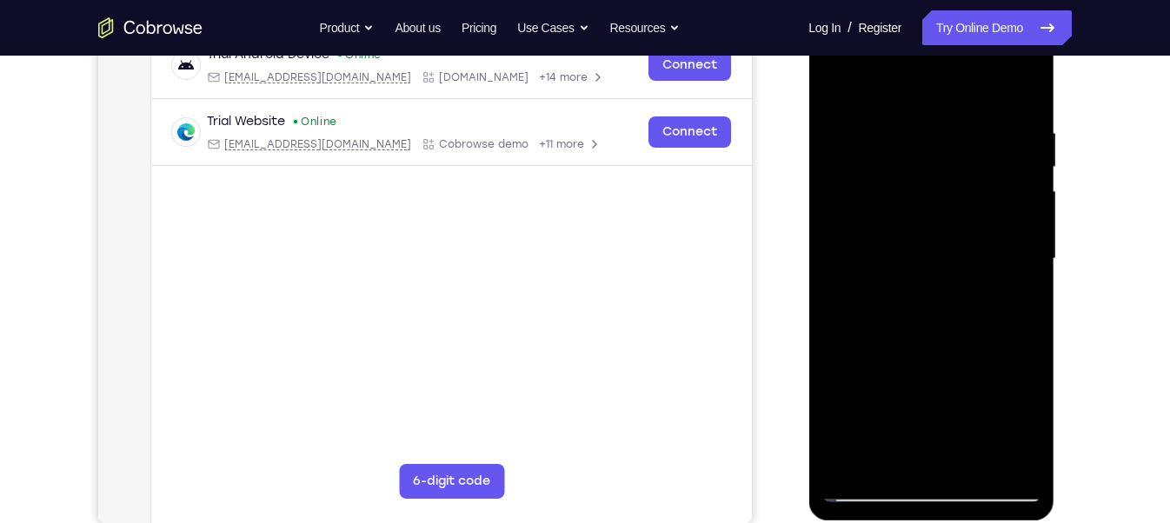
drag, startPoint x: 951, startPoint y: 237, endPoint x: 918, endPoint y: 573, distance: 337.1
click at [918, 522] on html "Online web based iOS Simulators and Android Emulators. Run iPhone, iPad, Mobile…" at bounding box center [932, 264] width 248 height 522
drag, startPoint x: 921, startPoint y: 128, endPoint x: 978, endPoint y: 573, distance: 448.6
click at [978, 522] on html "Online web based iOS Simulators and Android Emulators. Run iPhone, iPad, Mobile…" at bounding box center [932, 264] width 248 height 522
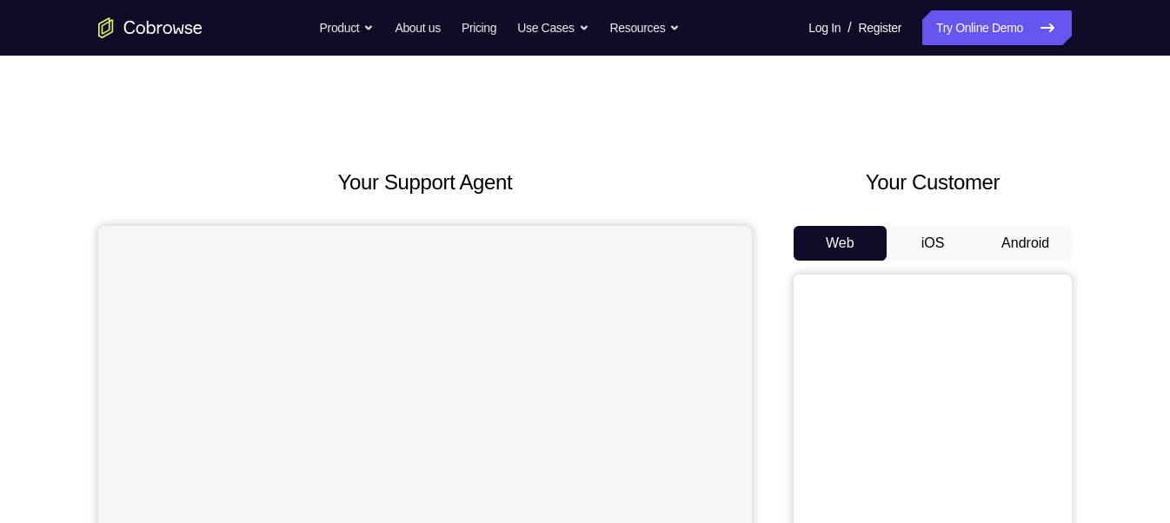
click at [1025, 256] on button "Android" at bounding box center [1025, 243] width 93 height 35
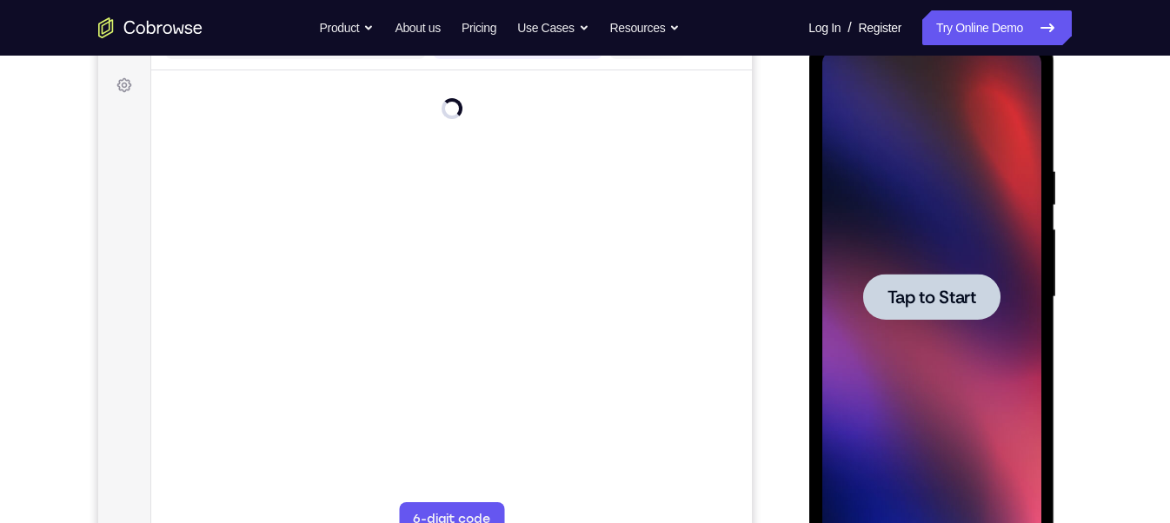
click at [916, 310] on div at bounding box center [930, 297] width 137 height 46
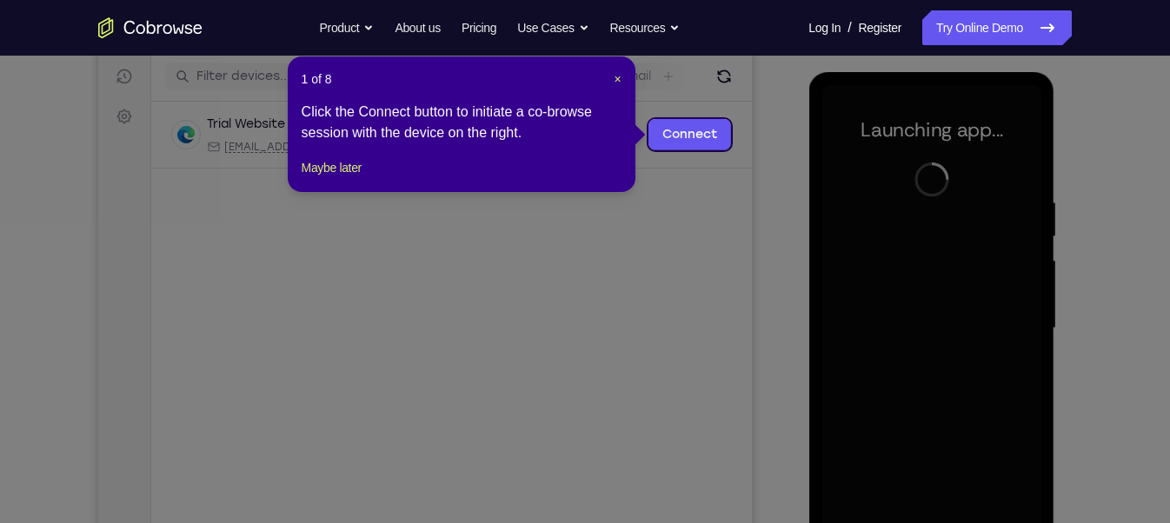
scroll to position [214, 0]
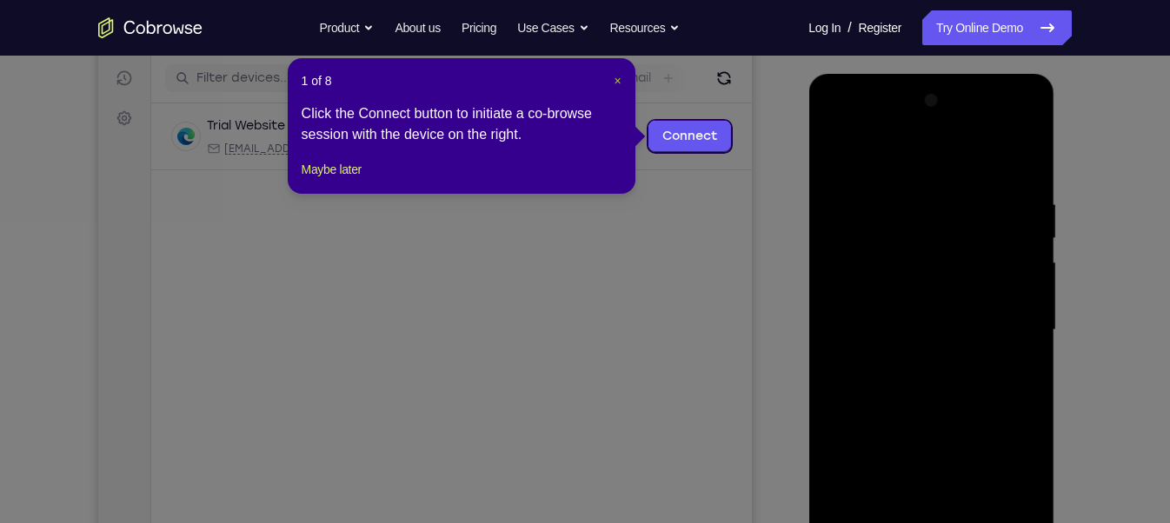
click at [621, 80] on span "×" at bounding box center [617, 81] width 7 height 14
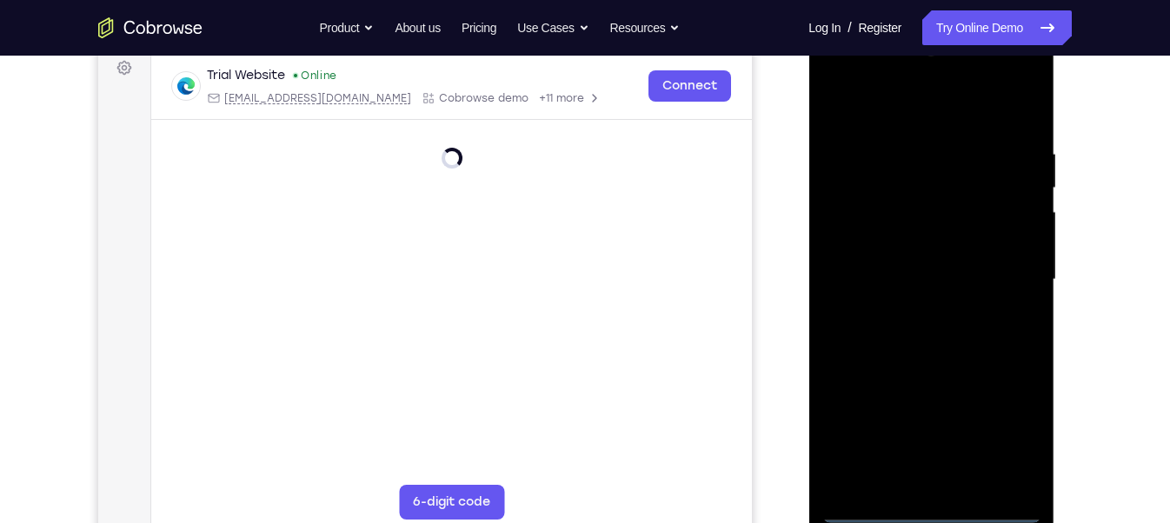
scroll to position [262, 0]
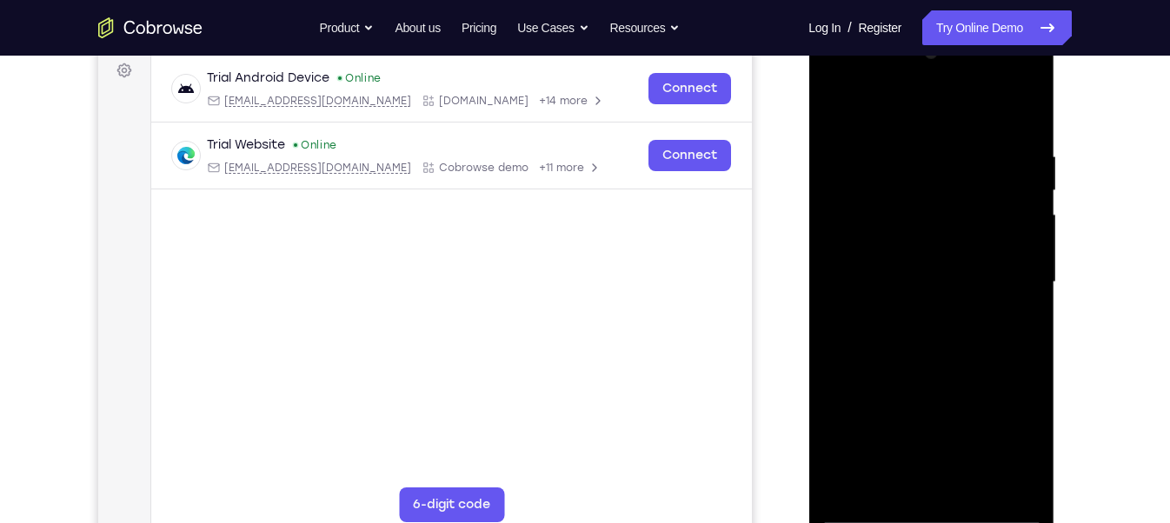
click at [937, 509] on div at bounding box center [930, 282] width 219 height 487
click at [1007, 444] on div at bounding box center [930, 282] width 219 height 487
click at [881, 110] on div at bounding box center [930, 282] width 219 height 487
click at [1006, 269] on div at bounding box center [930, 282] width 219 height 487
click at [913, 313] on div at bounding box center [930, 282] width 219 height 487
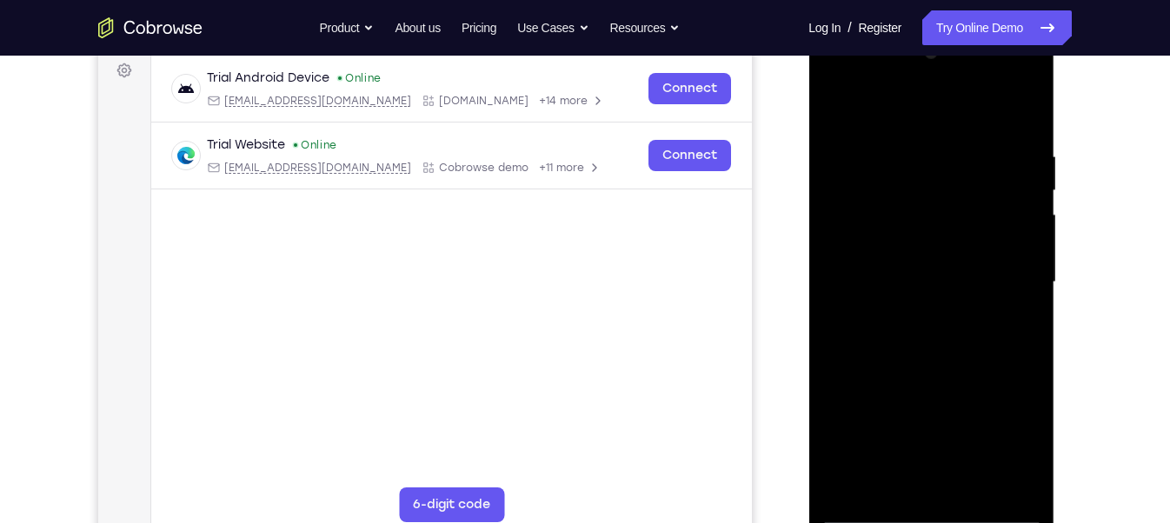
click at [902, 271] on div at bounding box center [930, 282] width 219 height 487
click at [908, 211] on div at bounding box center [930, 282] width 219 height 487
click at [907, 209] on div at bounding box center [930, 282] width 219 height 487
click at [906, 214] on div at bounding box center [930, 282] width 219 height 487
drag, startPoint x: 897, startPoint y: 219, endPoint x: 926, endPoint y: 217, distance: 28.7
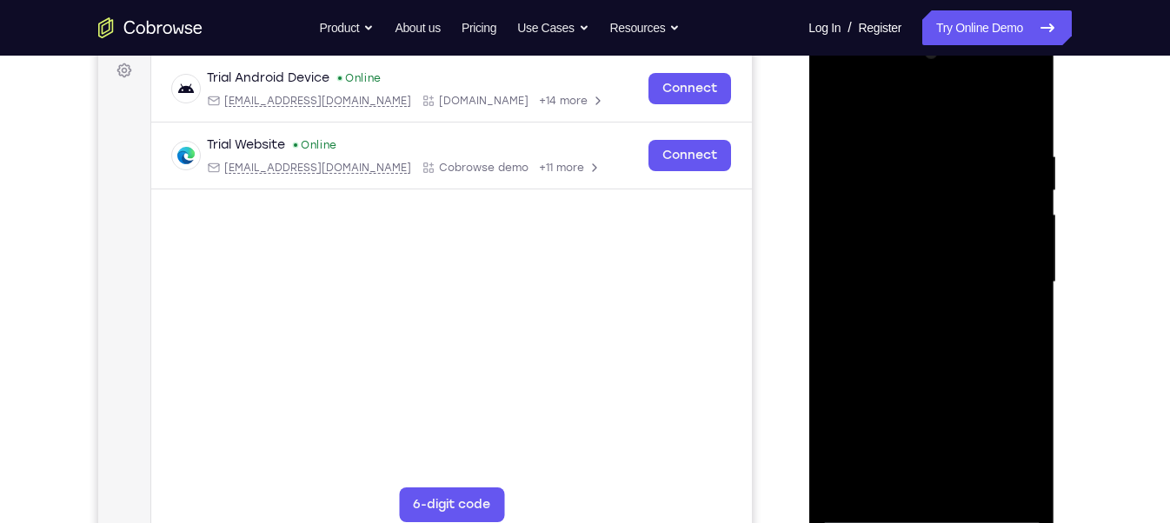
click at [926, 217] on div at bounding box center [930, 282] width 219 height 487
click at [912, 216] on div at bounding box center [930, 282] width 219 height 487
click at [881, 243] on div at bounding box center [930, 282] width 219 height 487
click at [901, 279] on div at bounding box center [930, 282] width 219 height 487
click at [895, 339] on div at bounding box center [930, 282] width 219 height 487
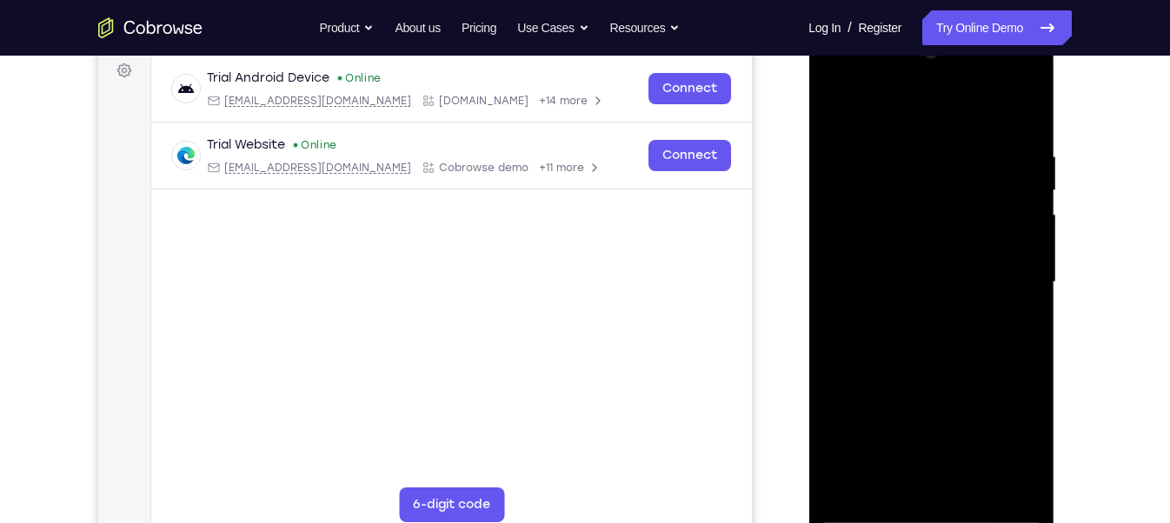
click at [1027, 133] on div at bounding box center [930, 282] width 219 height 487
click at [1030, 110] on div at bounding box center [930, 282] width 219 height 487
drag, startPoint x: 973, startPoint y: 174, endPoint x: 926, endPoint y: 513, distance: 342.2
click at [926, 513] on div at bounding box center [930, 282] width 219 height 487
drag, startPoint x: 928, startPoint y: 230, endPoint x: 862, endPoint y: 573, distance: 348.8
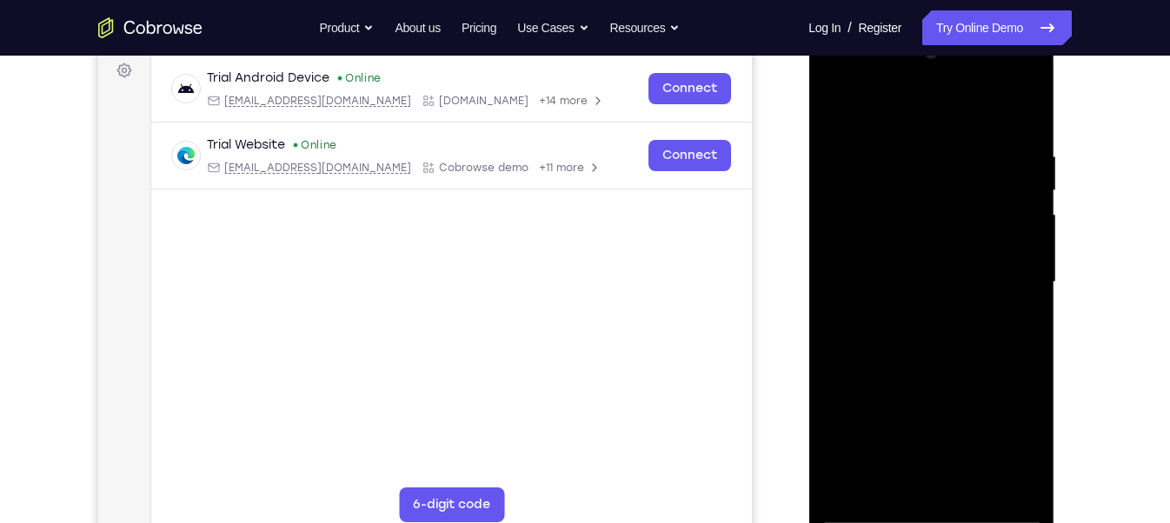
click at [862, 522] on html "Online web based iOS Simulators and Android Emulators. Run iPhone, iPad, Mobile…" at bounding box center [932, 287] width 248 height 522
click at [1000, 173] on div at bounding box center [930, 282] width 219 height 487
click at [967, 489] on div at bounding box center [930, 282] width 219 height 487
click at [925, 378] on div at bounding box center [930, 282] width 219 height 487
click at [910, 270] on div at bounding box center [930, 282] width 219 height 487
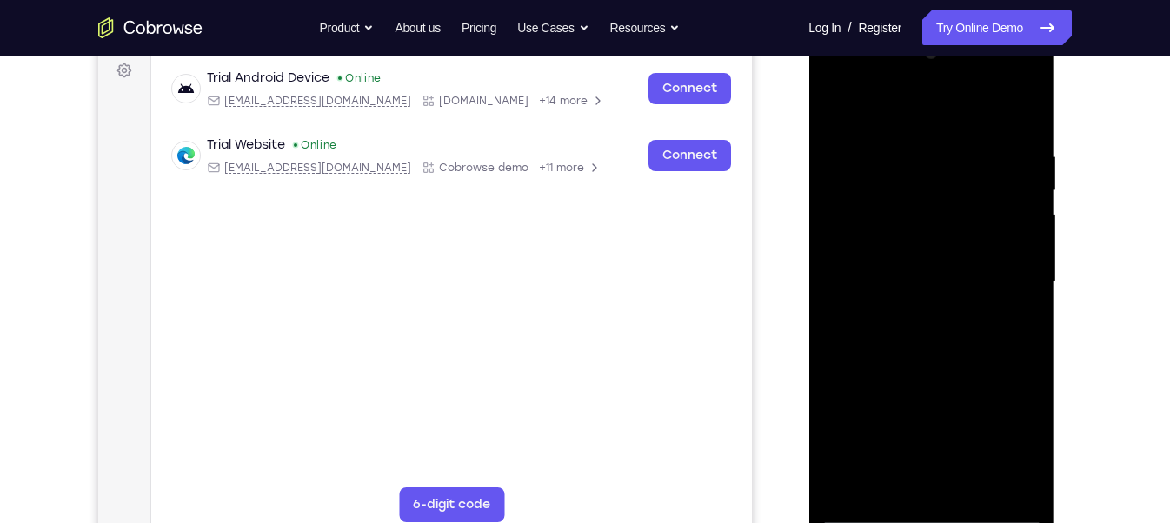
click at [832, 115] on div at bounding box center [930, 282] width 219 height 487
click at [834, 106] on div at bounding box center [930, 282] width 219 height 487
click at [909, 148] on div at bounding box center [930, 282] width 219 height 487
click at [894, 108] on div at bounding box center [930, 282] width 219 height 487
click at [1005, 352] on div at bounding box center [930, 282] width 219 height 487
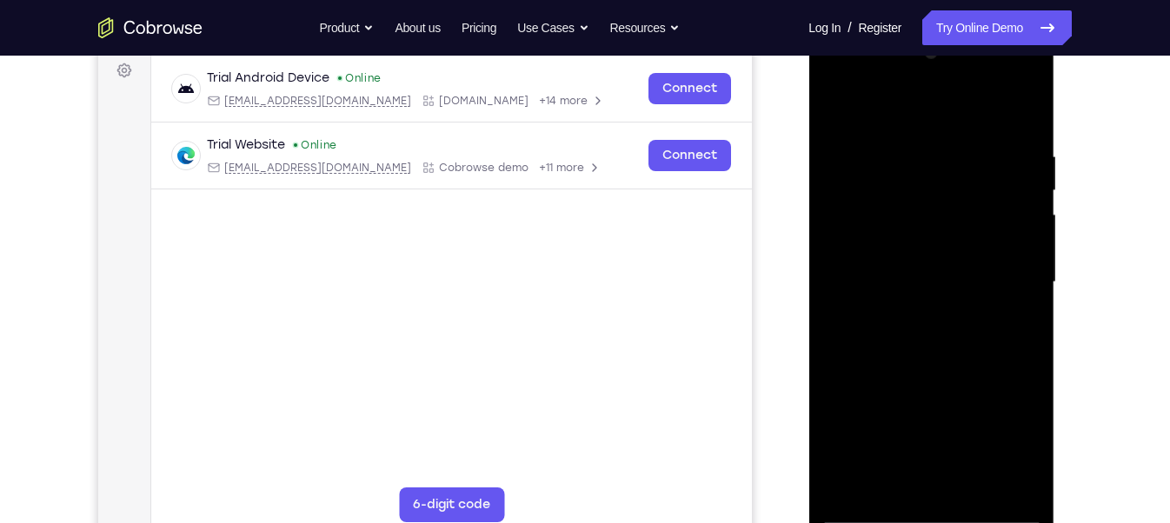
drag, startPoint x: 929, startPoint y: 264, endPoint x: 953, endPoint y: 573, distance: 309.5
click at [953, 522] on html "Online web based iOS Simulators and Android Emulators. Run iPhone, iPad, Mobile…" at bounding box center [932, 287] width 248 height 522
click at [841, 107] on div at bounding box center [930, 282] width 219 height 487
drag, startPoint x: 974, startPoint y: 142, endPoint x: 318, endPoint y: 136, distance: 655.4
click at [808, 136] on html "Online web based iOS Simulators and Android Emulators. Run iPhone, iPad, Mobile…" at bounding box center [932, 287] width 248 height 522
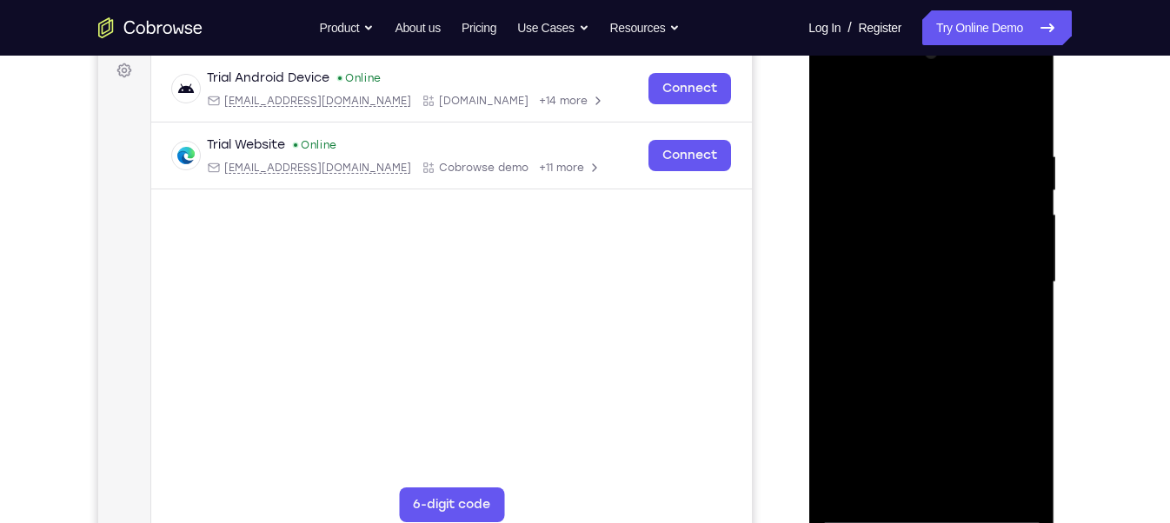
click at [896, 150] on div at bounding box center [930, 282] width 219 height 487
click at [861, 106] on div at bounding box center [930, 282] width 219 height 487
drag, startPoint x: 995, startPoint y: 239, endPoint x: 946, endPoint y: 43, distance: 202.6
click at [946, 43] on div at bounding box center [930, 282] width 219 height 487
drag, startPoint x: 947, startPoint y: 390, endPoint x: 1004, endPoint y: 573, distance: 191.1
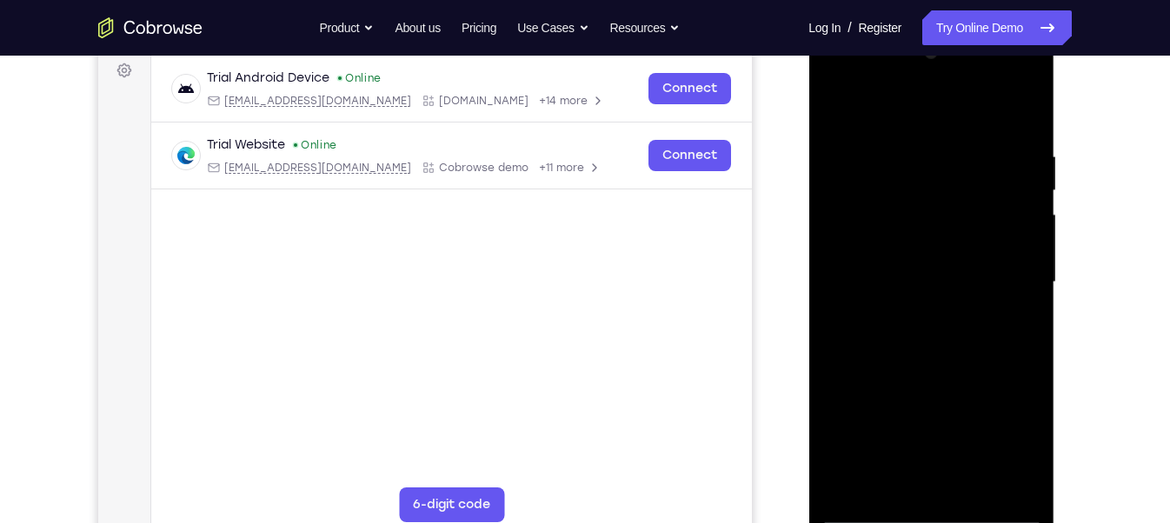
click at [1004, 522] on html "Online web based iOS Simulators and Android Emulators. Run iPhone, iPad, Mobile…" at bounding box center [932, 287] width 248 height 522
click at [913, 165] on div at bounding box center [930, 282] width 219 height 487
click at [868, 478] on div at bounding box center [930, 282] width 219 height 487
click at [850, 484] on div at bounding box center [930, 282] width 219 height 487
drag, startPoint x: 936, startPoint y: 160, endPoint x: 935, endPoint y: 528, distance: 368.5
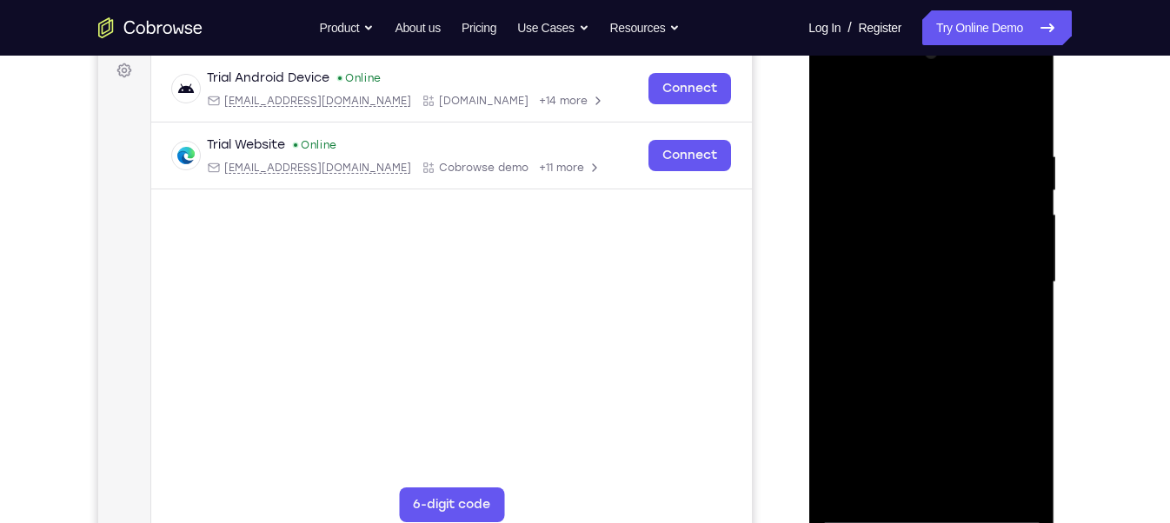
click at [935, 522] on div at bounding box center [931, 285] width 246 height 518
drag, startPoint x: 926, startPoint y: 349, endPoint x: 904, endPoint y: 168, distance: 183.0
click at [904, 168] on div at bounding box center [930, 282] width 219 height 487
drag, startPoint x: 926, startPoint y: 412, endPoint x: 886, endPoint y: 130, distance: 284.4
click at [886, 130] on div at bounding box center [930, 282] width 219 height 487
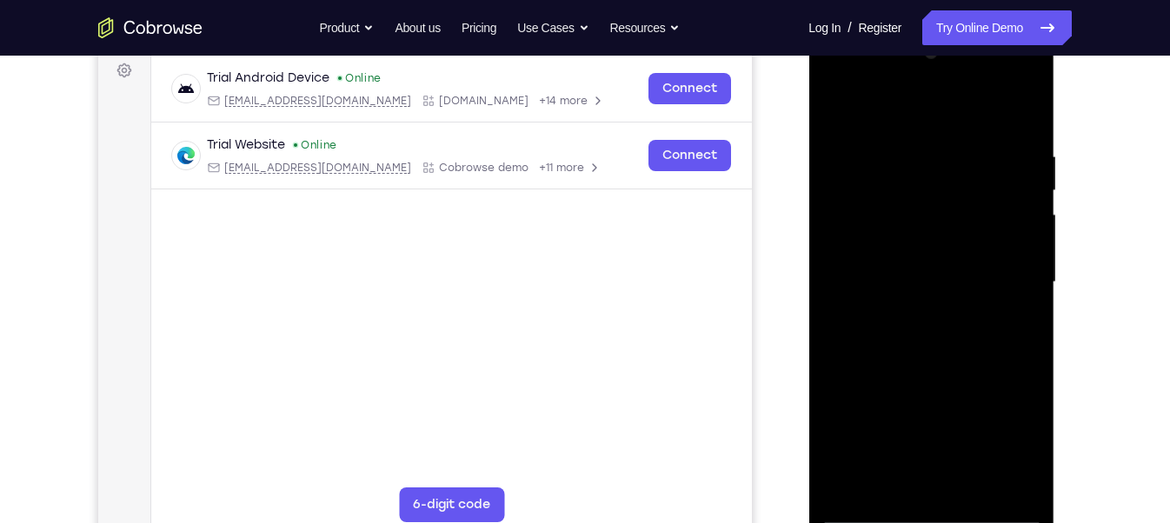
click at [891, 486] on div at bounding box center [930, 282] width 219 height 487
click at [855, 101] on div at bounding box center [930, 282] width 219 height 487
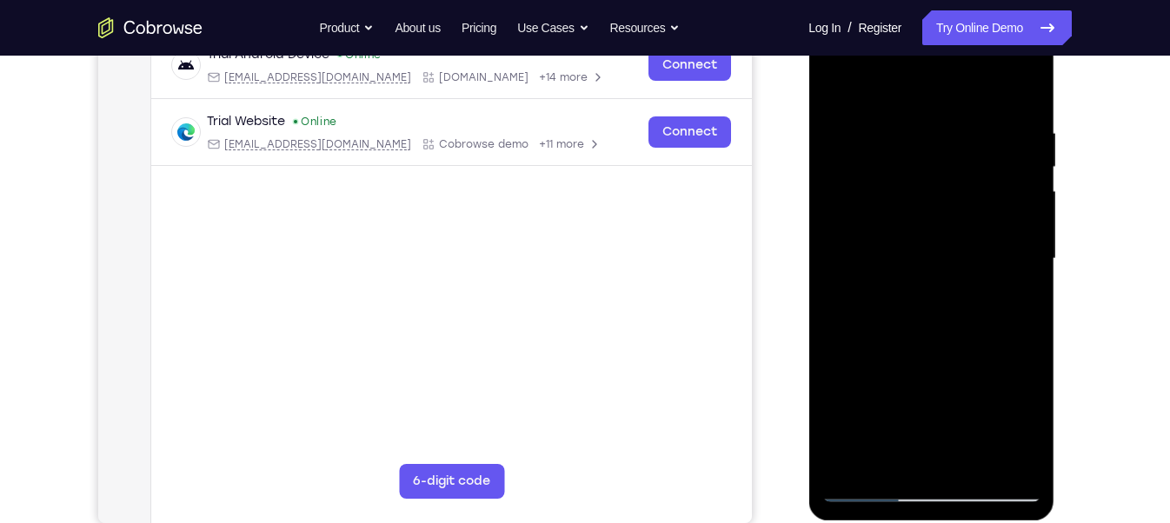
scroll to position [287, 0]
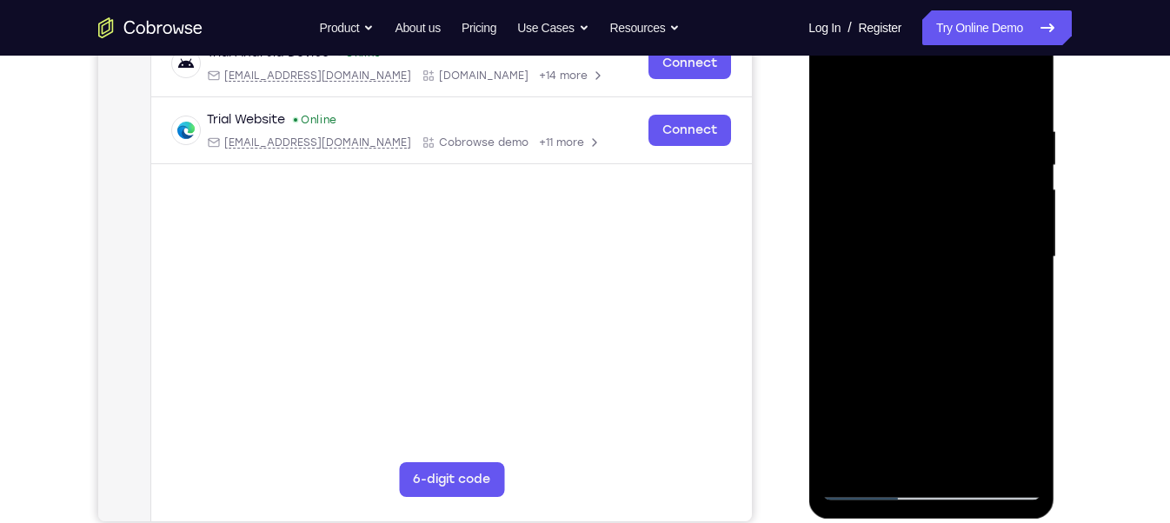
click at [873, 488] on div at bounding box center [930, 257] width 219 height 487
click at [841, 467] on div at bounding box center [930, 257] width 219 height 487
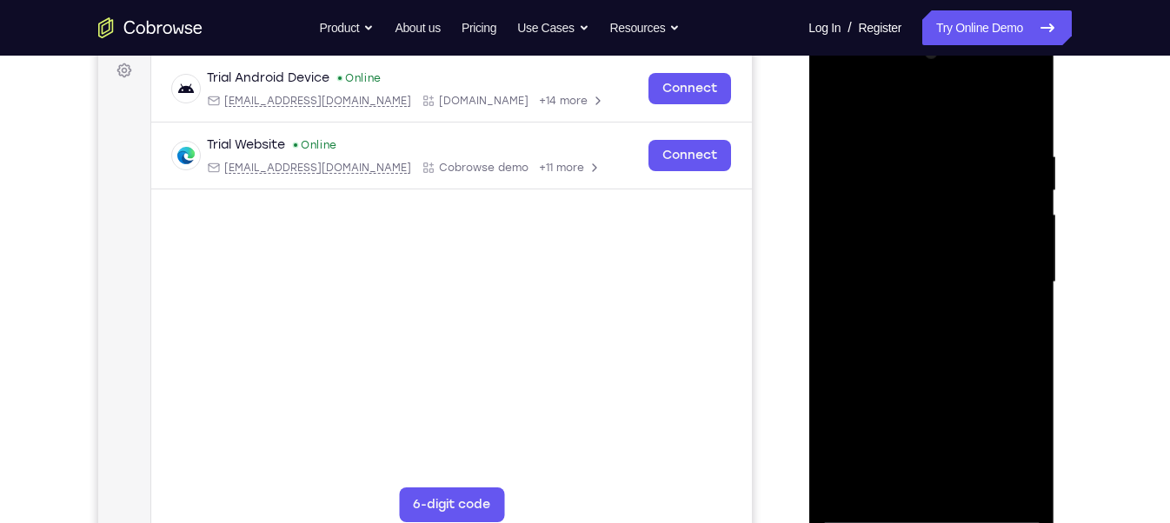
scroll to position [260, 0]
click at [971, 486] on div at bounding box center [930, 284] width 219 height 487
drag, startPoint x: 946, startPoint y: 412, endPoint x: 928, endPoint y: 239, distance: 173.8
click at [928, 239] on div at bounding box center [930, 284] width 219 height 487
drag, startPoint x: 958, startPoint y: 416, endPoint x: 939, endPoint y: 228, distance: 189.6
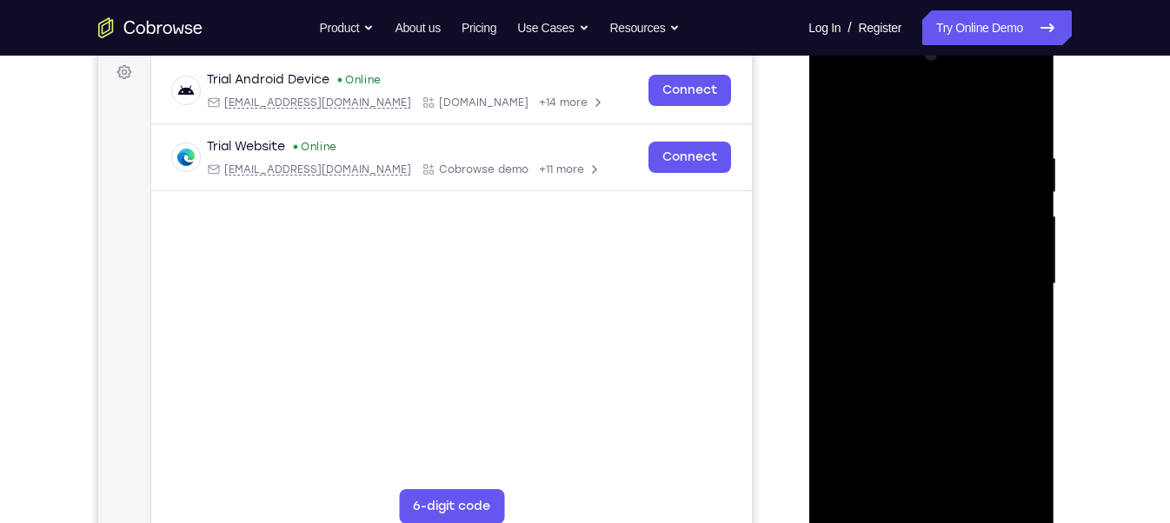
click at [939, 228] on div at bounding box center [930, 284] width 219 height 487
drag, startPoint x: 986, startPoint y: 439, endPoint x: 963, endPoint y: 223, distance: 216.7
click at [963, 223] on div at bounding box center [930, 284] width 219 height 487
drag, startPoint x: 899, startPoint y: 434, endPoint x: 895, endPoint y: 262, distance: 171.3
click at [895, 262] on div at bounding box center [930, 284] width 219 height 487
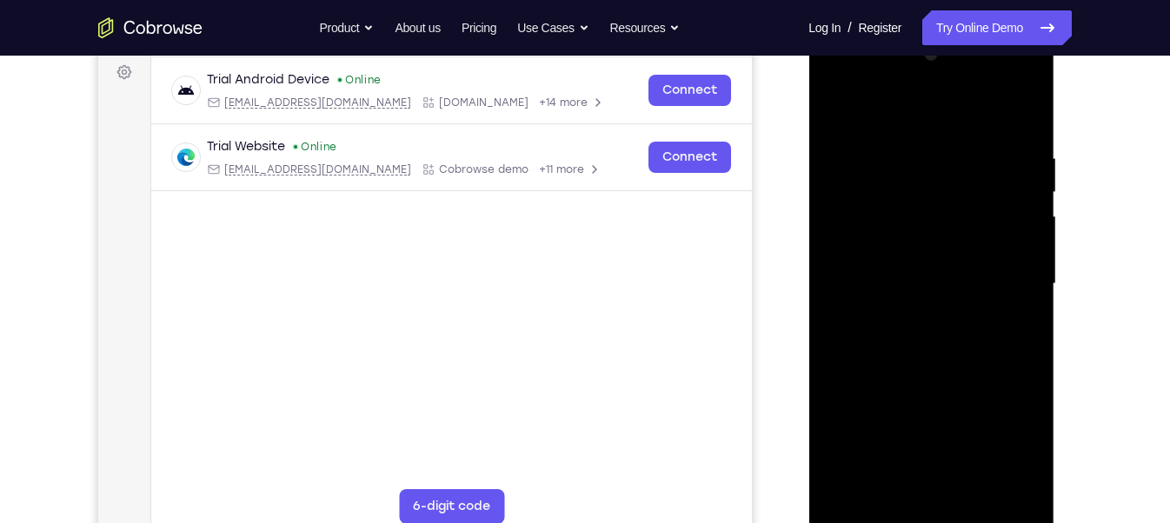
drag, startPoint x: 978, startPoint y: 449, endPoint x: 949, endPoint y: 288, distance: 163.3
click at [949, 288] on div at bounding box center [930, 284] width 219 height 487
click at [914, 425] on div at bounding box center [930, 284] width 219 height 487
click at [934, 508] on div at bounding box center [930, 284] width 219 height 487
